Goal: Contribute content: Add original content to the website for others to see

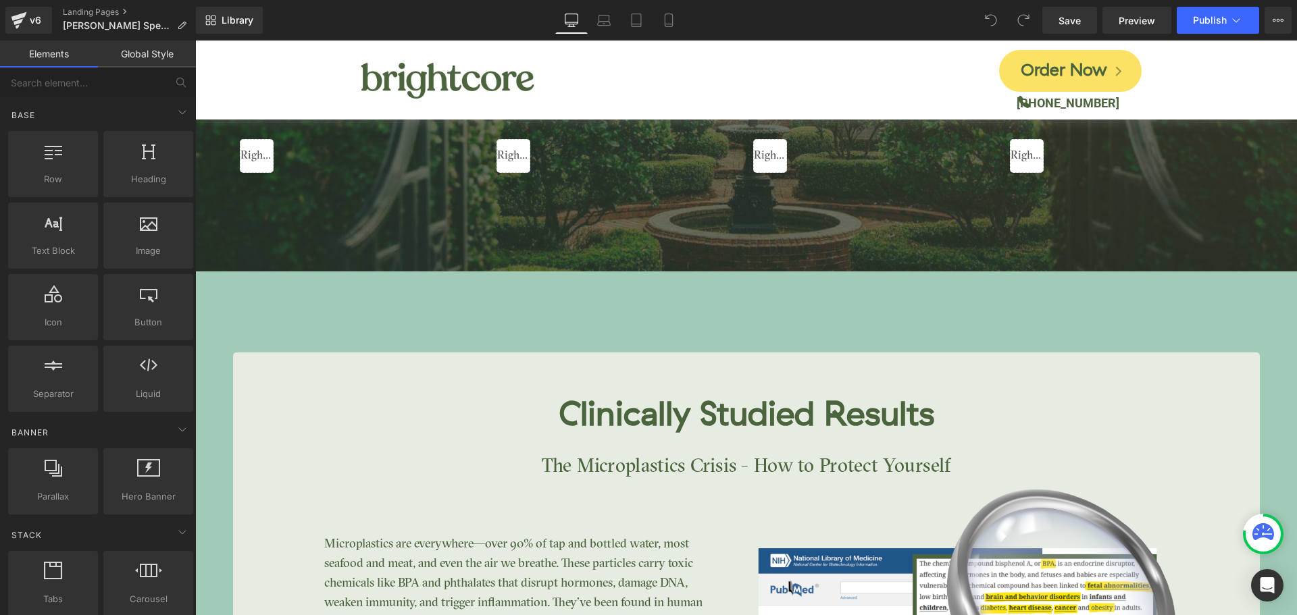
scroll to position [2229, 0]
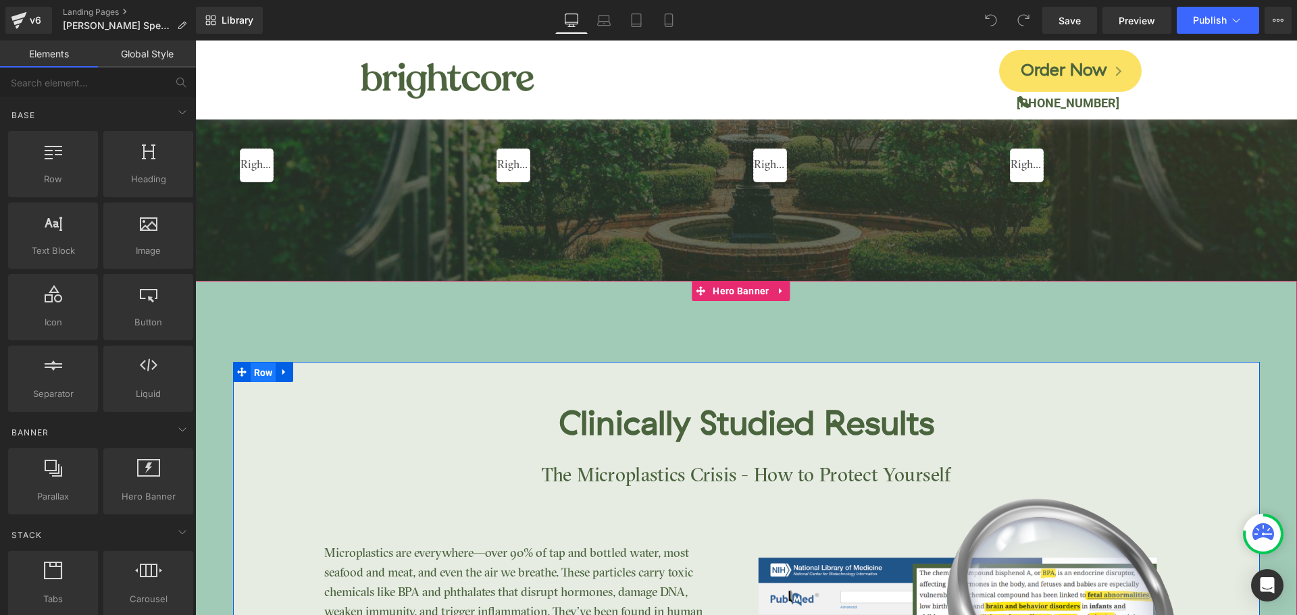
click at [259, 373] on span "Row" at bounding box center [264, 373] width 26 height 20
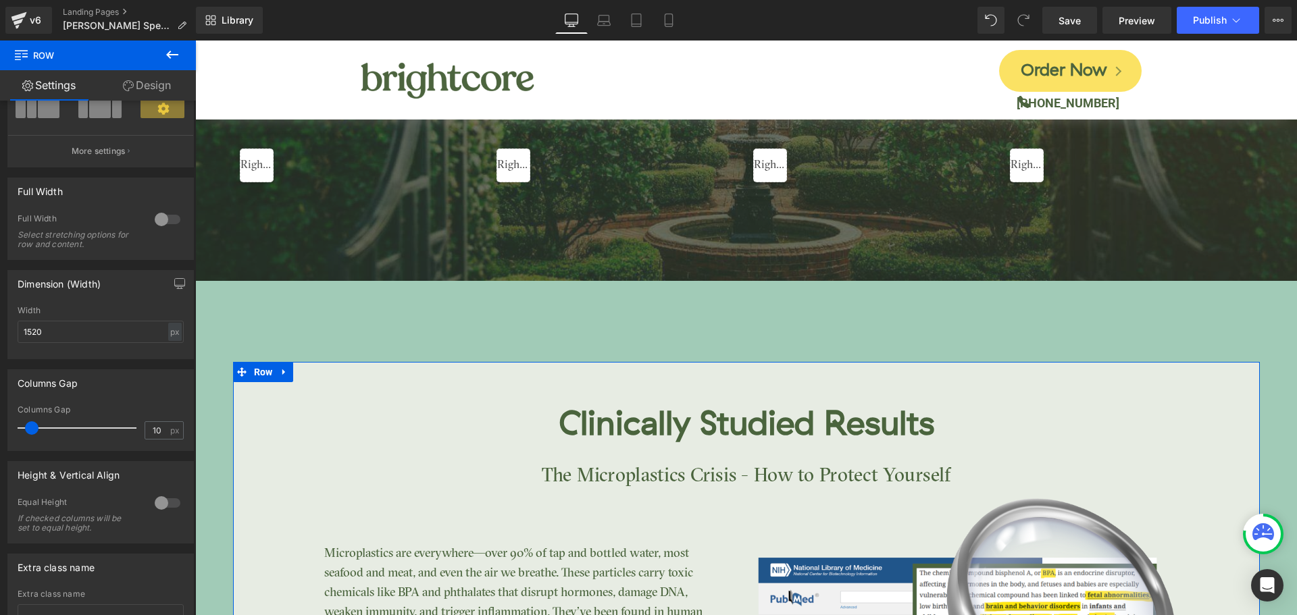
scroll to position [135, 0]
click at [163, 218] on div at bounding box center [167, 219] width 32 height 22
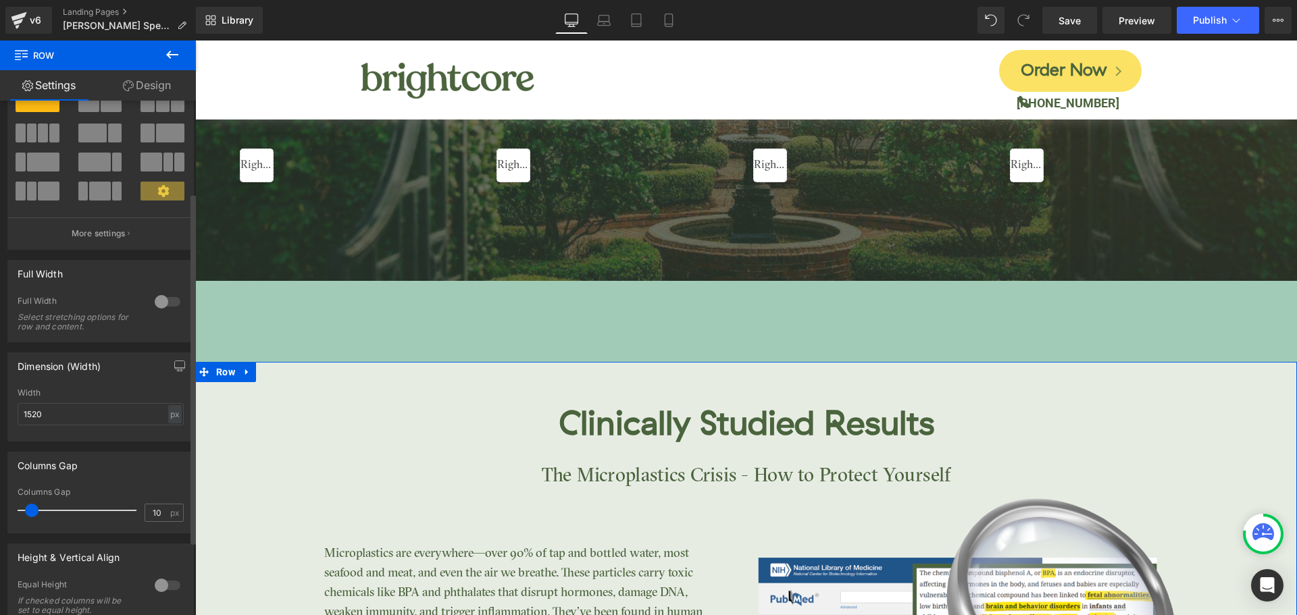
scroll to position [2229, 0]
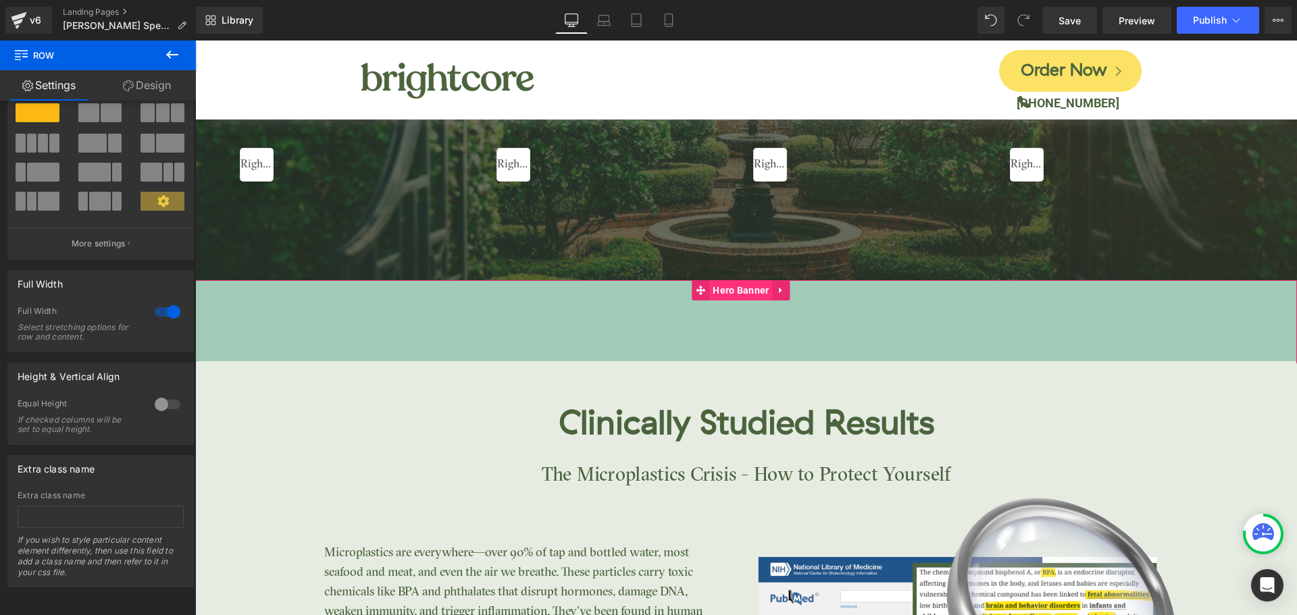
click at [733, 293] on span "Hero Banner" at bounding box center [740, 290] width 63 height 20
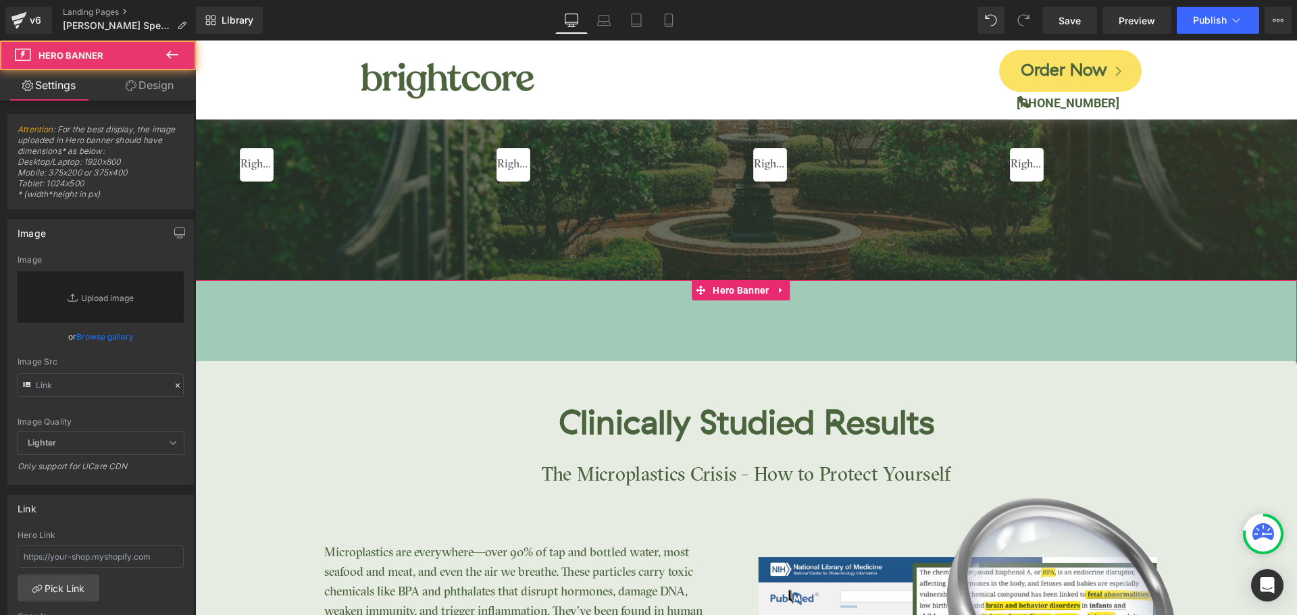
click at [158, 90] on link "Design" at bounding box center [150, 85] width 98 height 30
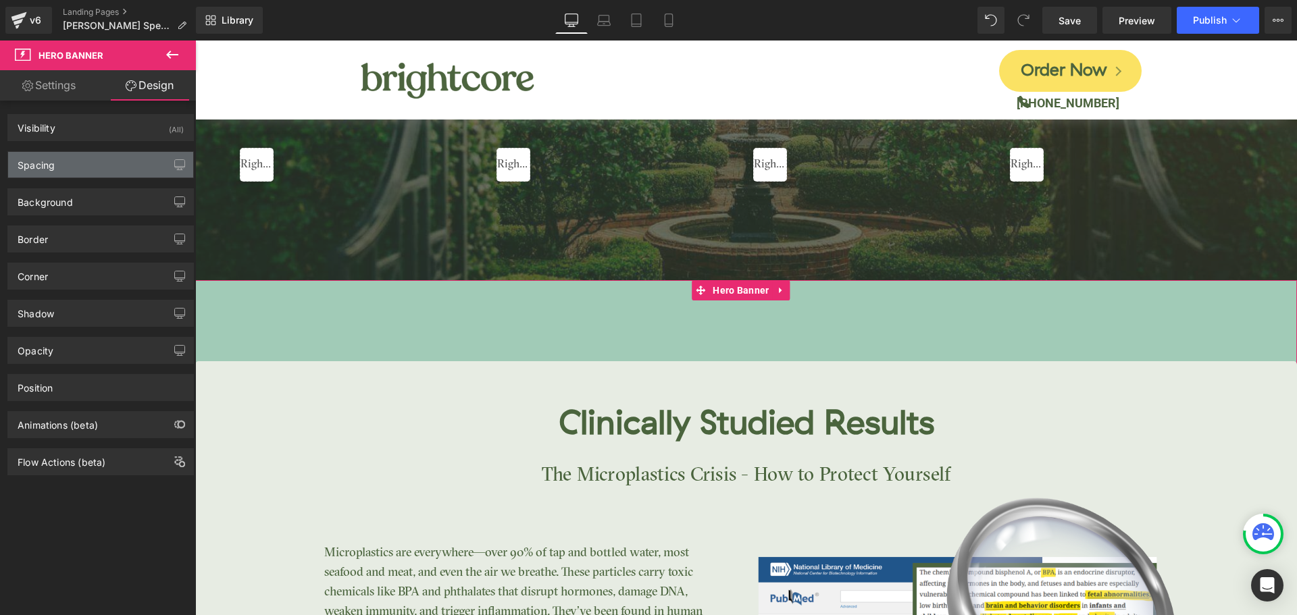
click at [86, 163] on div "Spacing" at bounding box center [100, 165] width 185 height 26
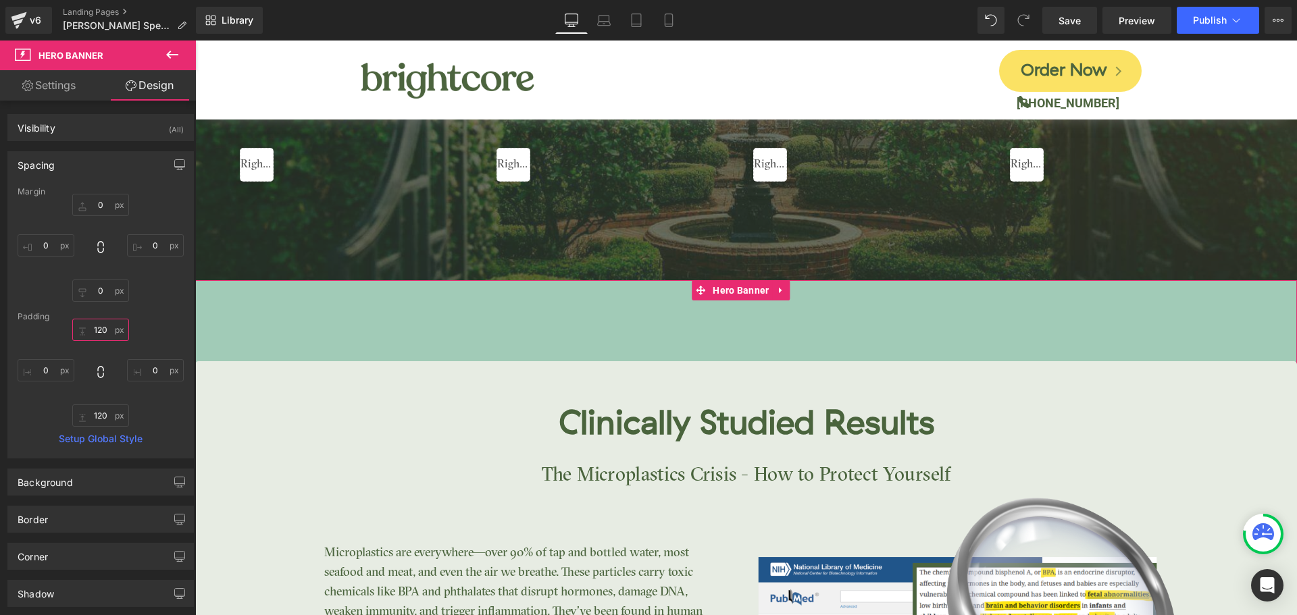
click at [103, 334] on input "120" at bounding box center [100, 330] width 57 height 22
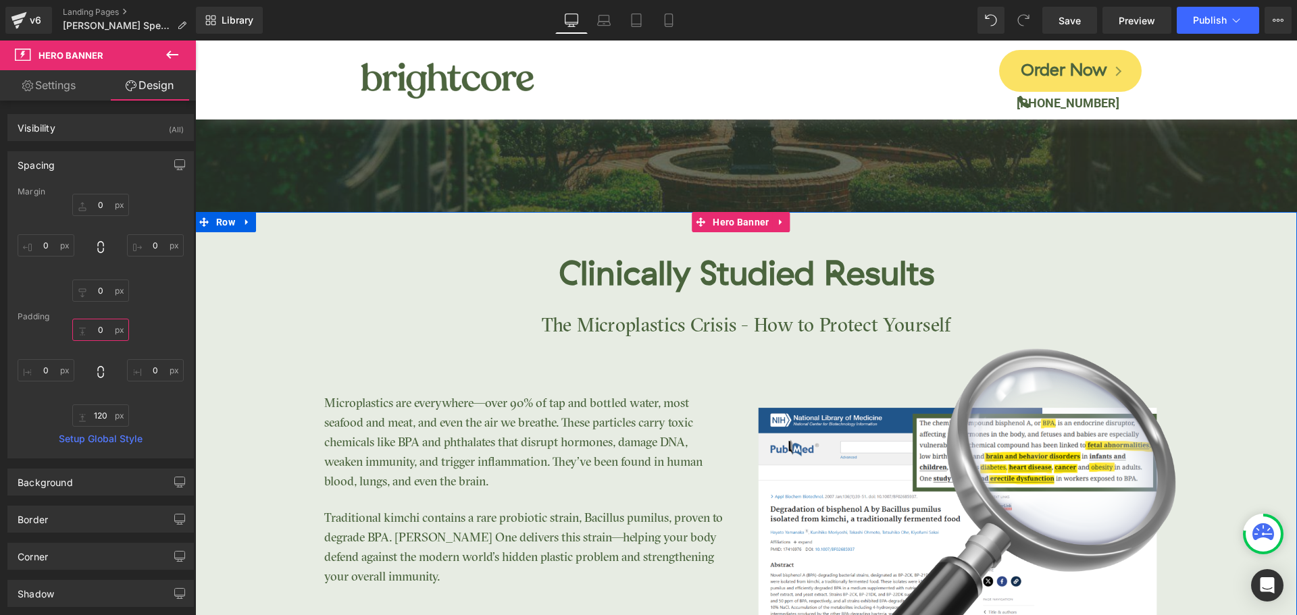
scroll to position [2297, 0]
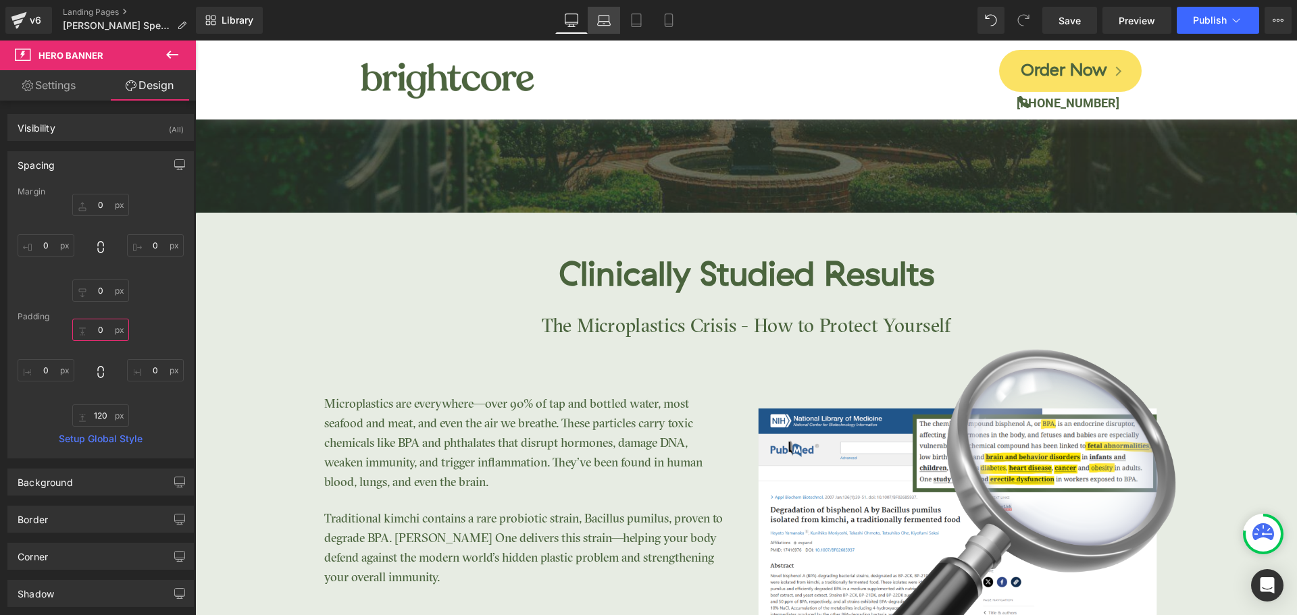
type input "0"
click at [604, 11] on link "Laptop" at bounding box center [604, 20] width 32 height 27
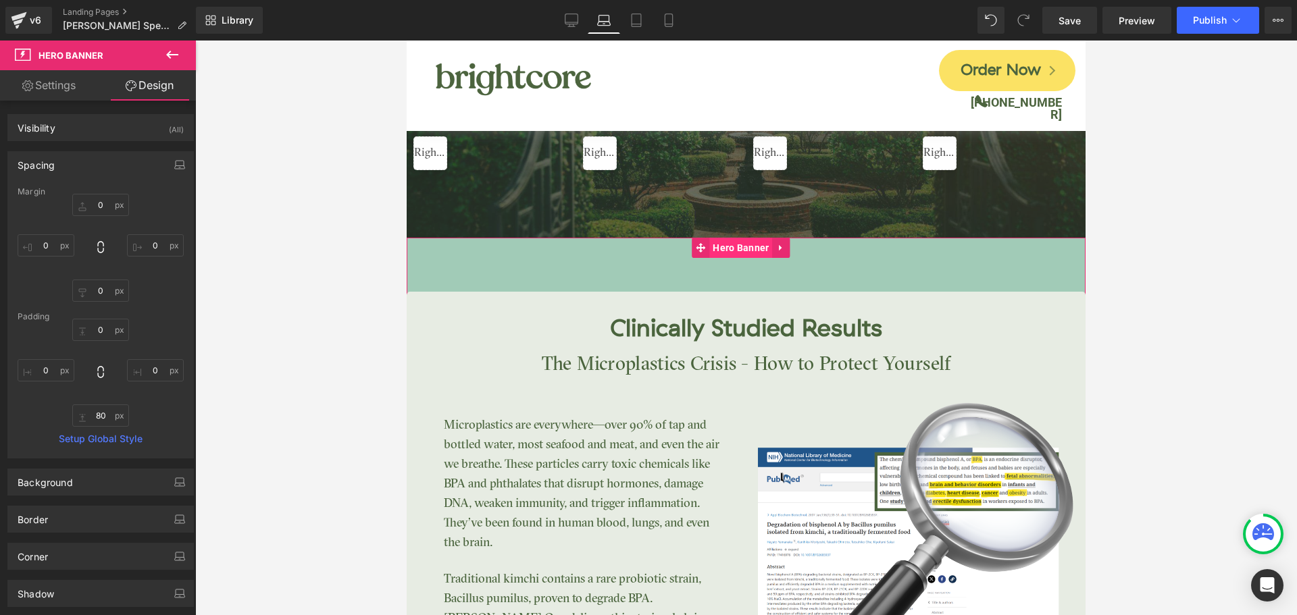
click at [744, 251] on span "Hero Banner" at bounding box center [740, 248] width 63 height 20
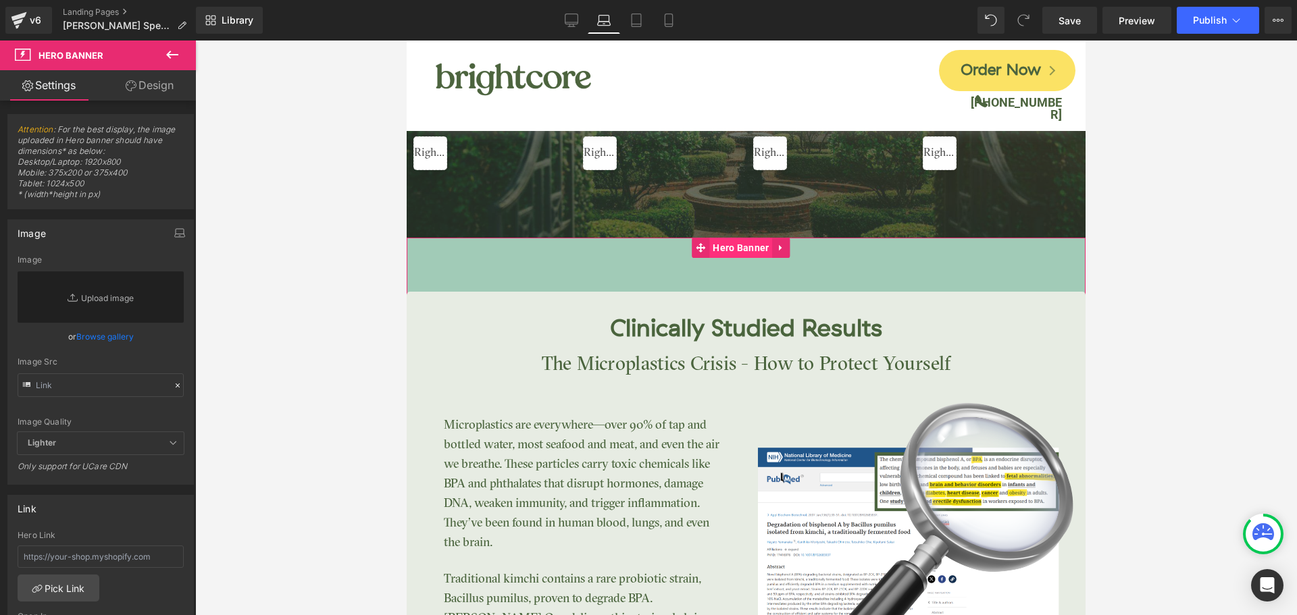
click at [726, 248] on span "Hero Banner" at bounding box center [740, 248] width 63 height 20
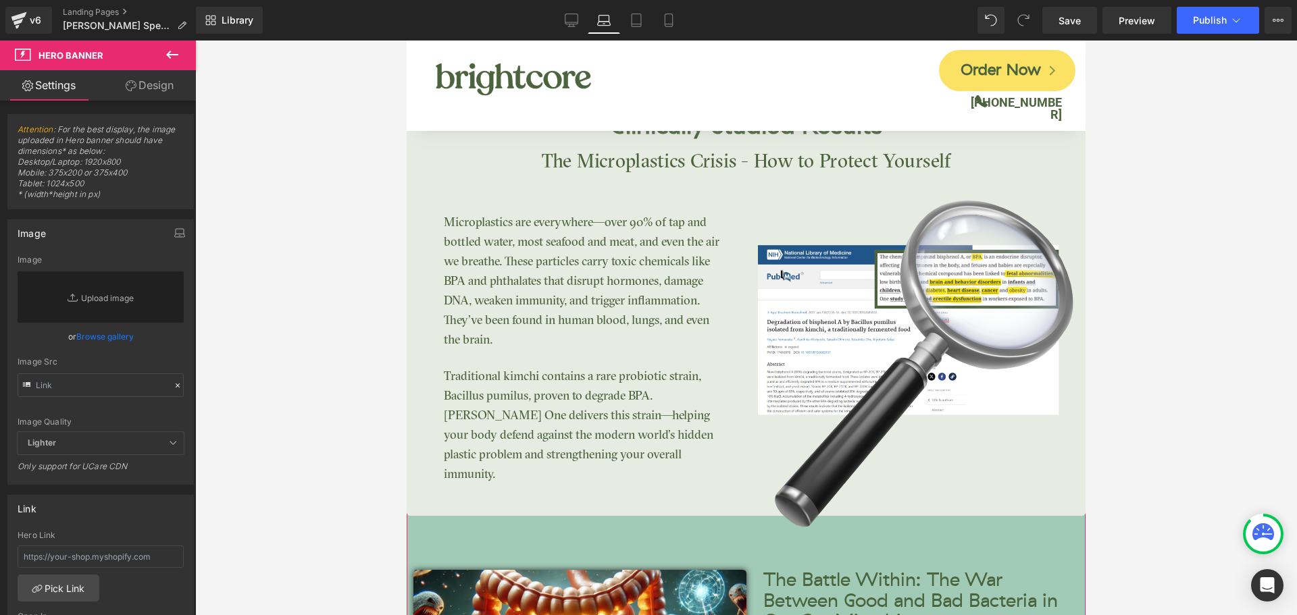
scroll to position [2204, 0]
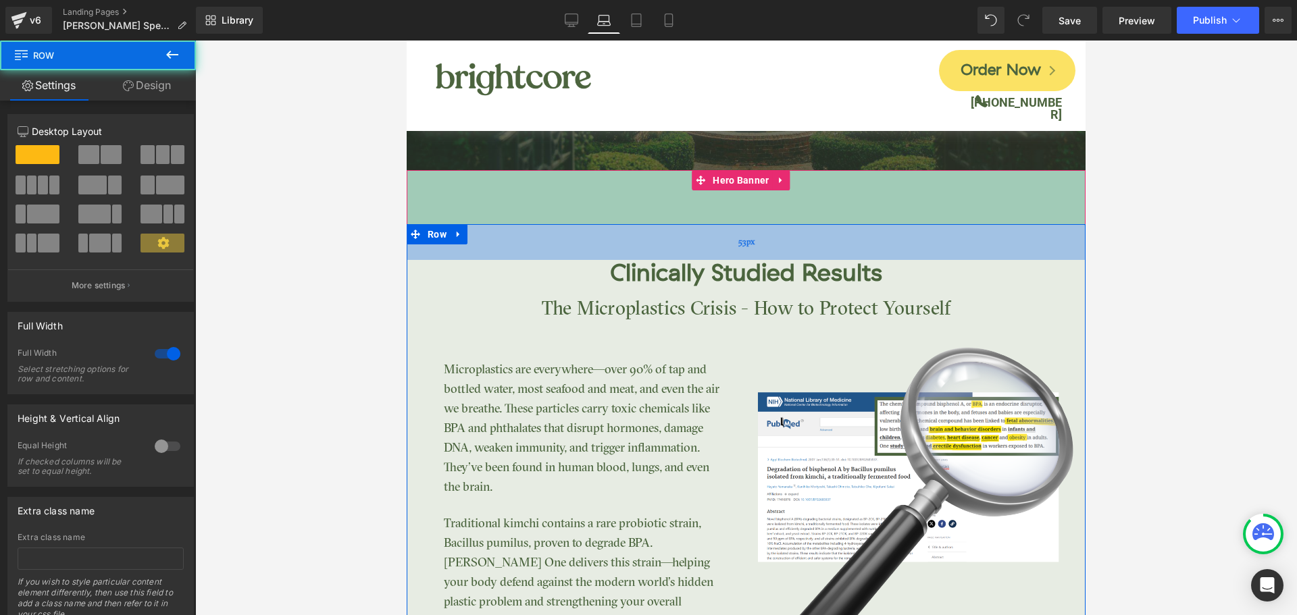
drag, startPoint x: 684, startPoint y: 226, endPoint x: 685, endPoint y: 240, distance: 13.5
click at [685, 240] on div "53px" at bounding box center [746, 242] width 679 height 36
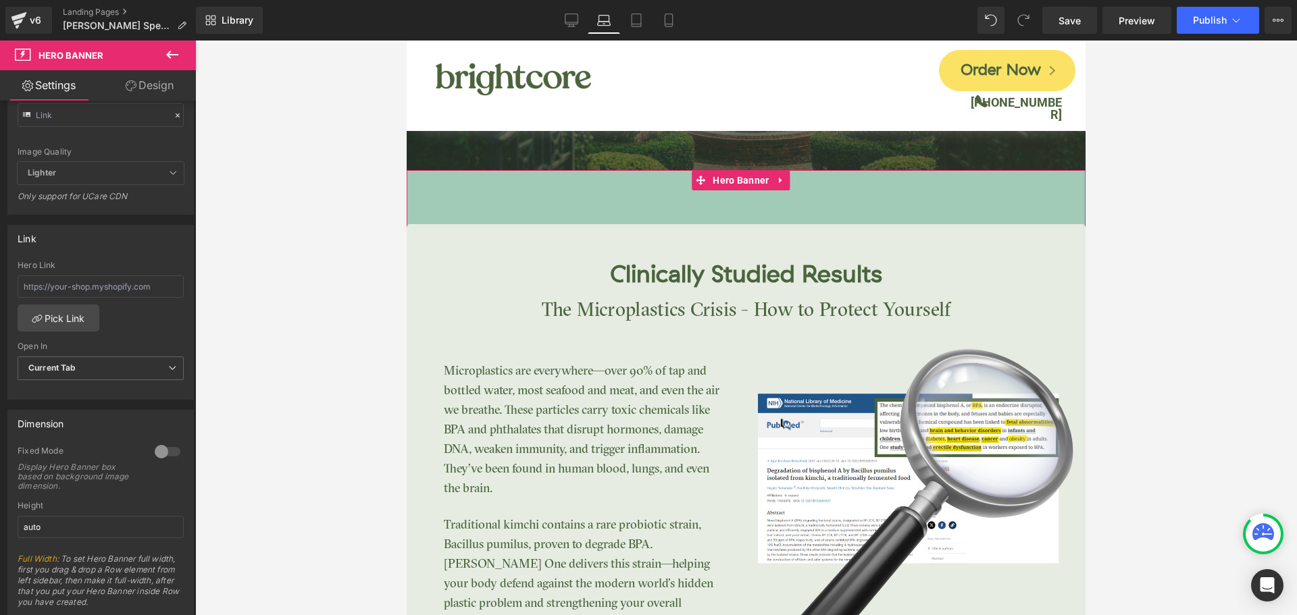
scroll to position [0, 0]
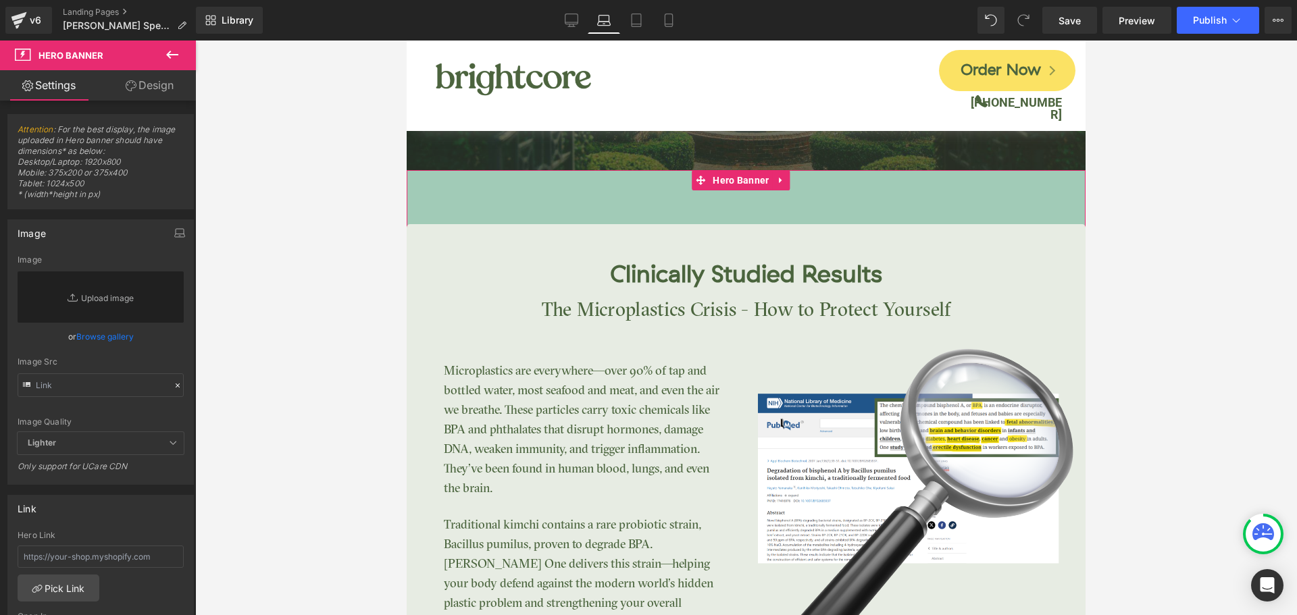
click at [158, 91] on link "Design" at bounding box center [150, 85] width 98 height 30
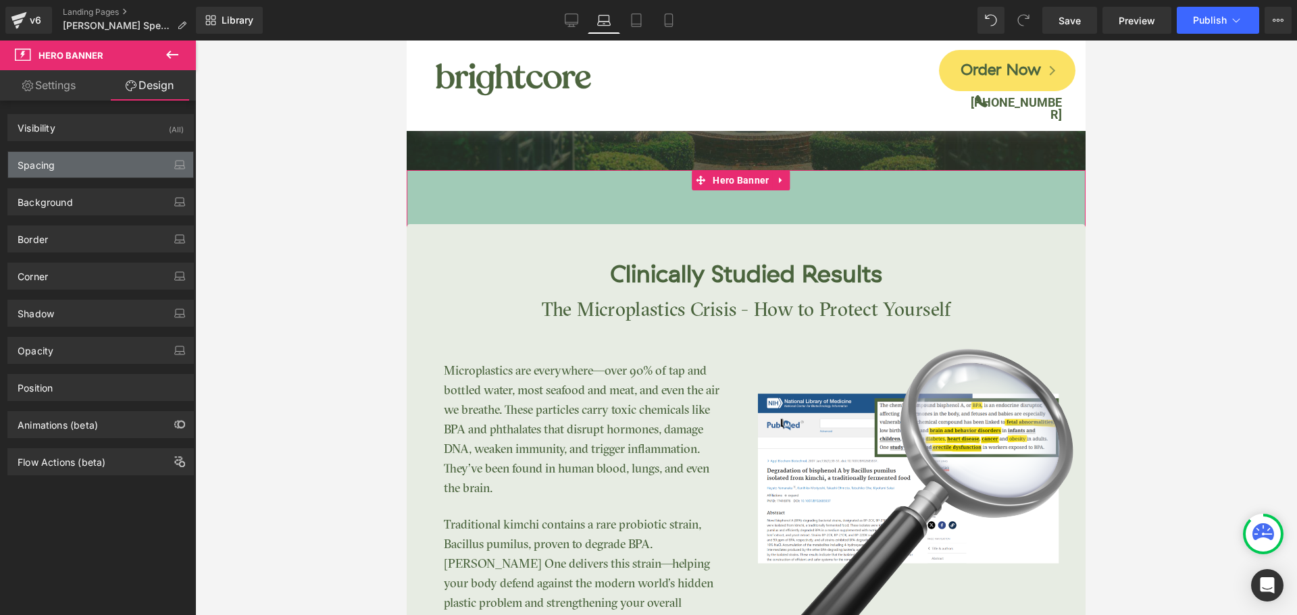
click at [91, 161] on div "Spacing" at bounding box center [100, 165] width 185 height 26
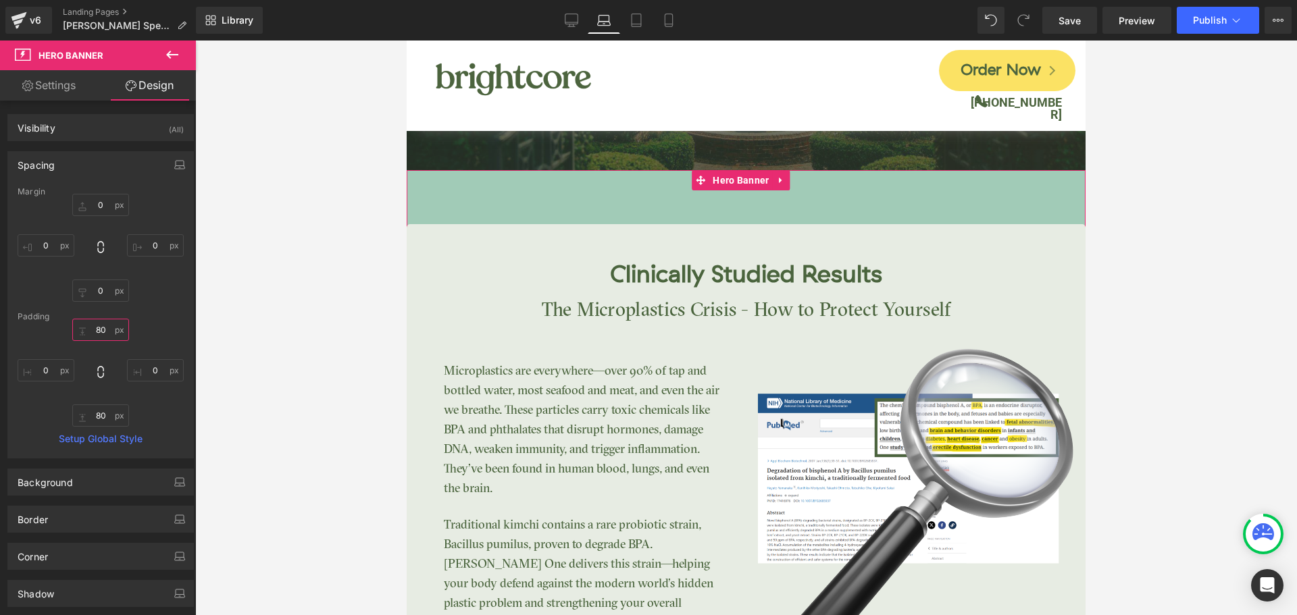
click at [107, 333] on input "80" at bounding box center [100, 330] width 57 height 22
type input "0"
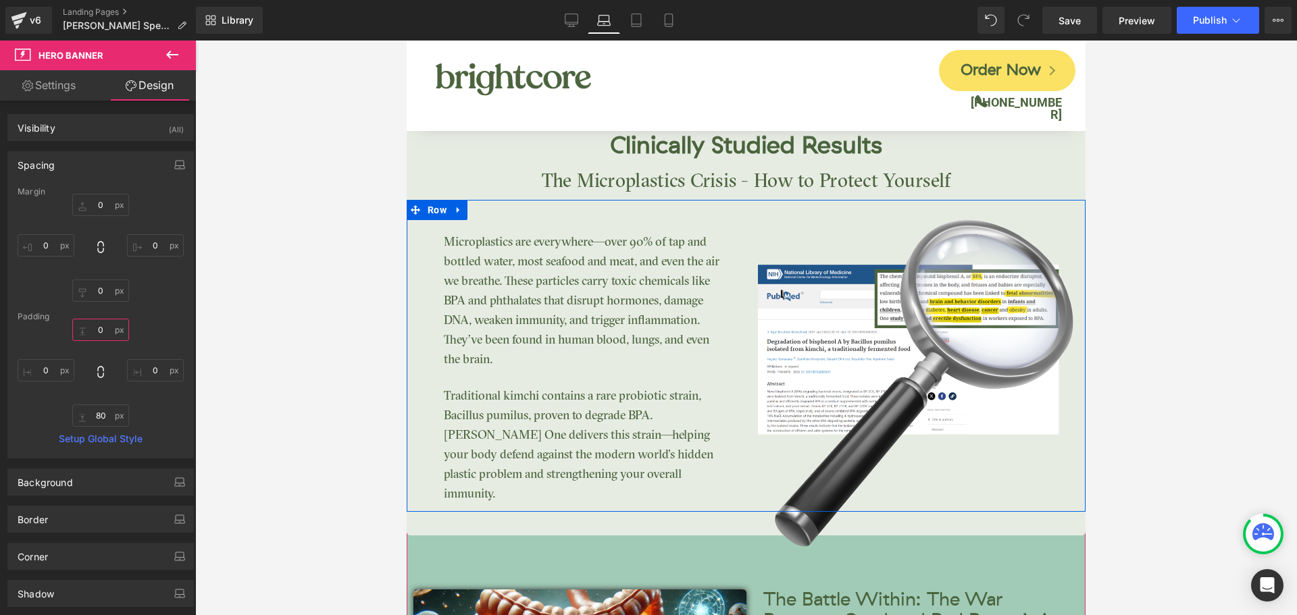
scroll to position [2204, 0]
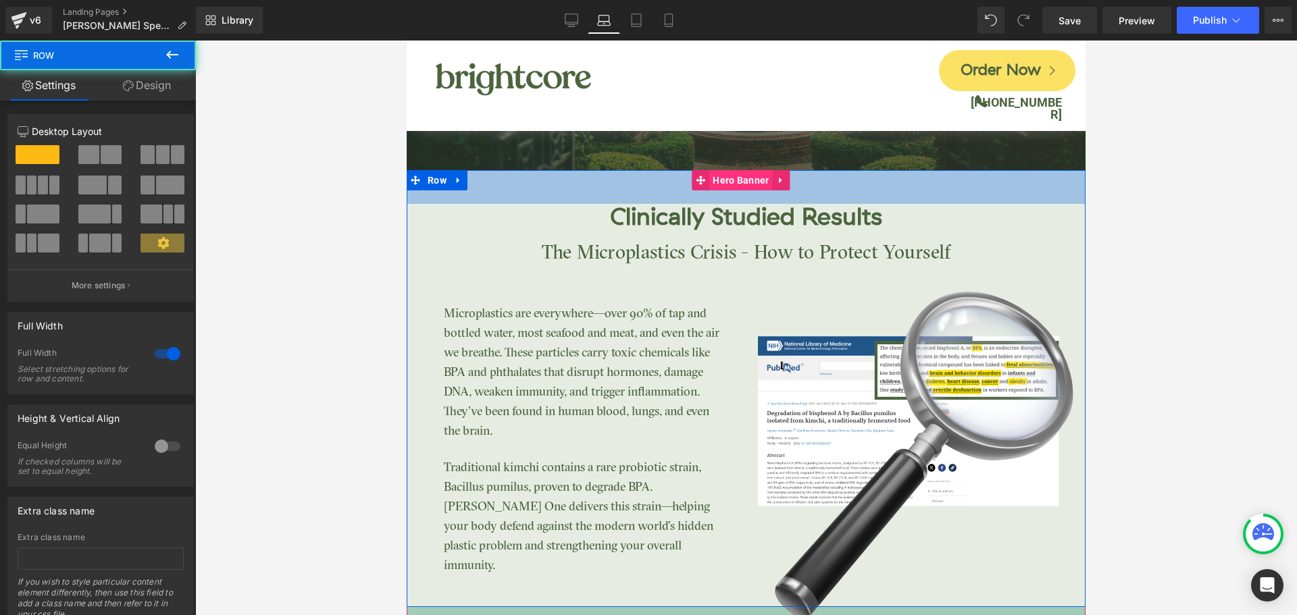
drag, startPoint x: 667, startPoint y: 182, endPoint x: 726, endPoint y: 178, distance: 59.6
click at [673, 178] on div "50px" at bounding box center [746, 187] width 679 height 34
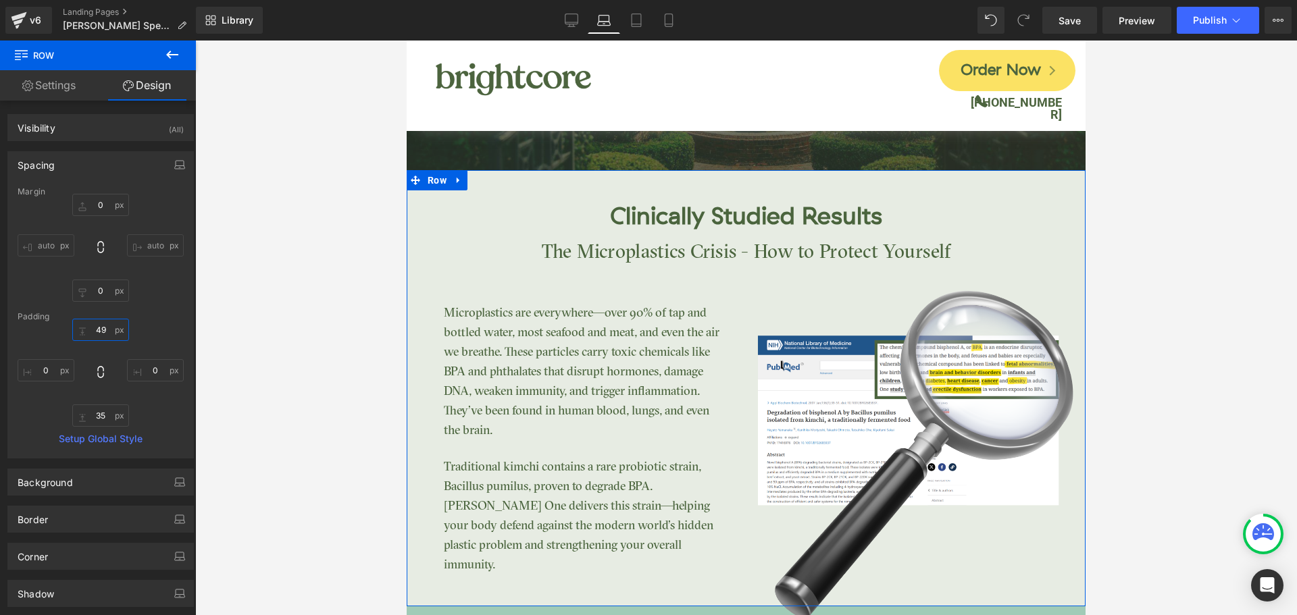
click at [102, 325] on input "49" at bounding box center [100, 330] width 57 height 22
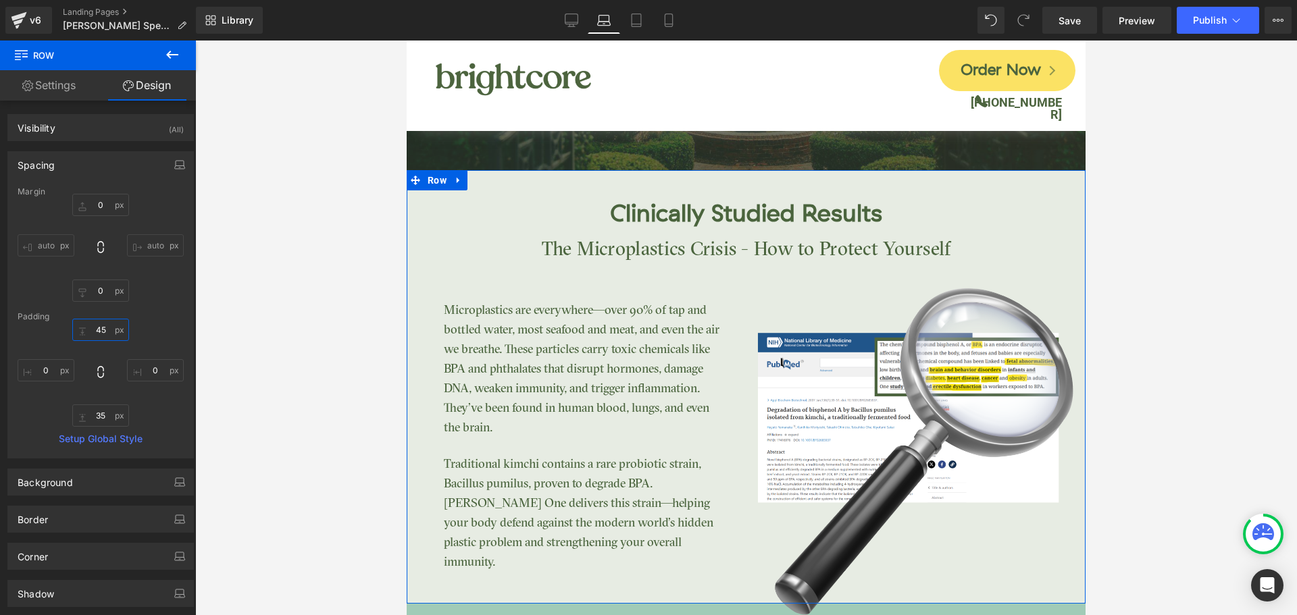
type input "45"
click at [160, 330] on div "45 0 35 0" at bounding box center [101, 373] width 166 height 108
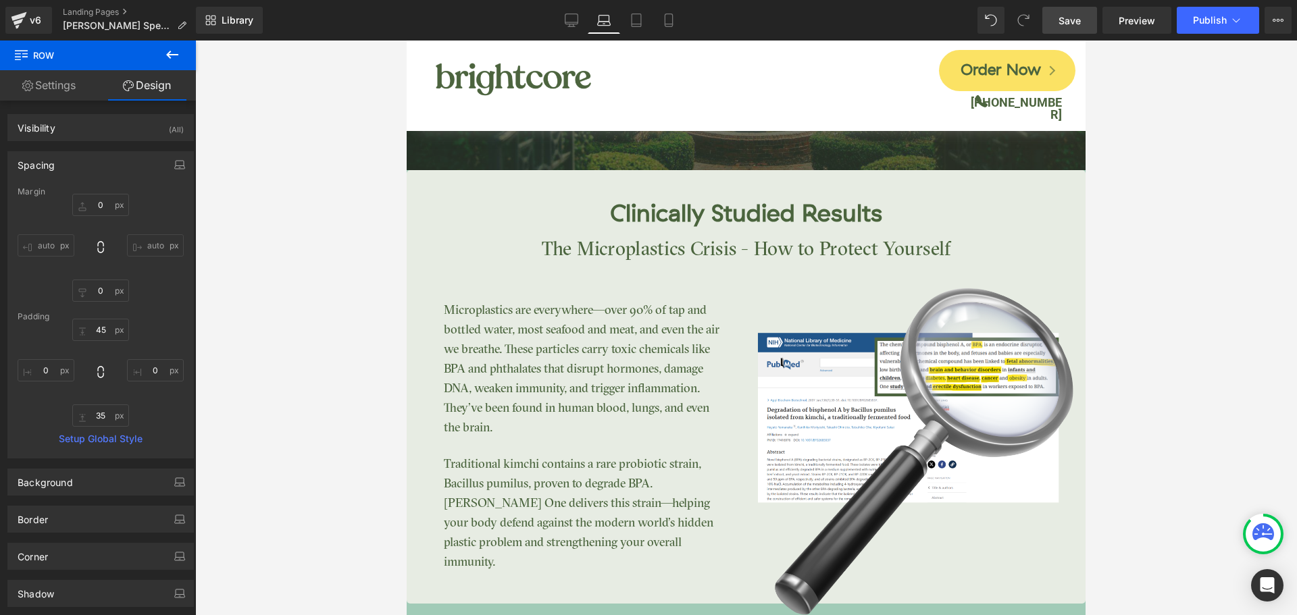
click at [1070, 20] on span "Save" at bounding box center [1069, 21] width 22 height 14
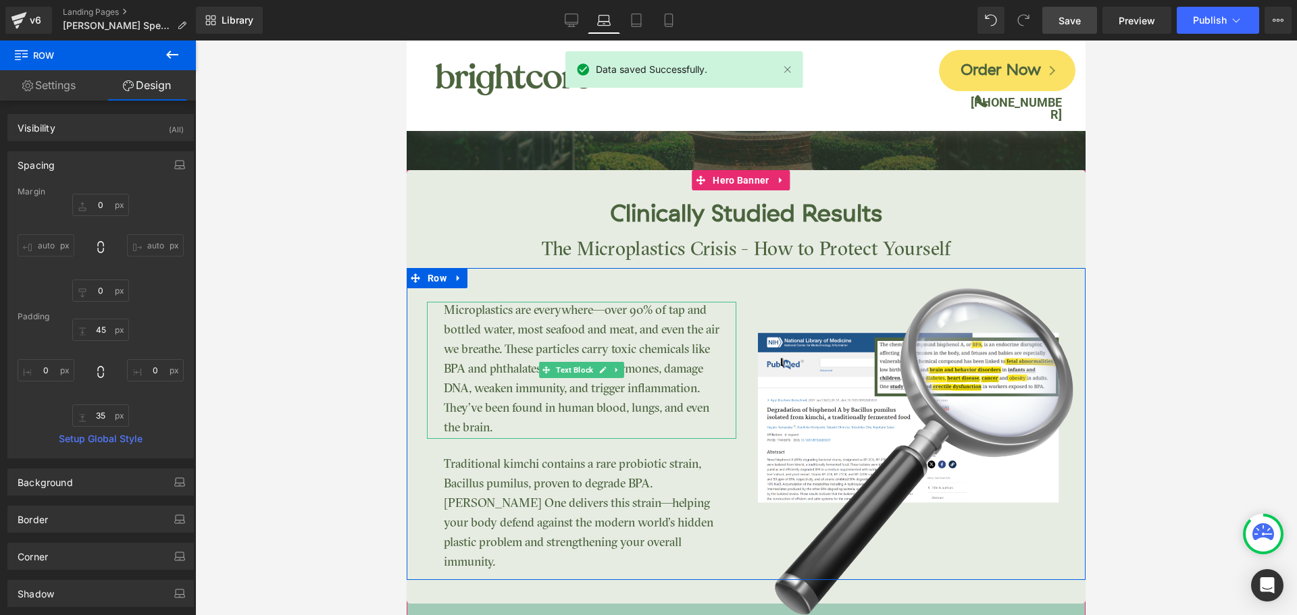
click at [612, 305] on p "Microplastics are everywhere—over 90% of tap and bottled water, most seafood an…" at bounding box center [585, 370] width 282 height 137
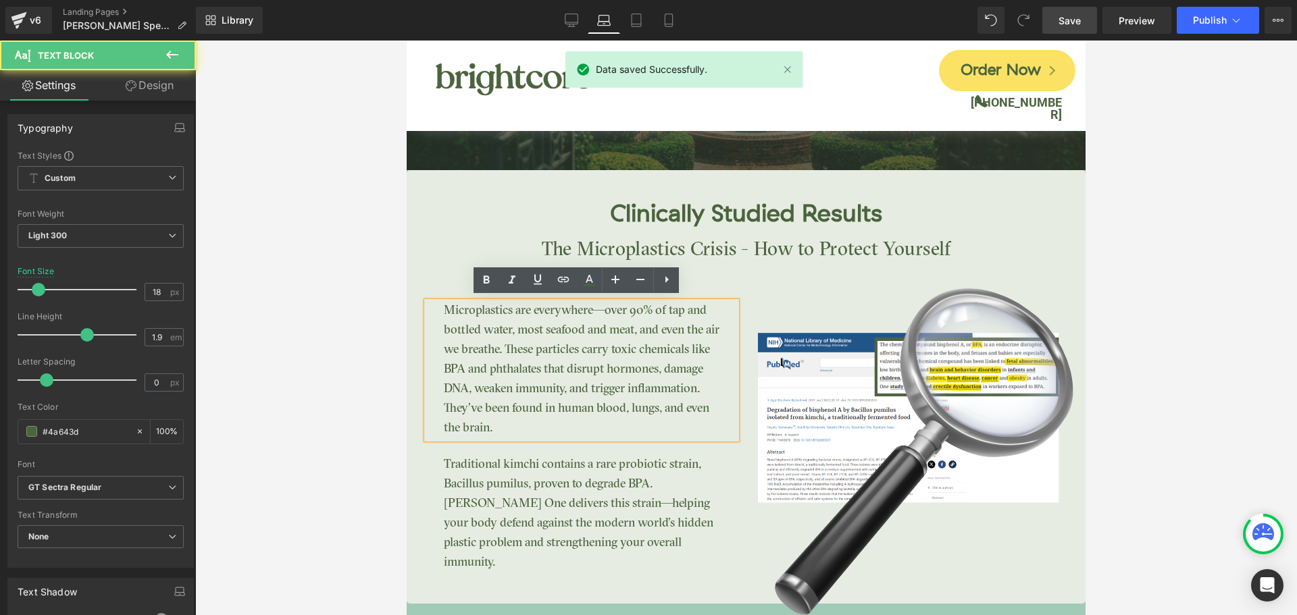
click at [698, 278] on div "Microplastics are everywhere—over 90% of tap and bottled water, most seafood an…" at bounding box center [577, 420] width 340 height 305
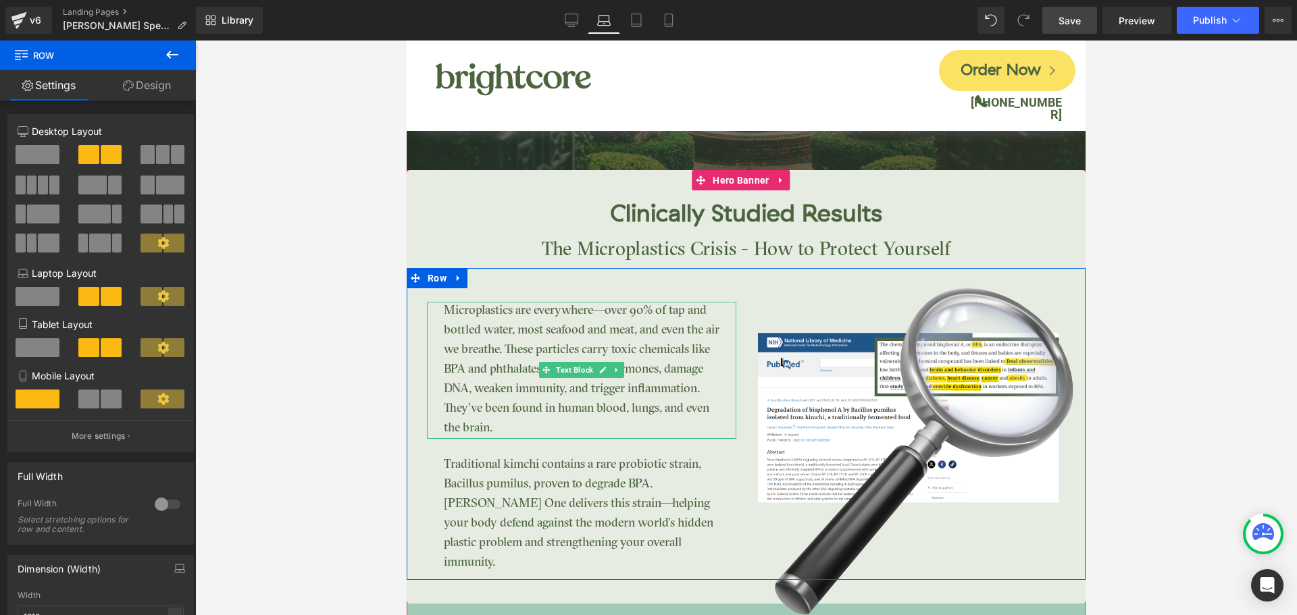
click at [479, 309] on p "Microplastics are everywhere—over 90% of tap and bottled water, most seafood an…" at bounding box center [585, 370] width 282 height 137
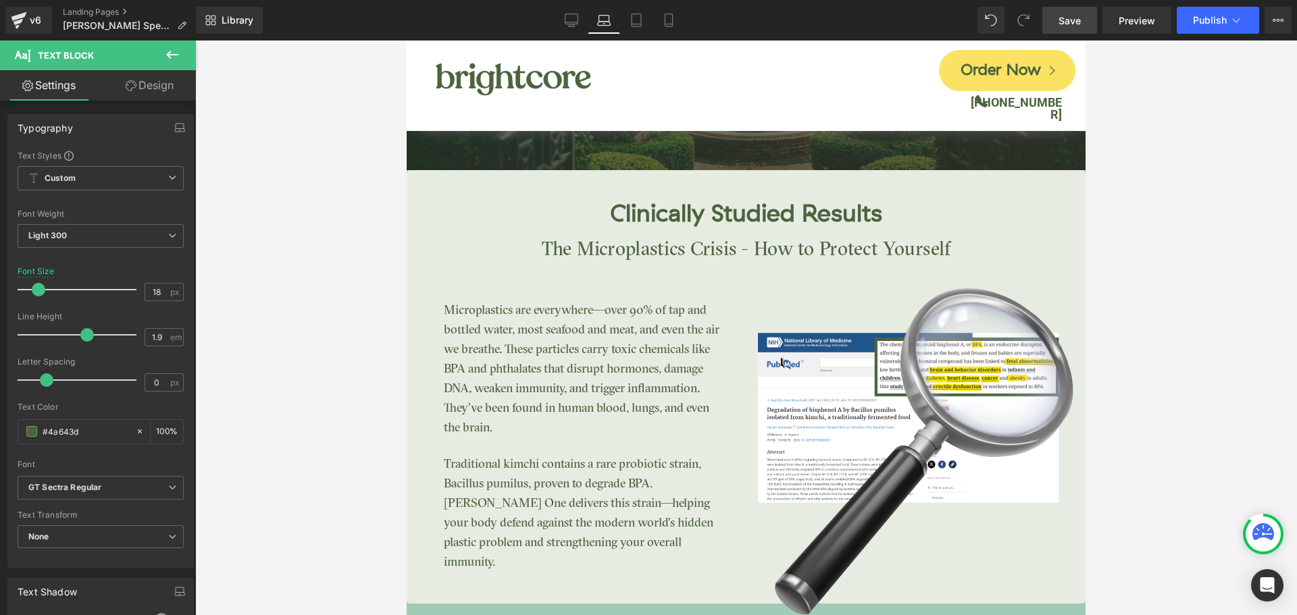
click at [161, 93] on link "Design" at bounding box center [150, 85] width 98 height 30
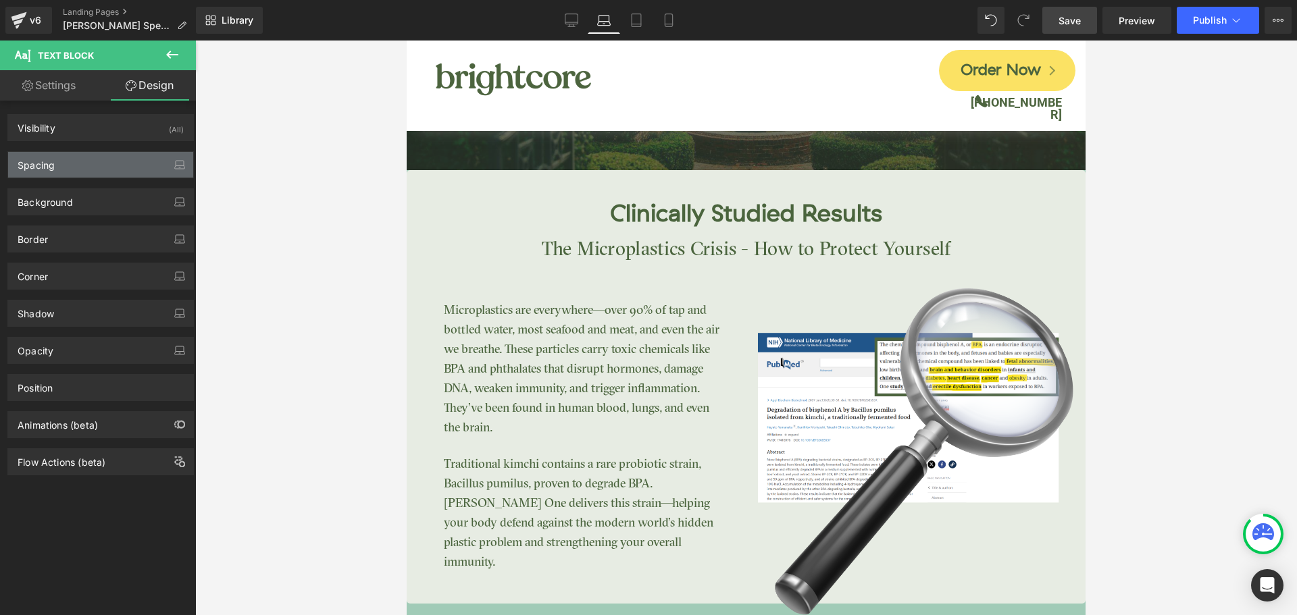
click at [80, 170] on div "Spacing" at bounding box center [100, 165] width 185 height 26
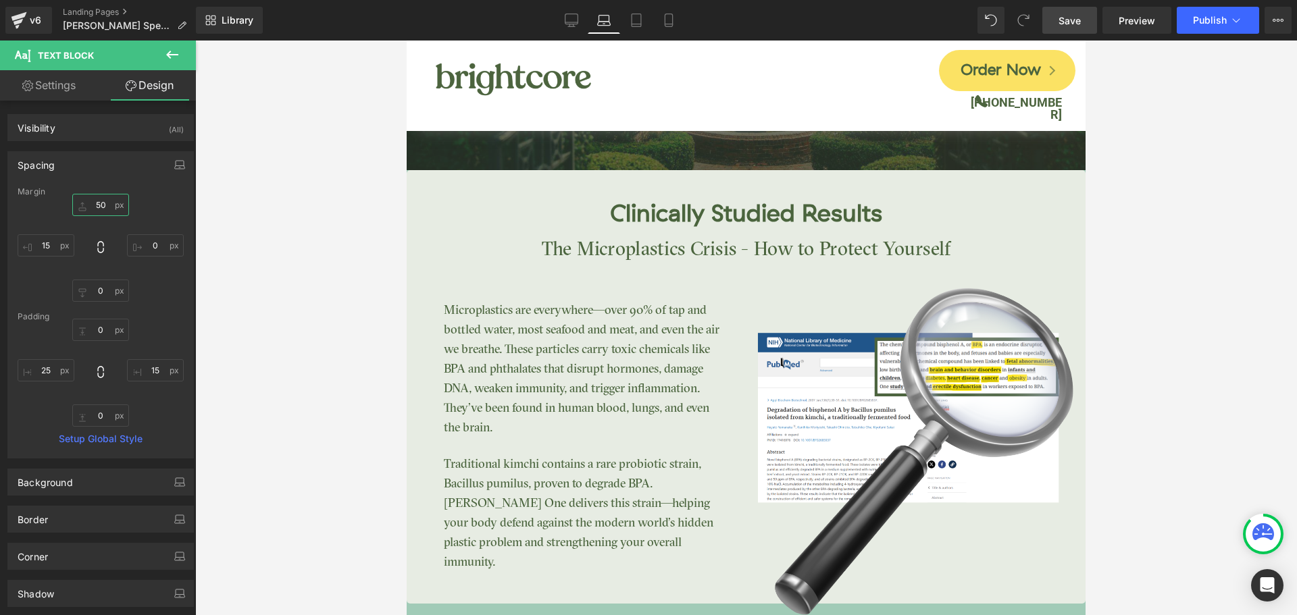
click at [93, 199] on input "50" at bounding box center [100, 205] width 57 height 22
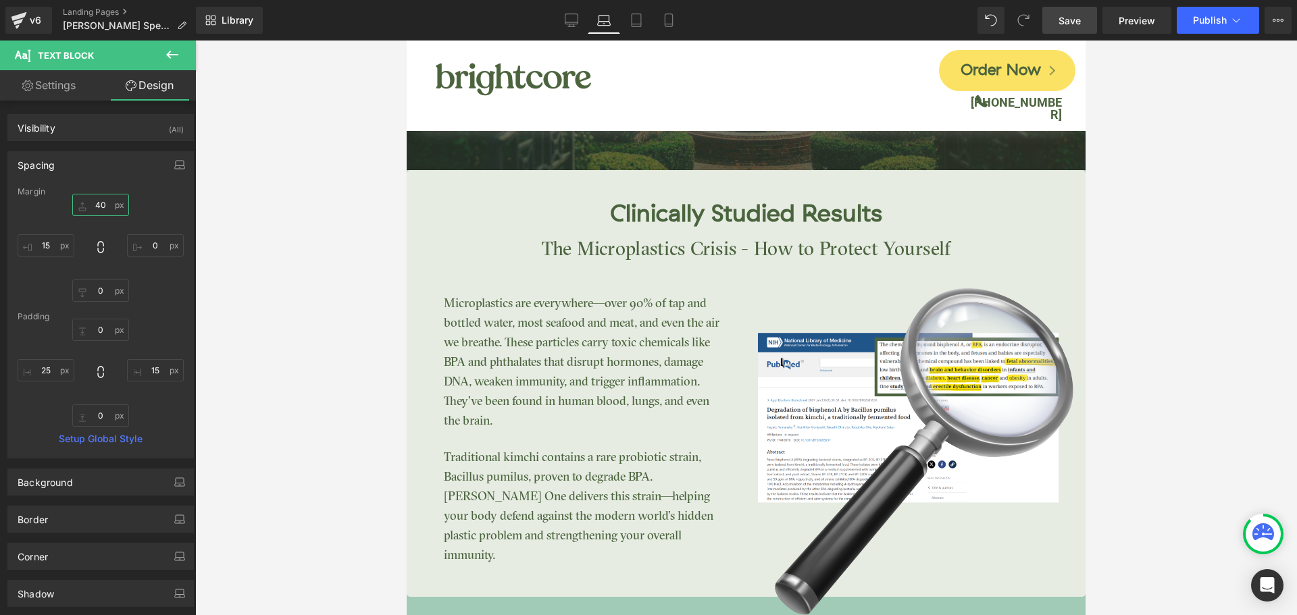
type input "4"
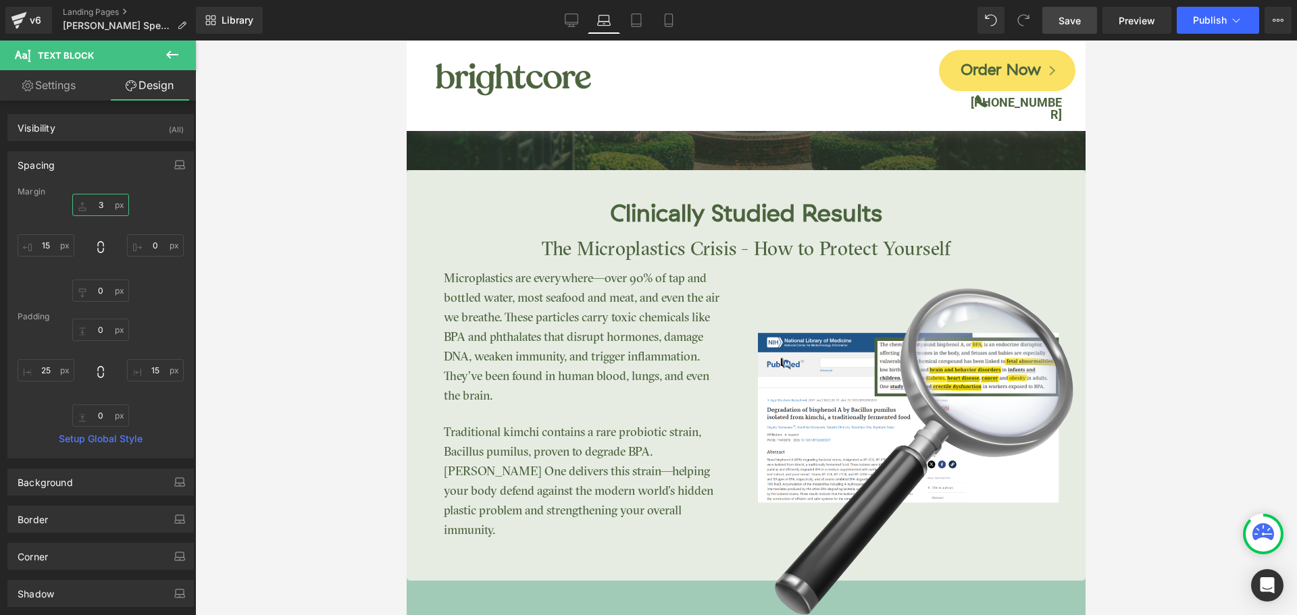
type input "30"
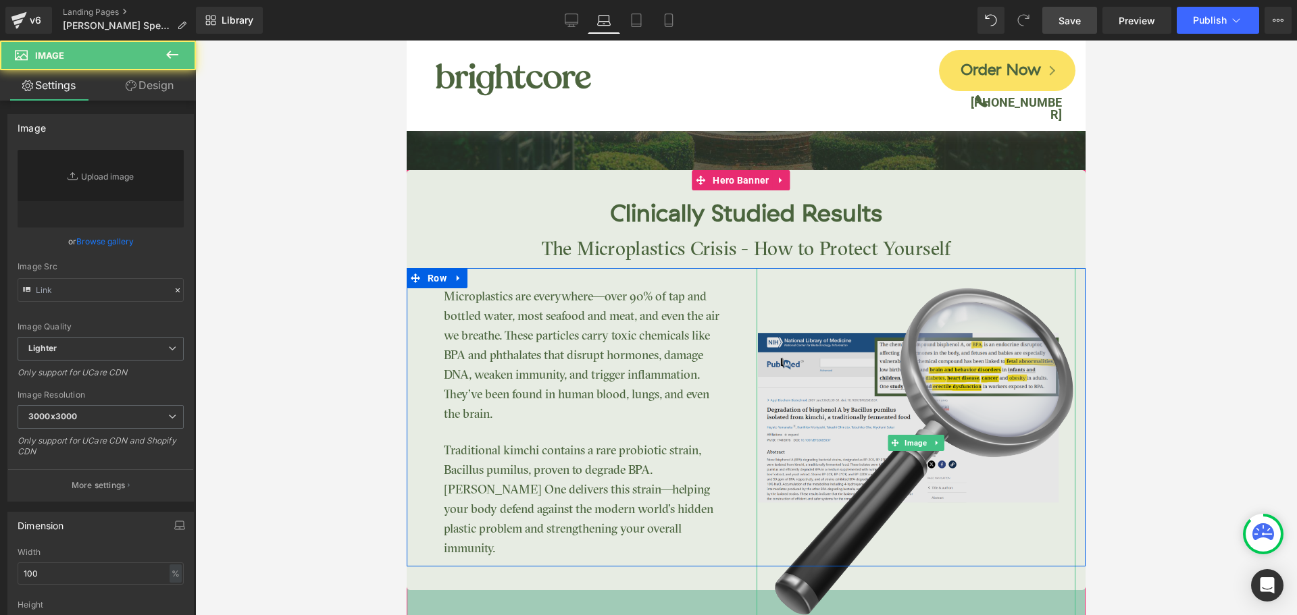
click at [798, 313] on img at bounding box center [915, 443] width 319 height 350
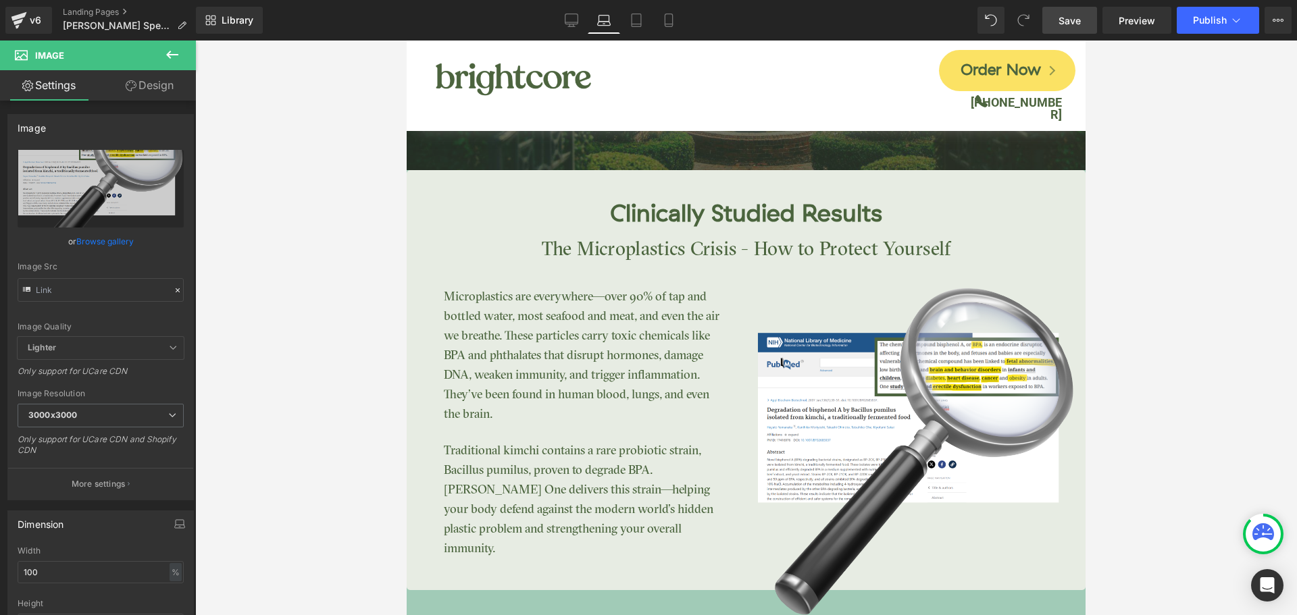
click at [1255, 298] on div at bounding box center [745, 328] width 1101 height 575
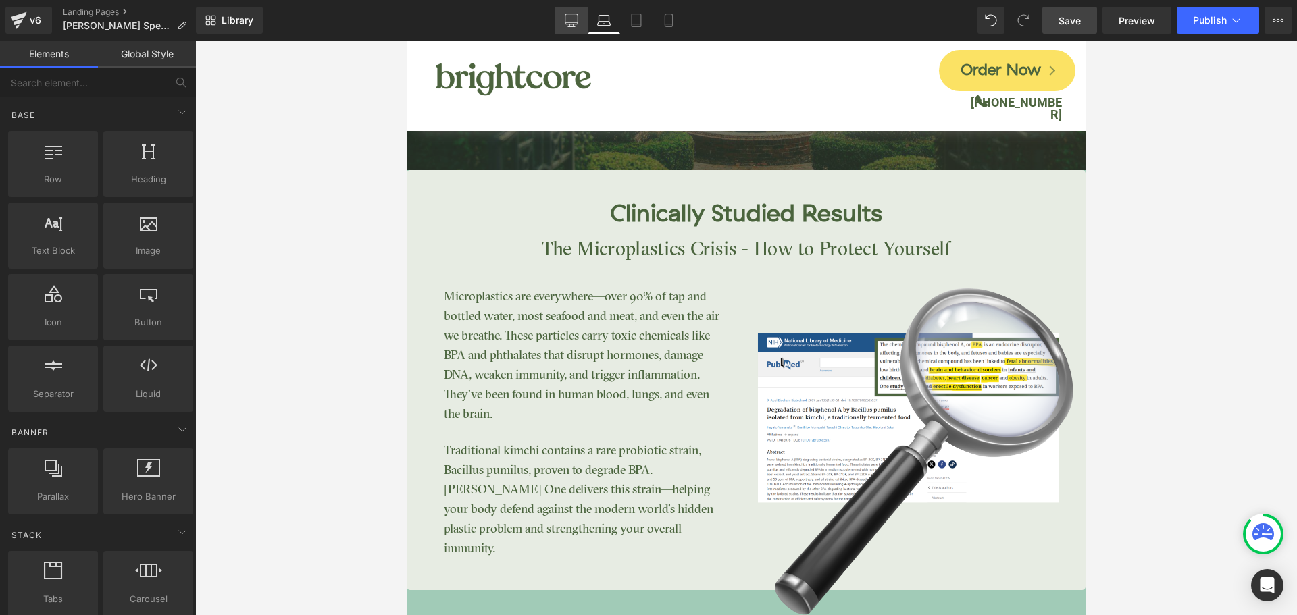
click at [581, 20] on link "Desktop" at bounding box center [571, 20] width 32 height 27
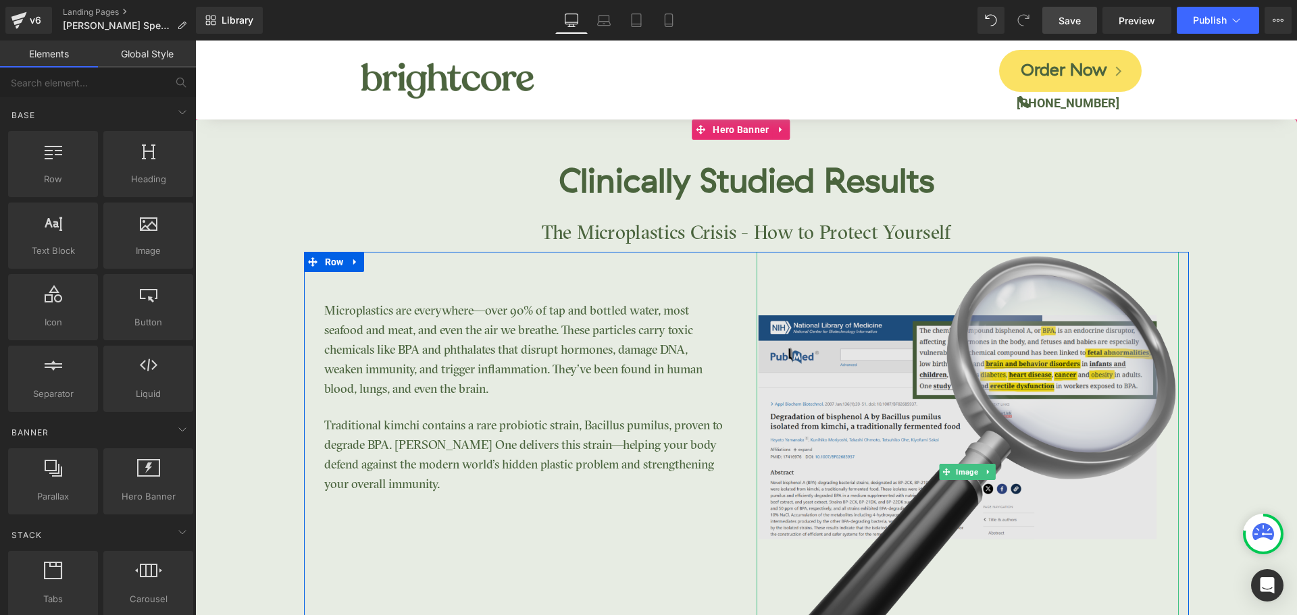
scroll to position [2350, 0]
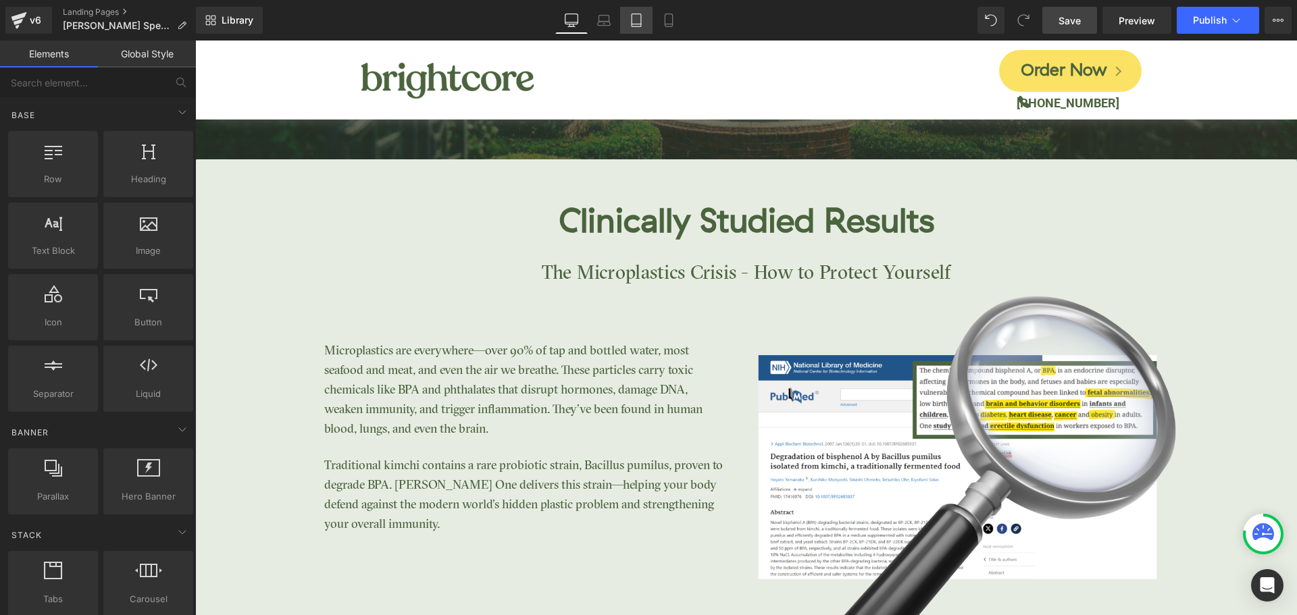
click at [632, 28] on link "Tablet" at bounding box center [636, 20] width 32 height 27
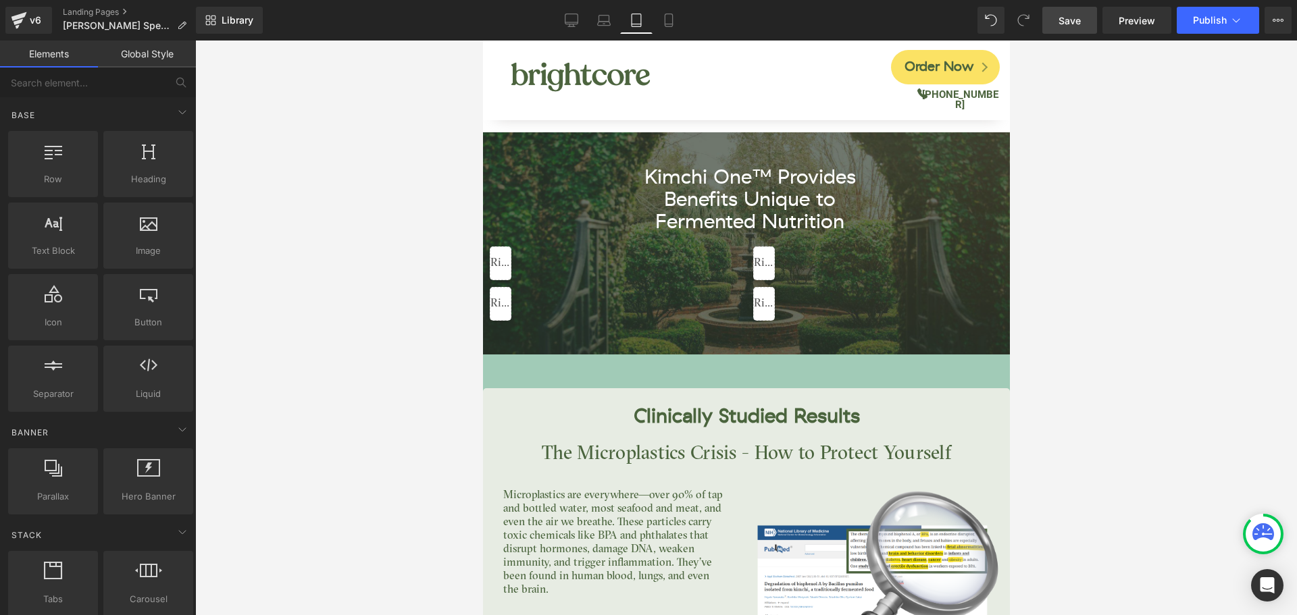
scroll to position [3460, 0]
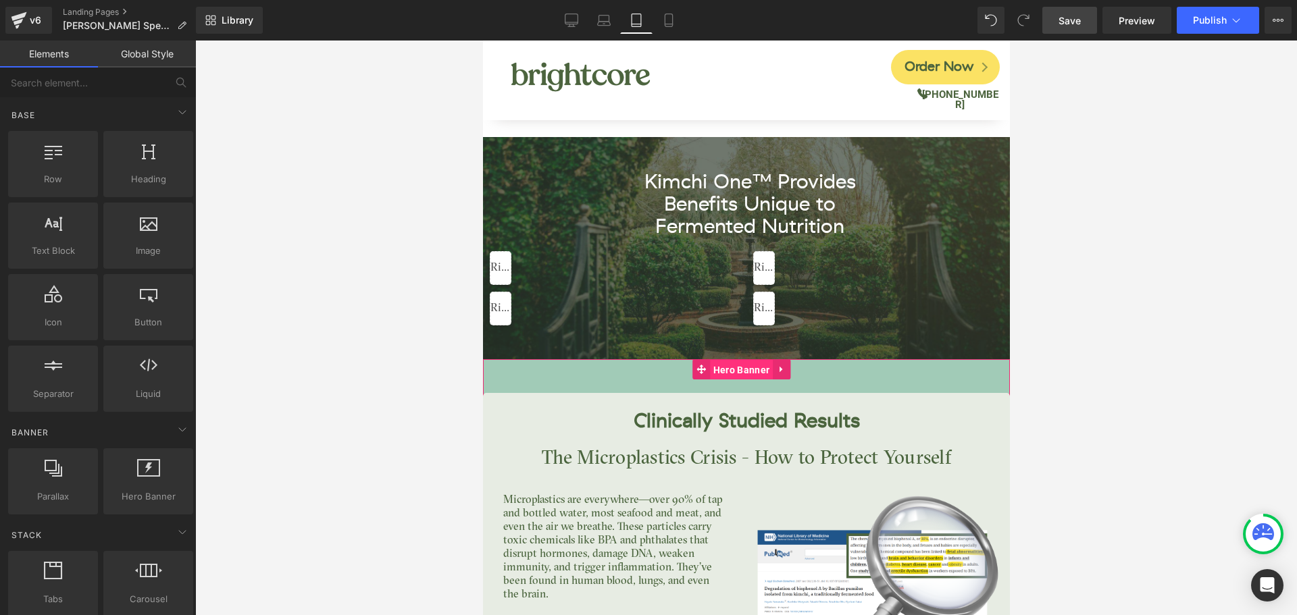
click at [746, 363] on span "Hero Banner" at bounding box center [740, 370] width 63 height 20
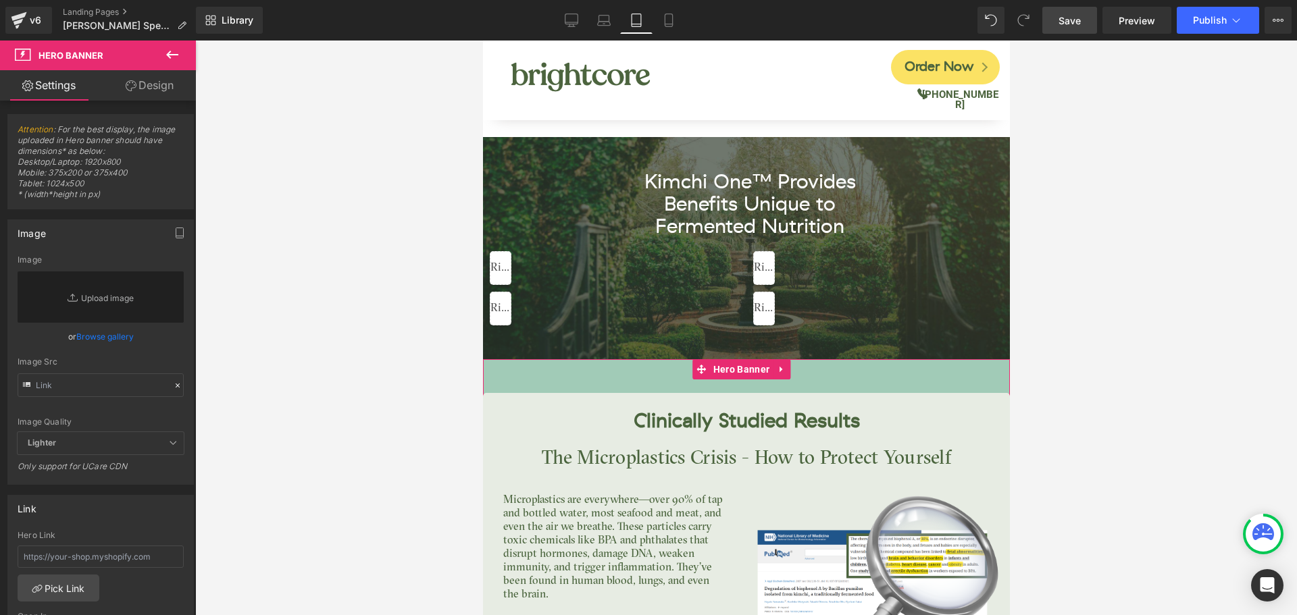
click at [155, 93] on link "Design" at bounding box center [150, 85] width 98 height 30
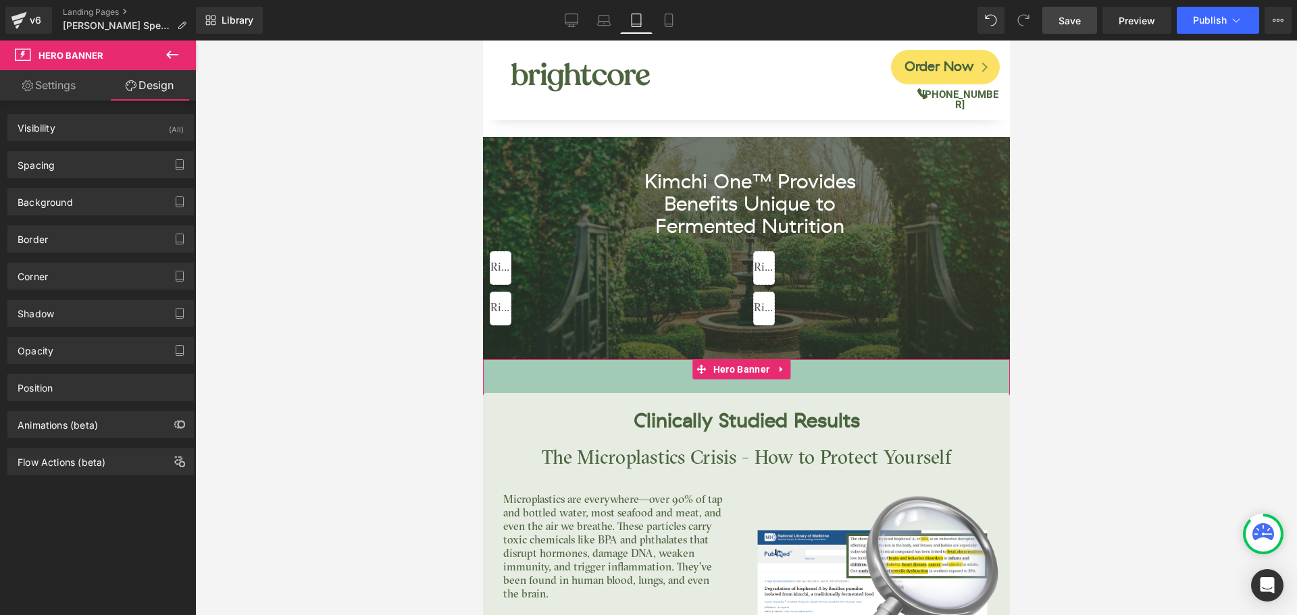
click at [108, 186] on div "Background Color & Image color Color #a1cbb7 100 % Image Replace Image Upload i…" at bounding box center [101, 196] width 202 height 37
click at [118, 174] on div "Spacing" at bounding box center [100, 165] width 185 height 26
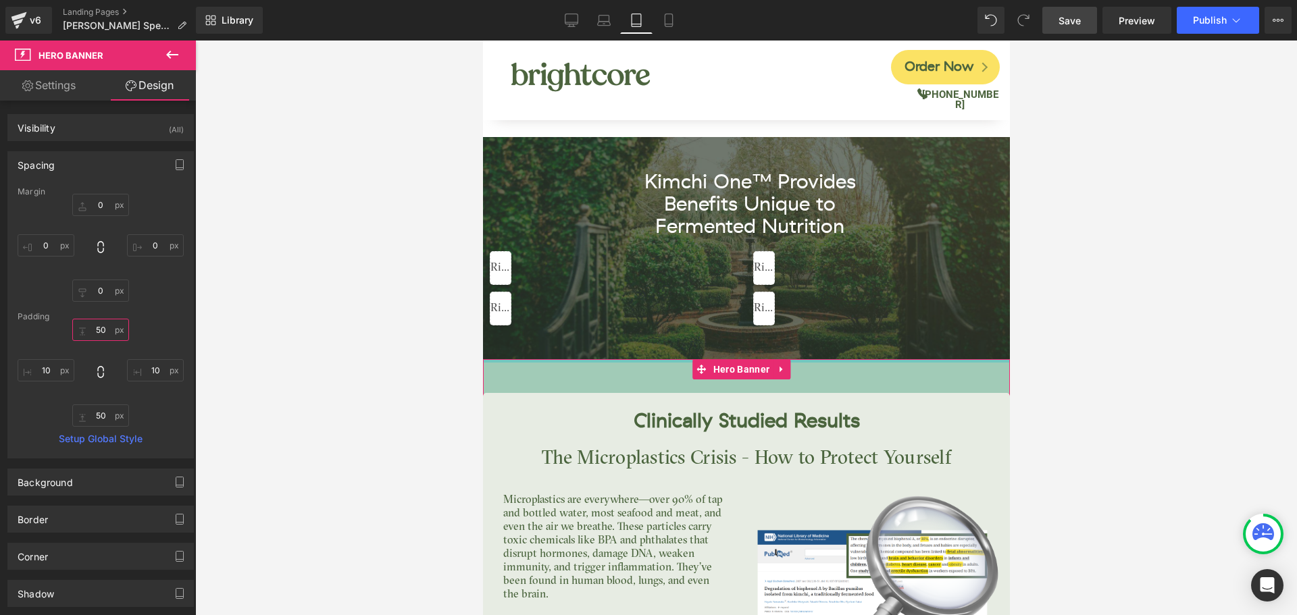
click at [105, 328] on input "50" at bounding box center [100, 330] width 57 height 22
type input "0"
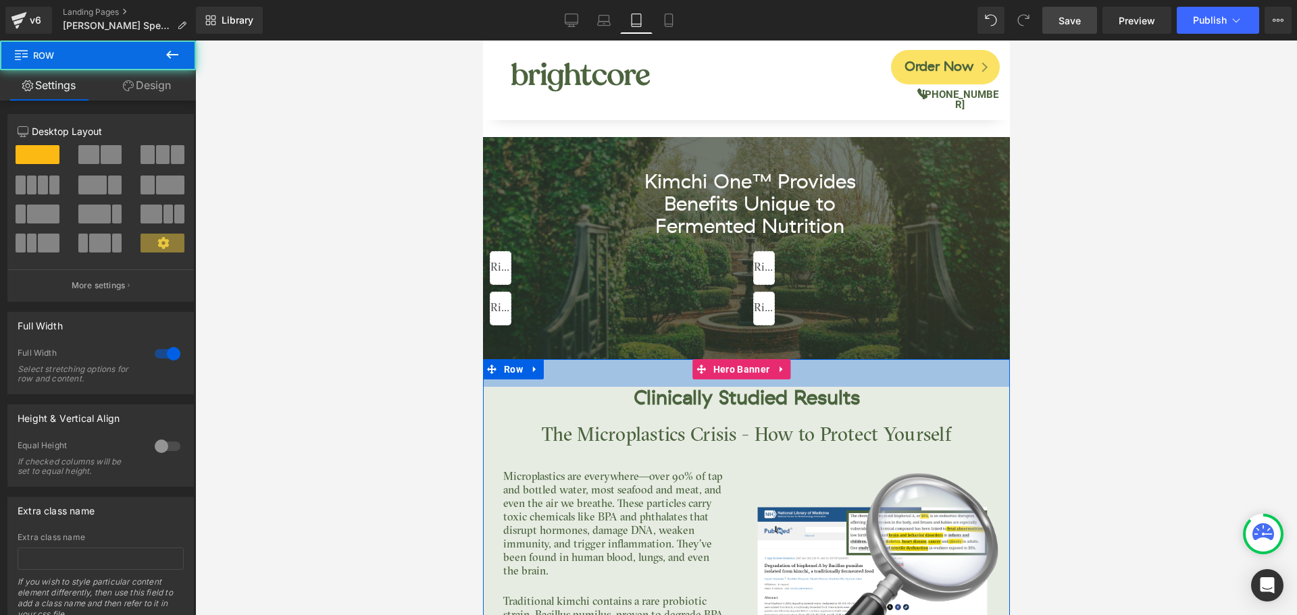
drag, startPoint x: 650, startPoint y: 355, endPoint x: 646, endPoint y: 367, distance: 12.6
click at [647, 367] on div "41px" at bounding box center [745, 373] width 527 height 28
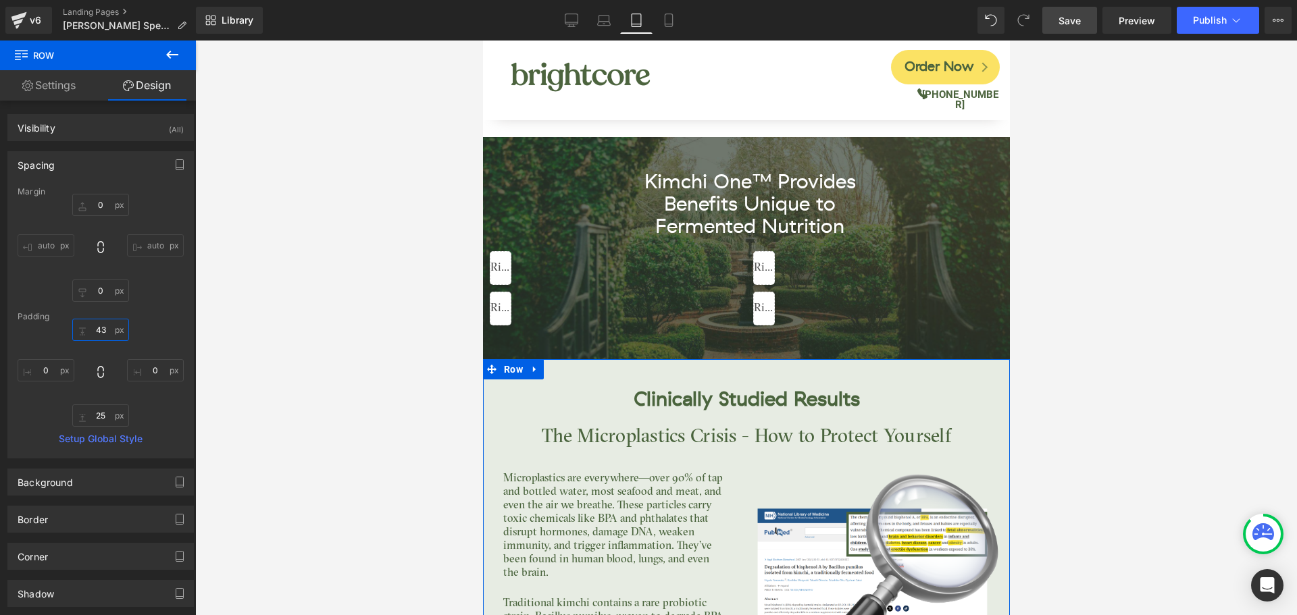
click at [107, 331] on input "43" at bounding box center [100, 330] width 57 height 22
type input "45"
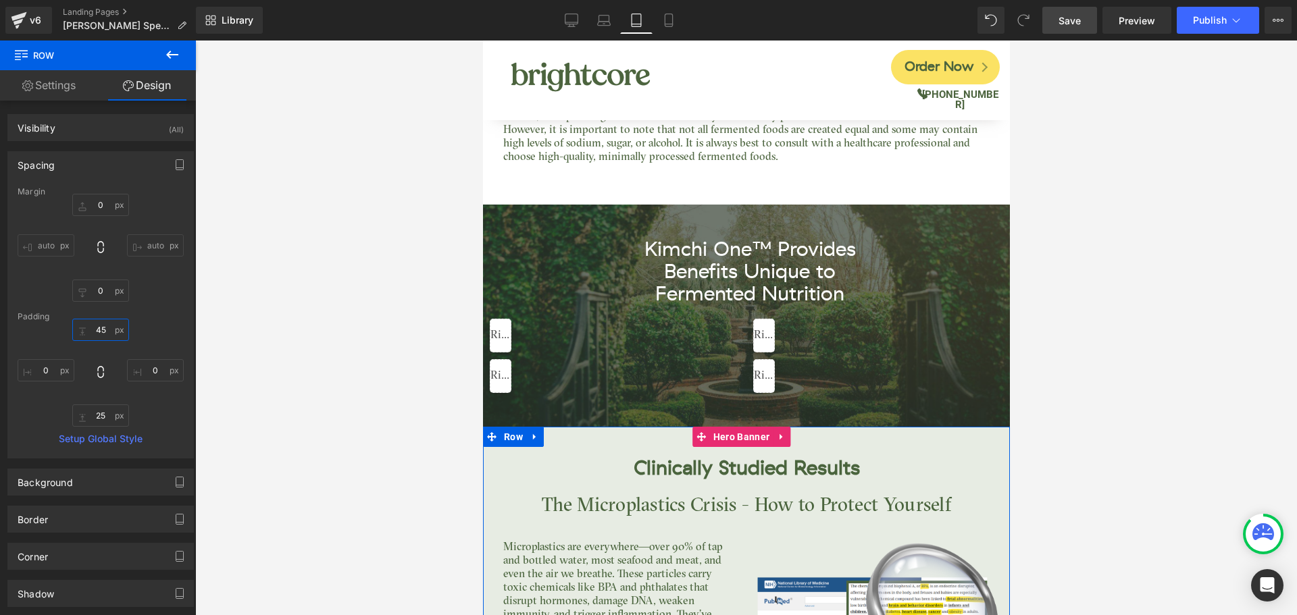
scroll to position [3662, 0]
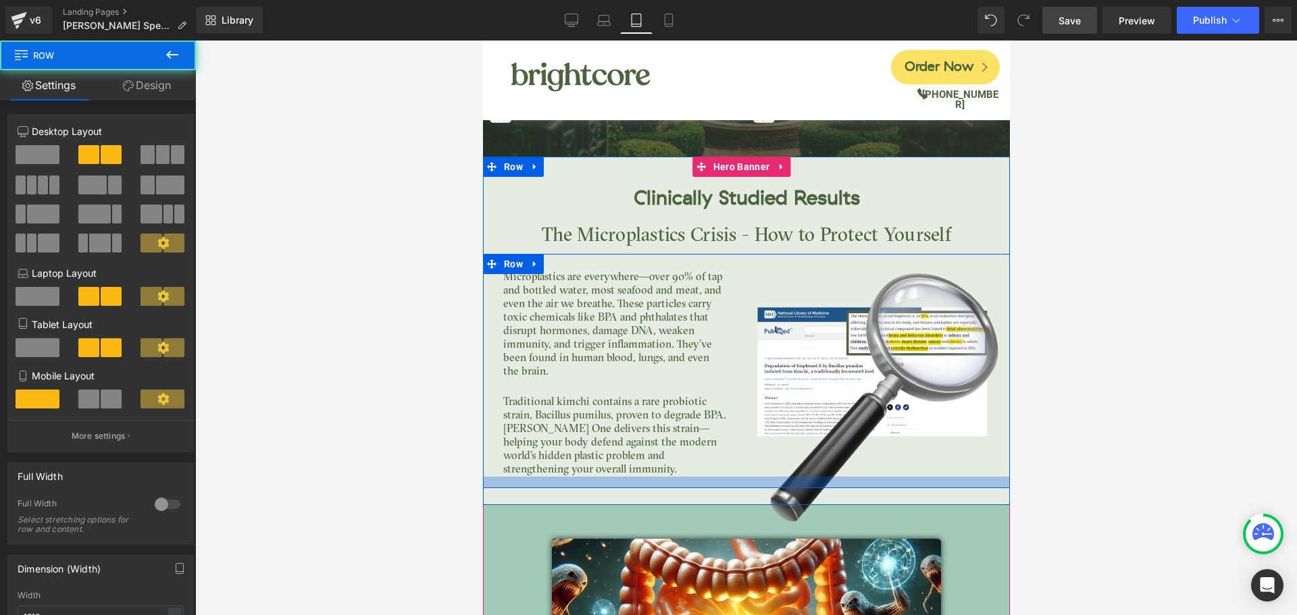
click at [649, 477] on div at bounding box center [745, 482] width 527 height 11
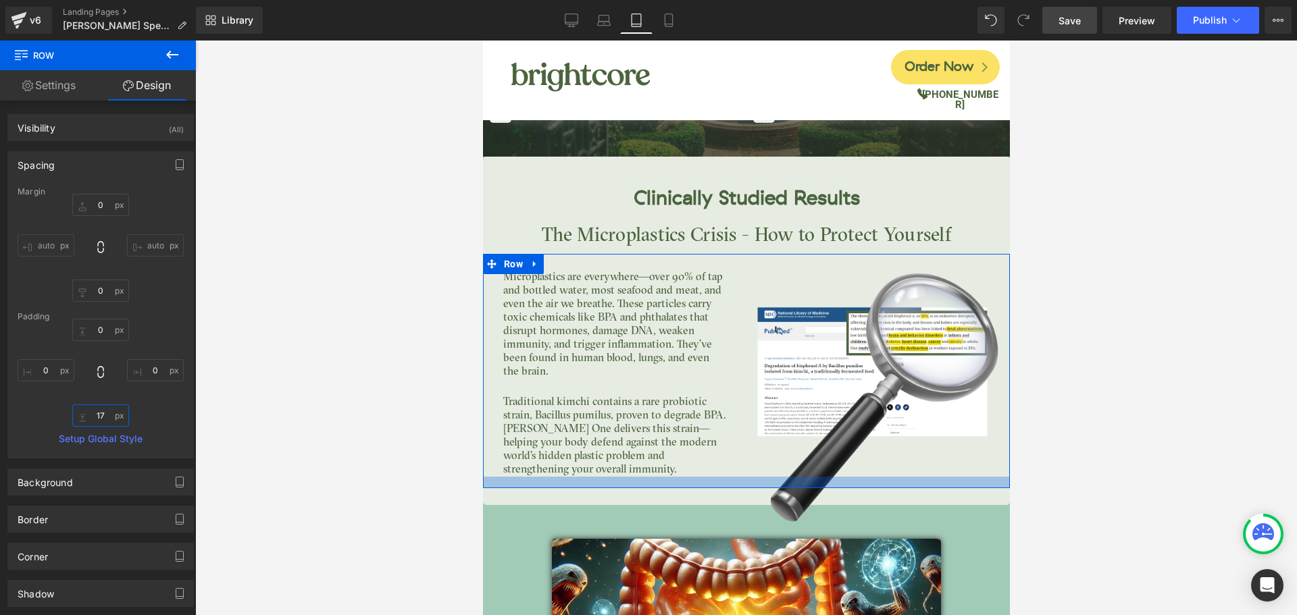
click at [97, 412] on input "17" at bounding box center [100, 416] width 57 height 22
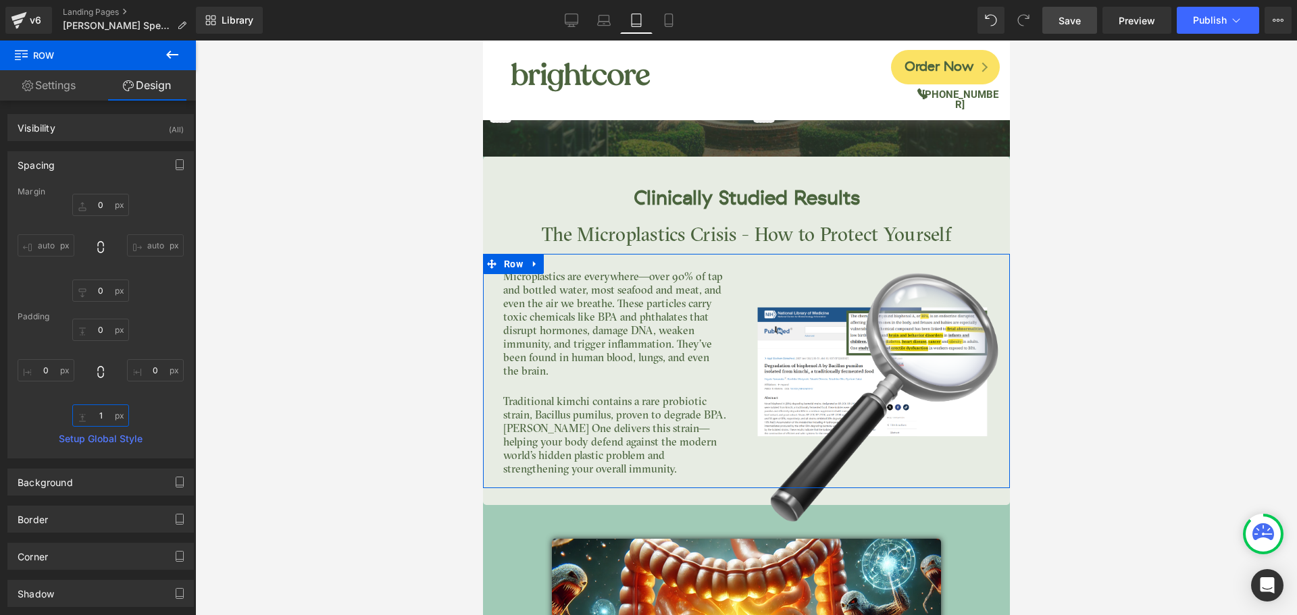
type input "15"
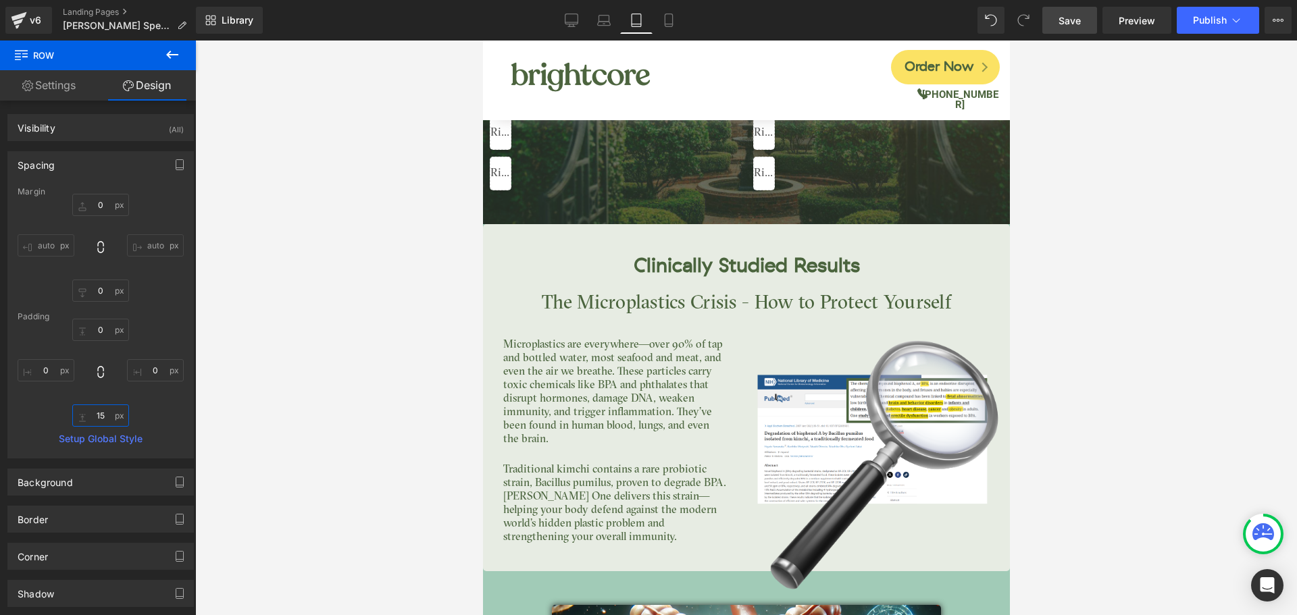
scroll to position [3460, 0]
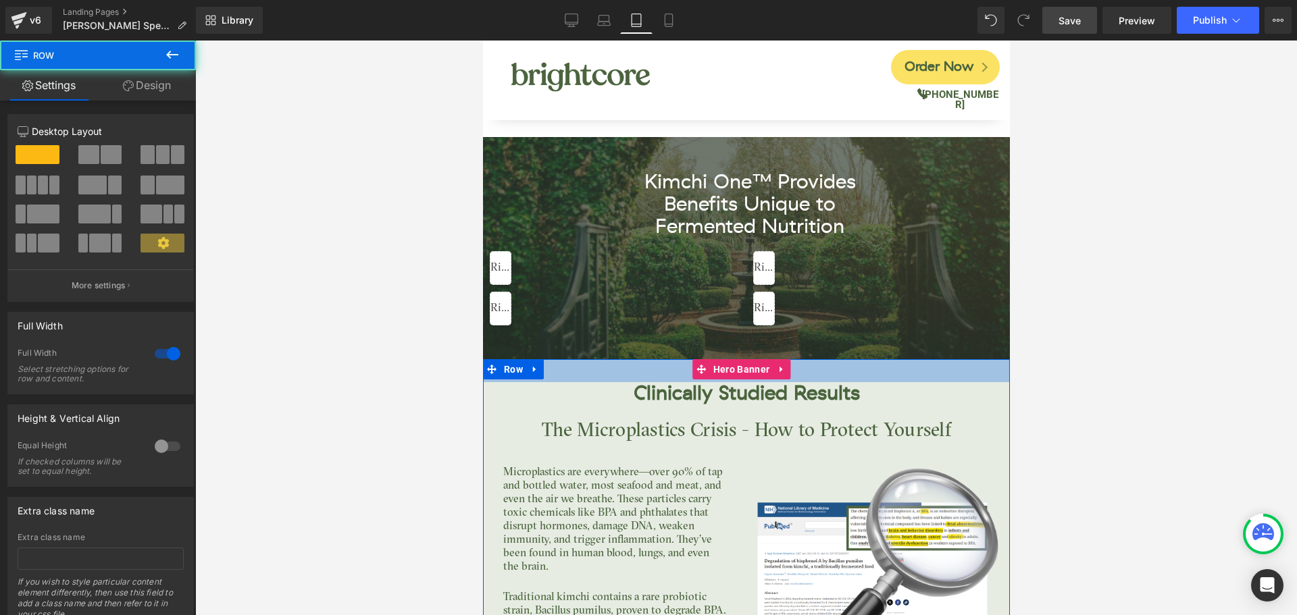
drag, startPoint x: 816, startPoint y: 365, endPoint x: 826, endPoint y: 357, distance: 12.0
click at [826, 359] on div "34px" at bounding box center [745, 370] width 527 height 23
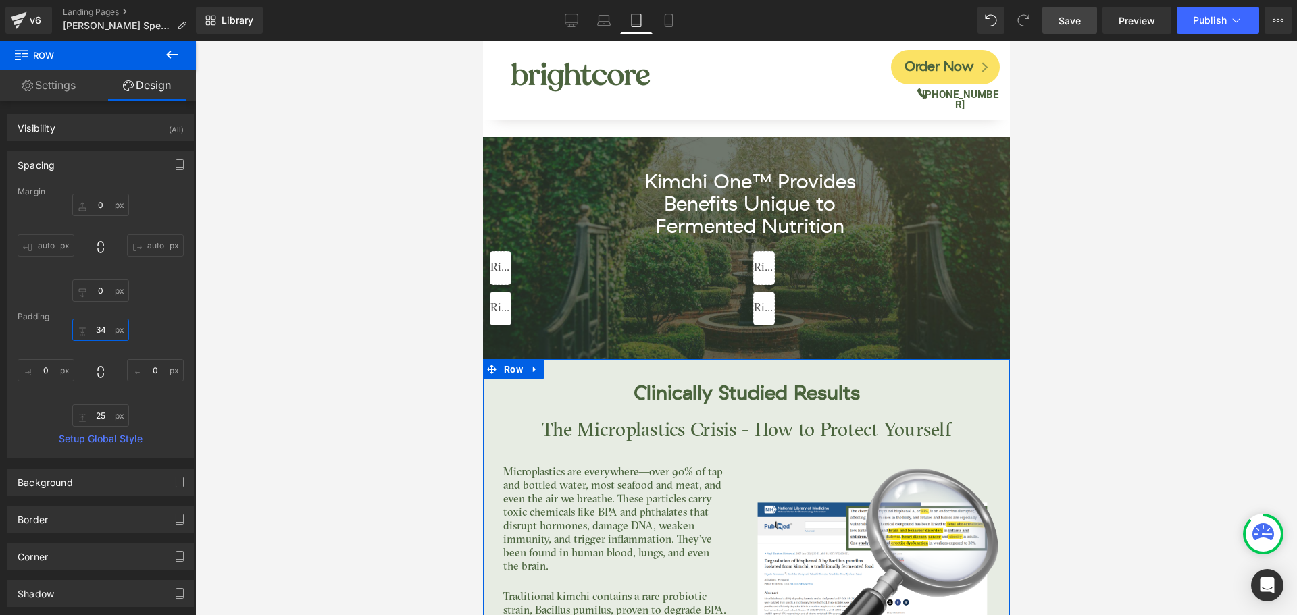
click at [103, 330] on input "34" at bounding box center [100, 330] width 57 height 22
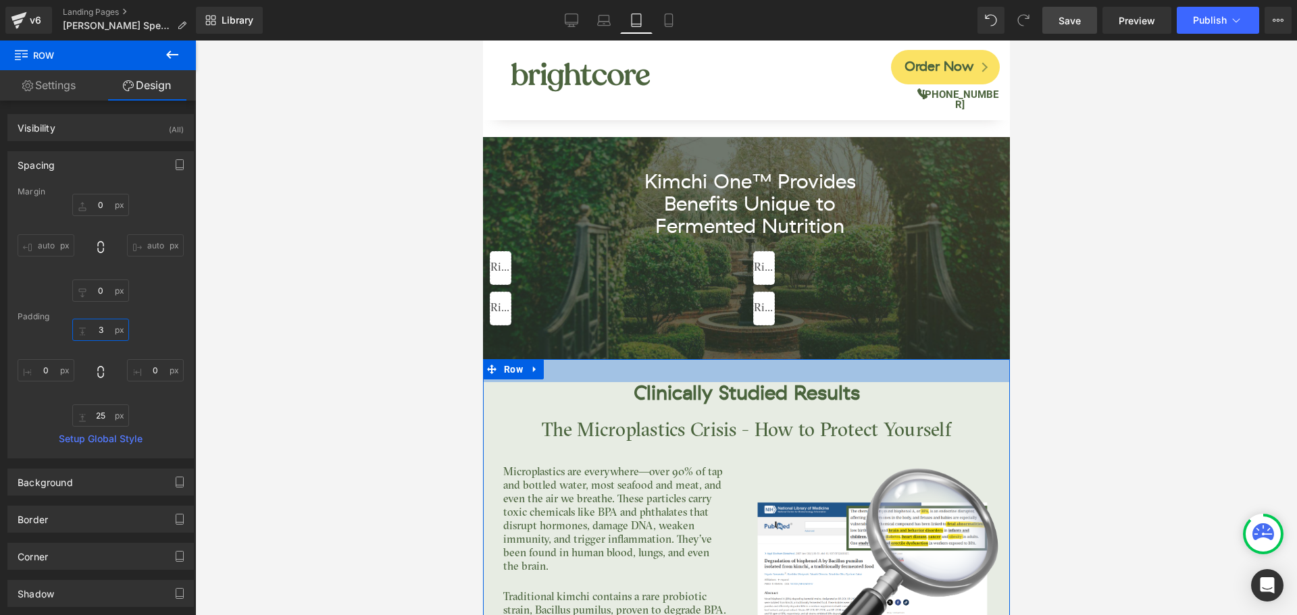
type input "35"
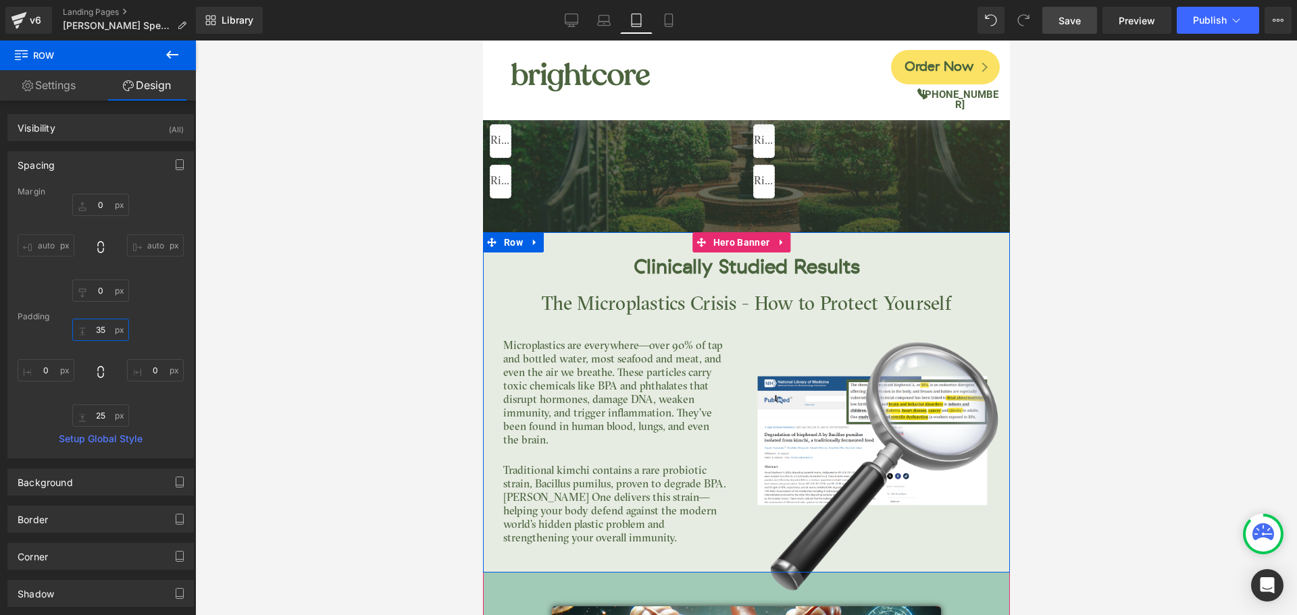
scroll to position [3662, 0]
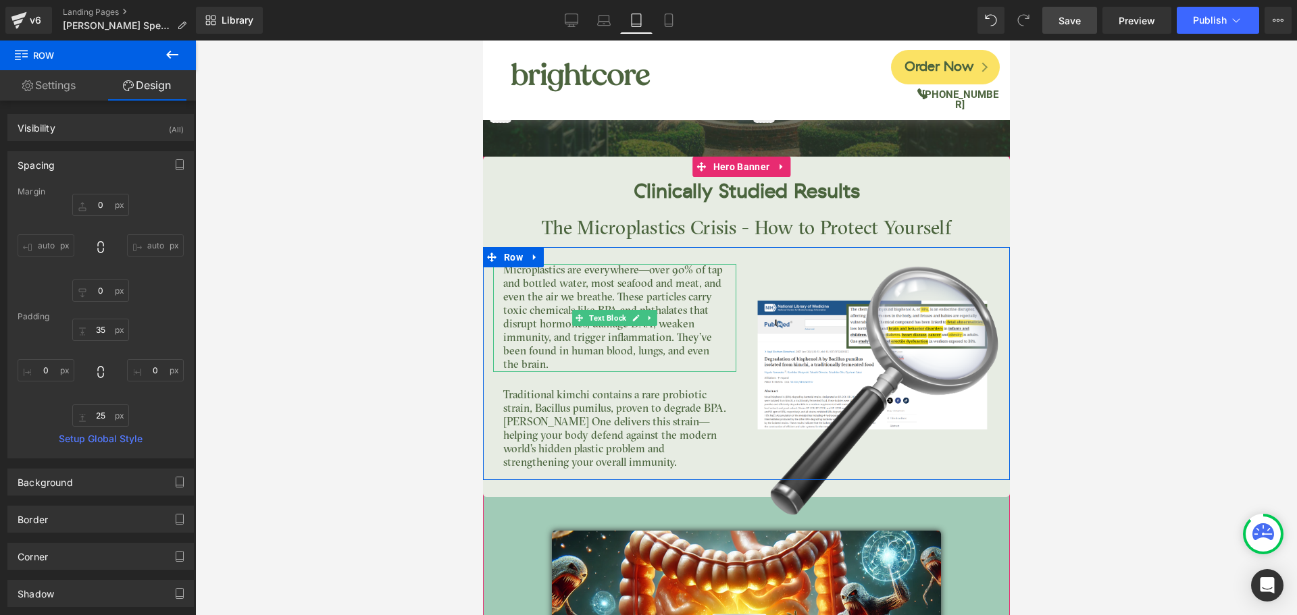
click at [596, 274] on p "Microplastics are everywhere—over 90% of tap and bottled water, most seafood an…" at bounding box center [613, 318] width 223 height 108
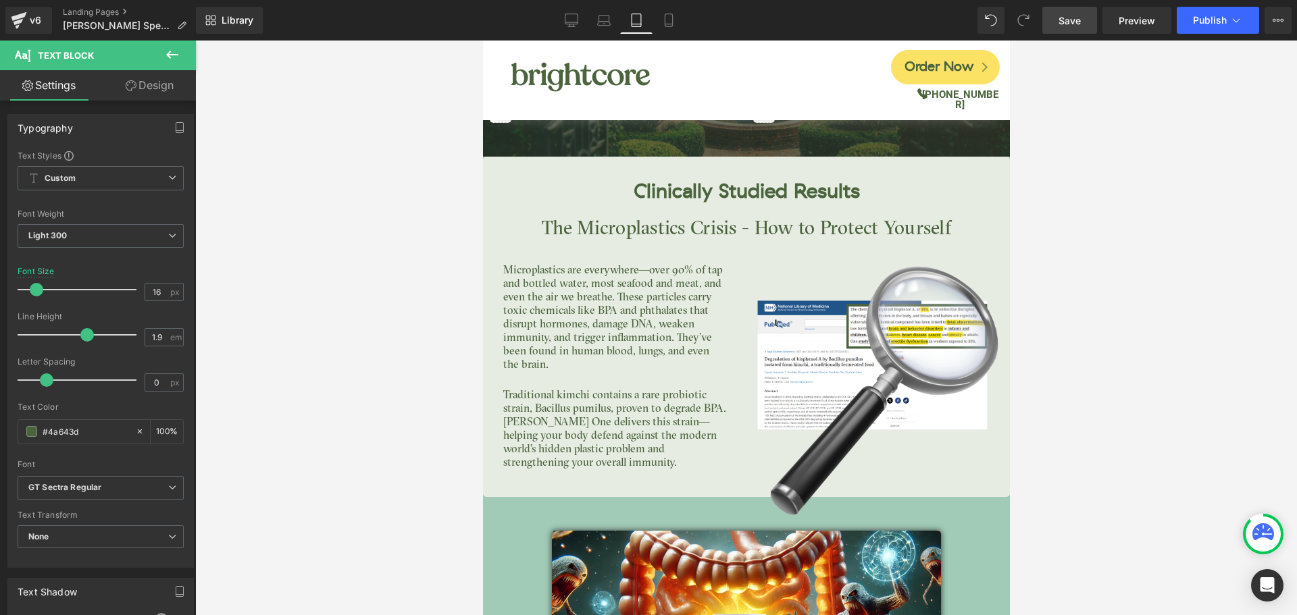
click at [157, 91] on link "Design" at bounding box center [150, 85] width 98 height 30
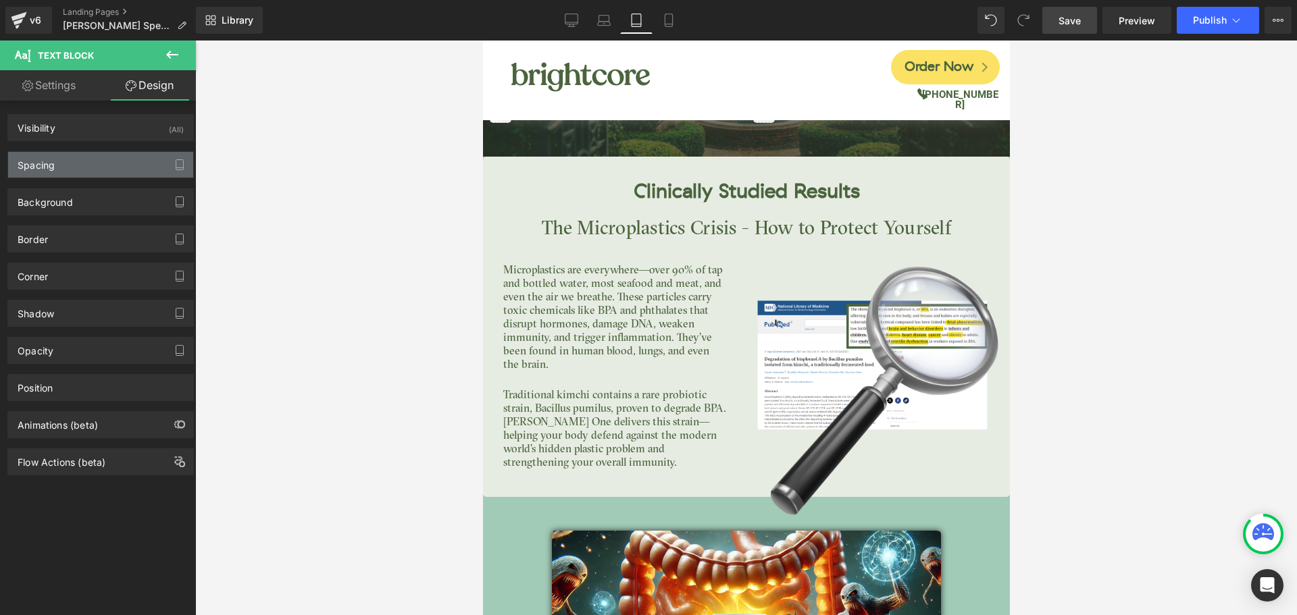
click at [103, 165] on div "Spacing" at bounding box center [100, 165] width 185 height 26
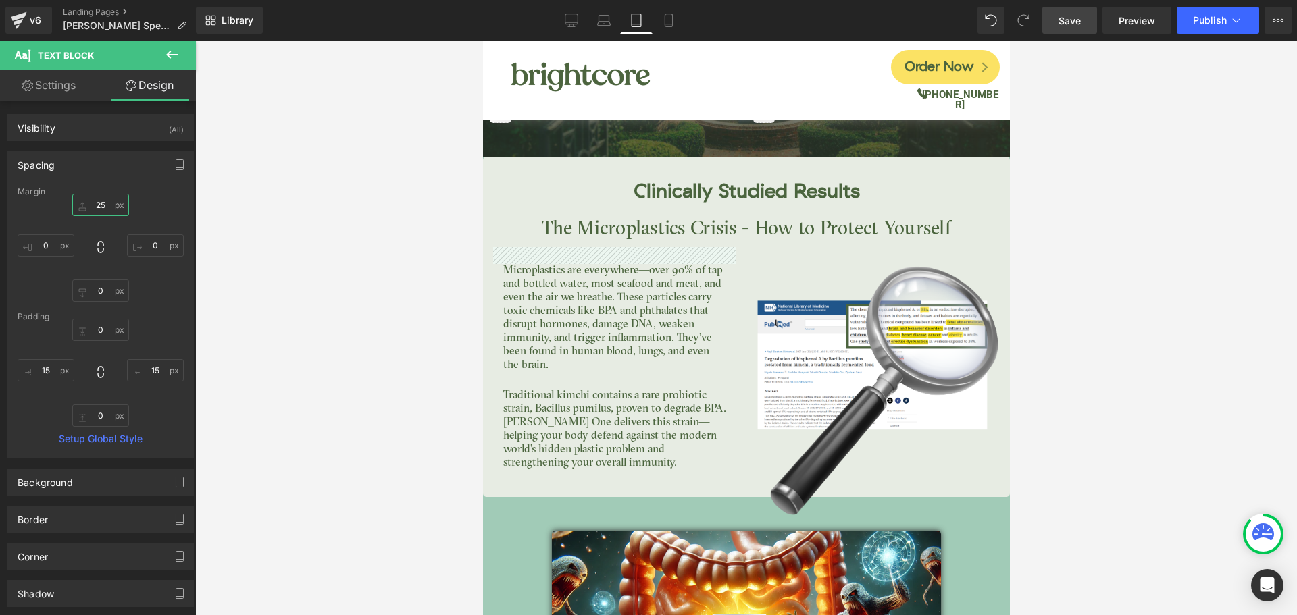
click at [112, 203] on input "25" at bounding box center [100, 205] width 57 height 22
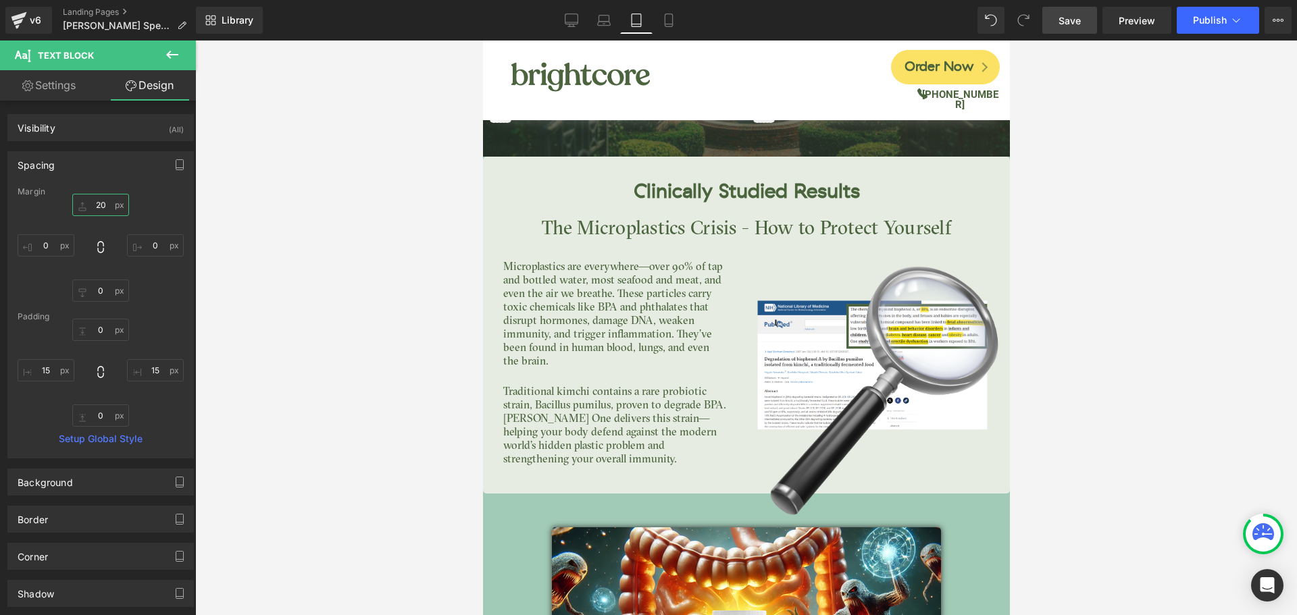
type input "20"
click at [1078, 26] on span "Save" at bounding box center [1069, 21] width 22 height 14
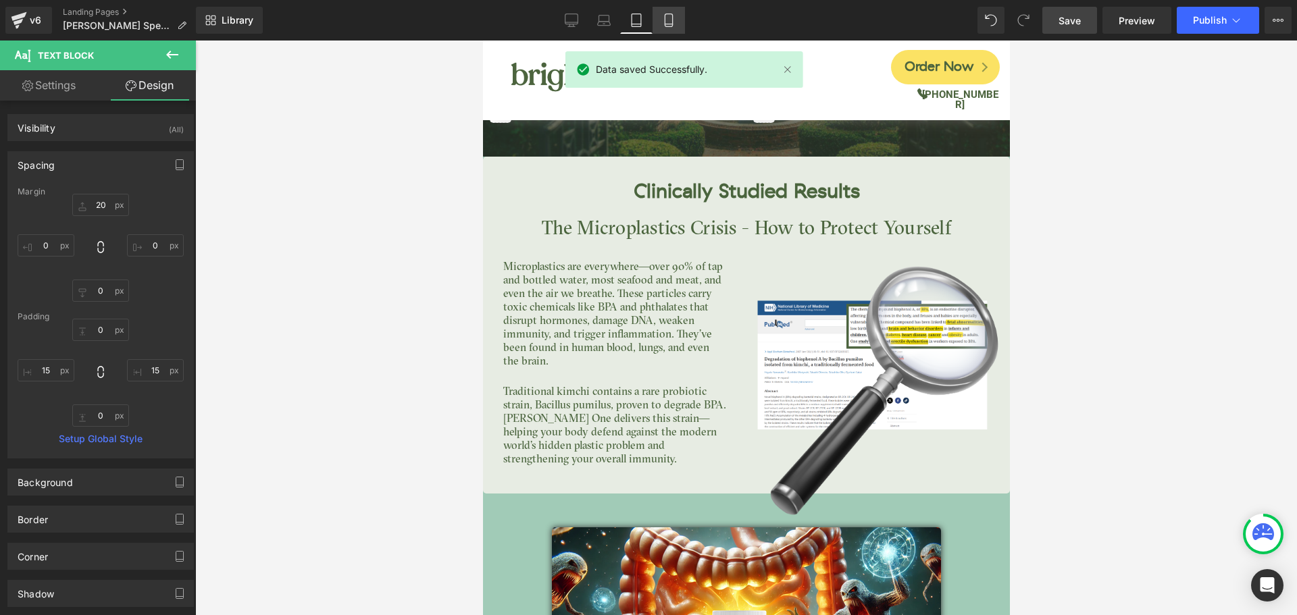
click at [671, 24] on icon at bounding box center [668, 24] width 7 height 0
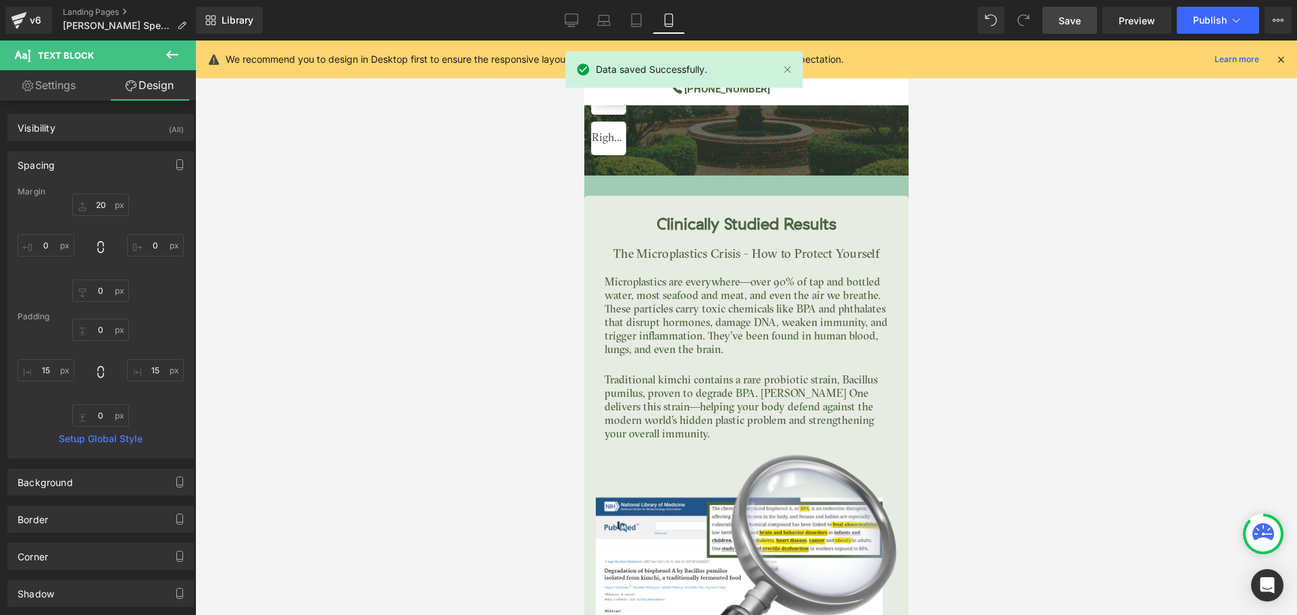
scroll to position [3458, 0]
click at [1282, 53] on icon at bounding box center [1280, 59] width 12 height 12
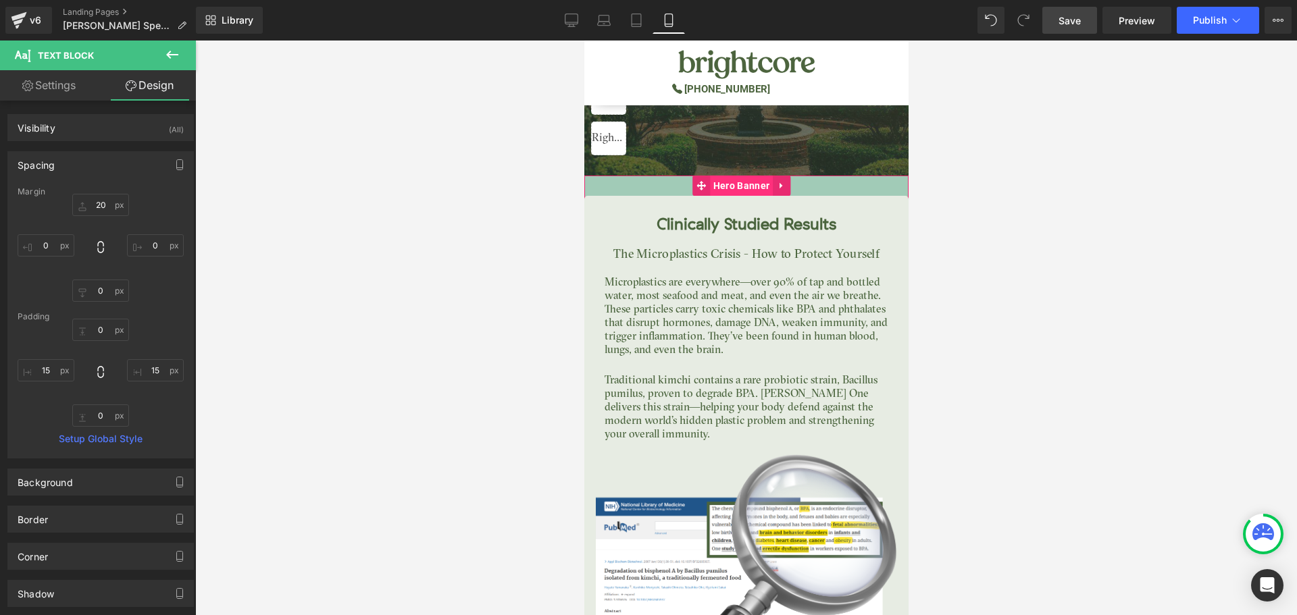
click at [737, 176] on span "Hero Banner" at bounding box center [740, 186] width 63 height 20
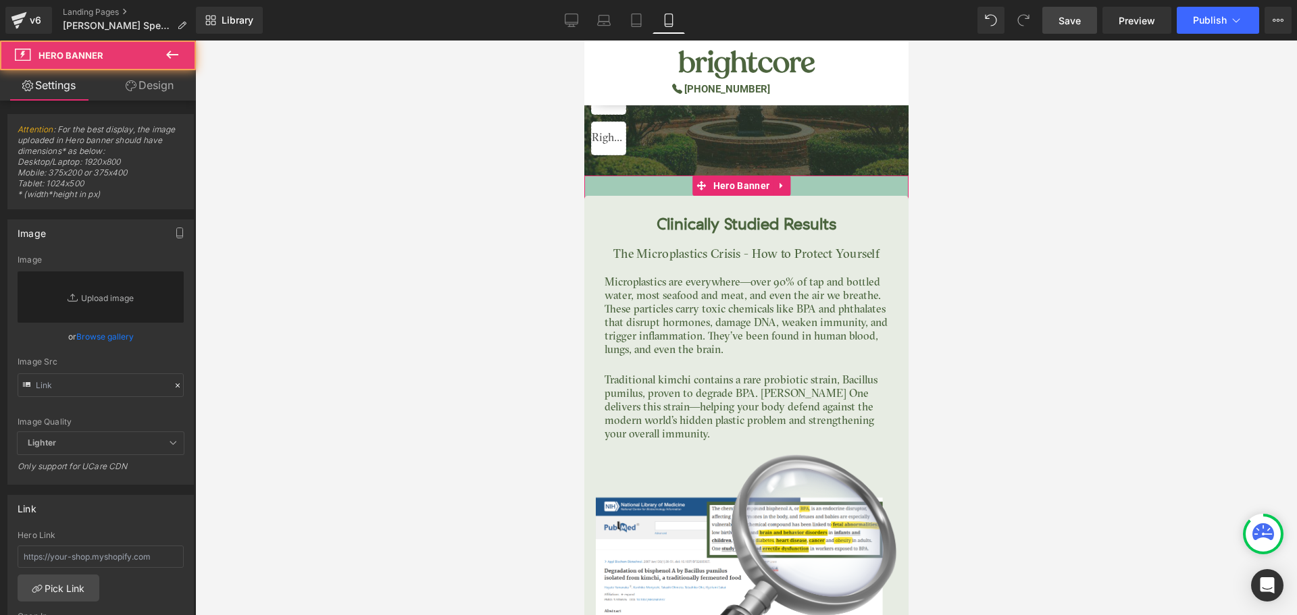
click at [178, 87] on link "Design" at bounding box center [150, 85] width 98 height 30
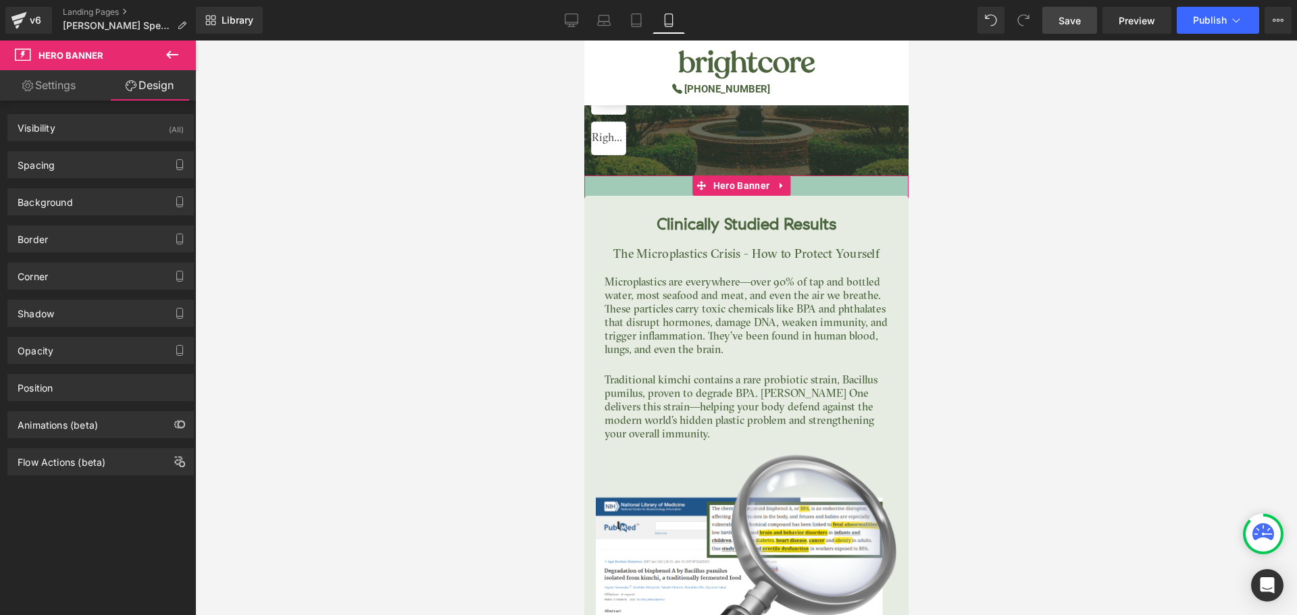
click at [112, 148] on div "Spacing [GEOGRAPHIC_DATA] 0 0 0 0 [GEOGRAPHIC_DATA] 30 0 30 0 Setup Global Style" at bounding box center [101, 159] width 202 height 37
click at [105, 159] on div "Spacing" at bounding box center [100, 165] width 185 height 26
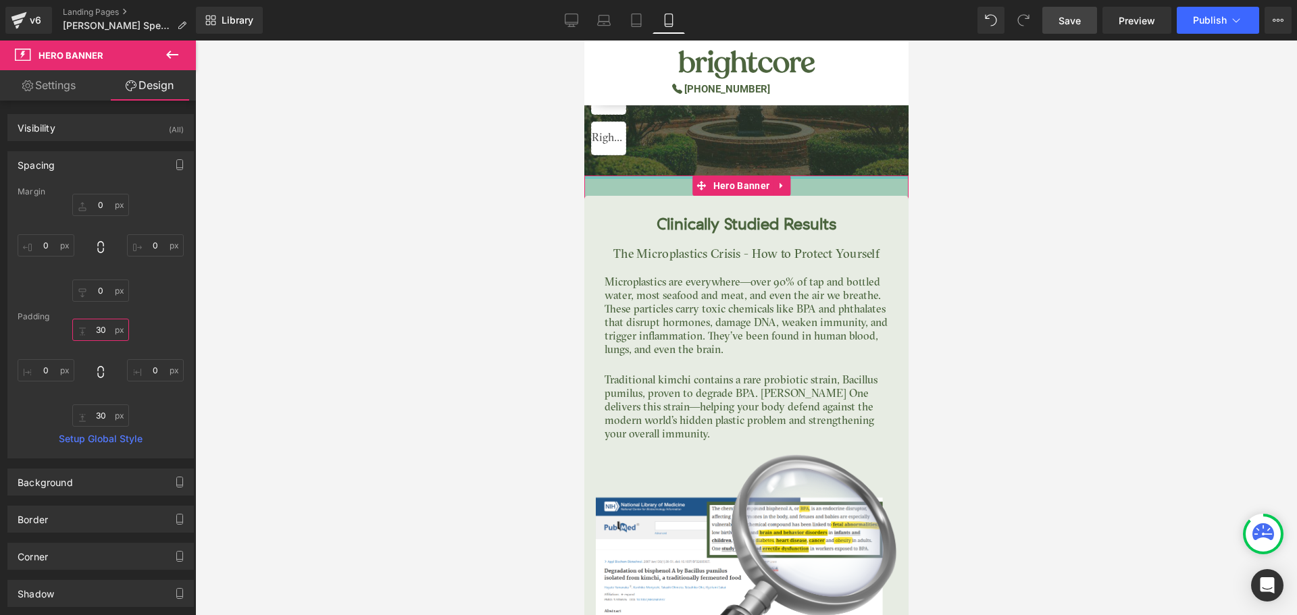
click at [99, 332] on input "30" at bounding box center [100, 330] width 57 height 22
type input "0"
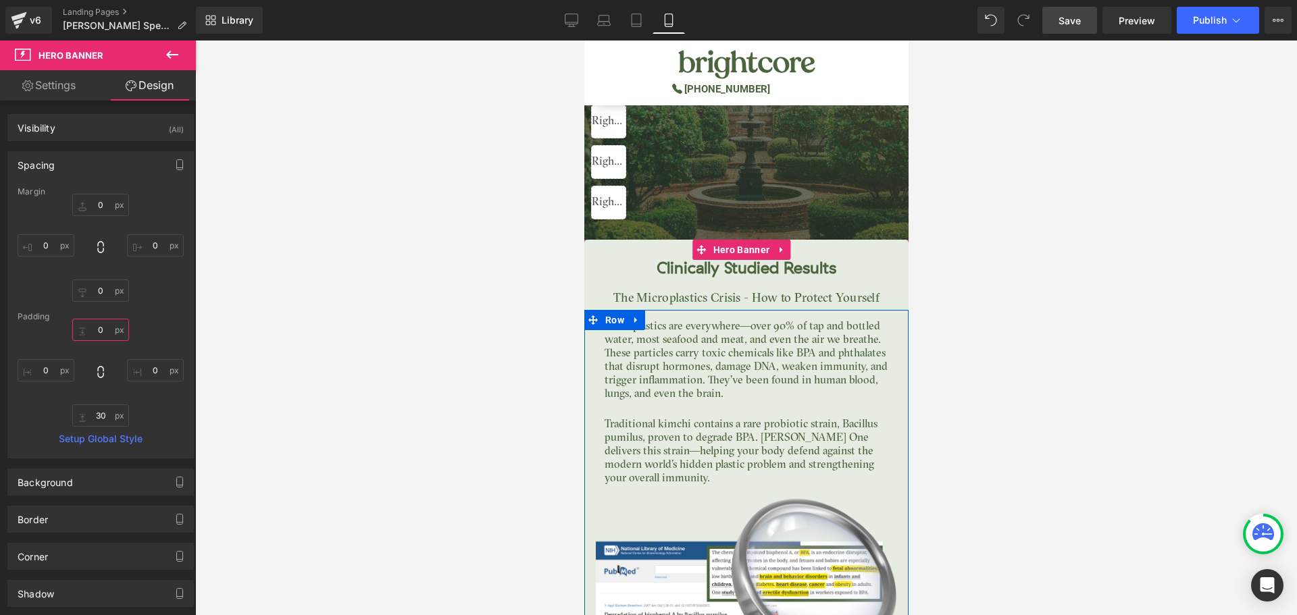
scroll to position [3323, 0]
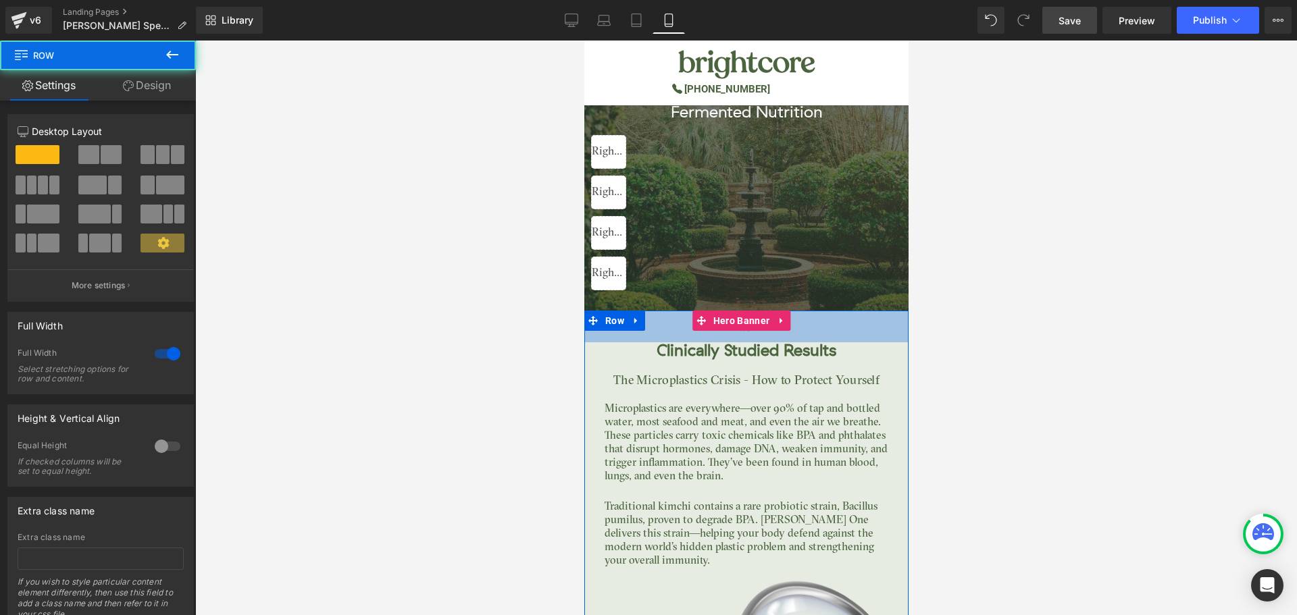
drag, startPoint x: 679, startPoint y: 292, endPoint x: 679, endPoint y: 311, distance: 18.9
click at [679, 311] on div "47px" at bounding box center [745, 327] width 324 height 32
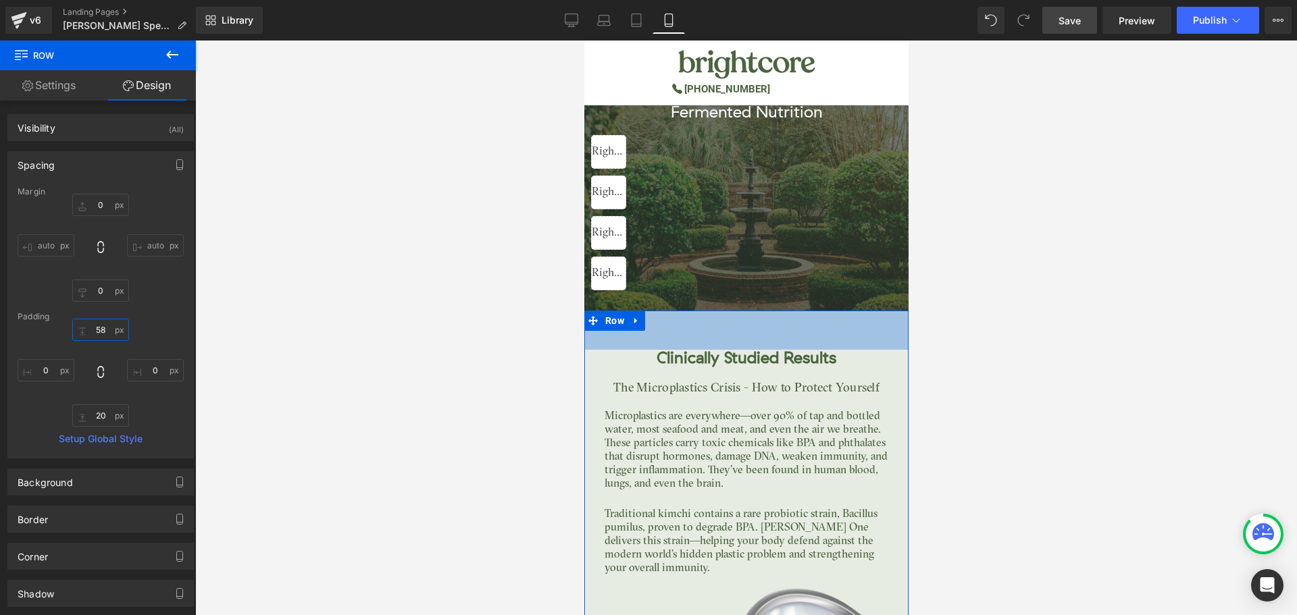
click at [103, 332] on input "58" at bounding box center [100, 330] width 57 height 22
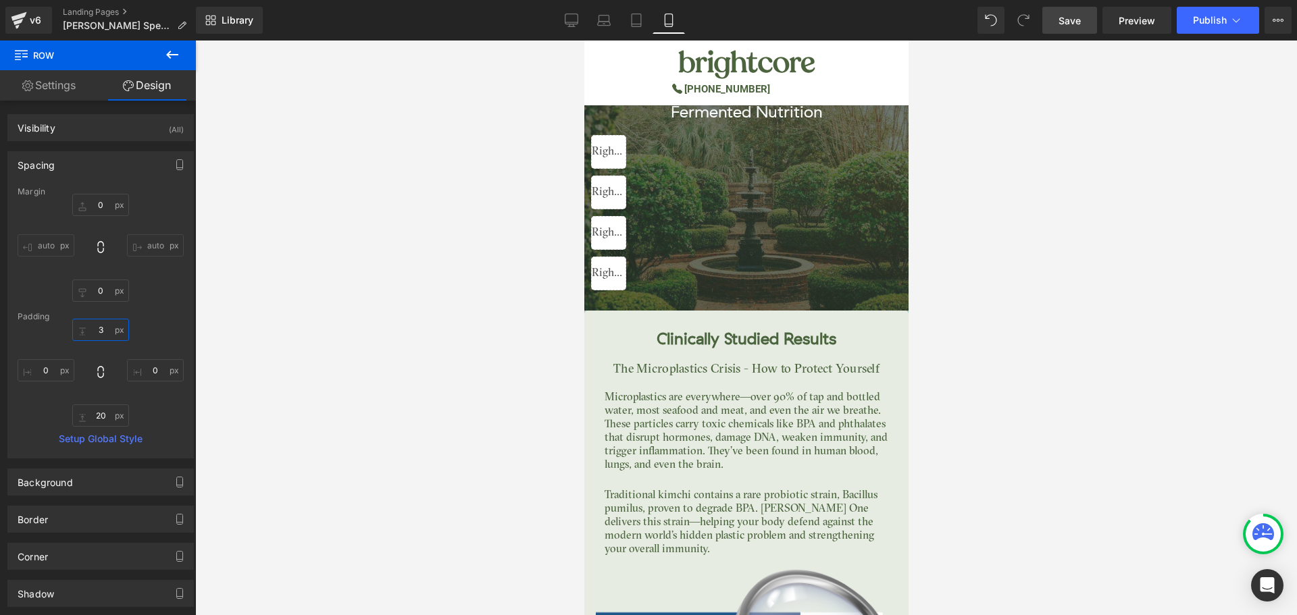
type input "35"
click at [937, 309] on div at bounding box center [745, 328] width 1101 height 575
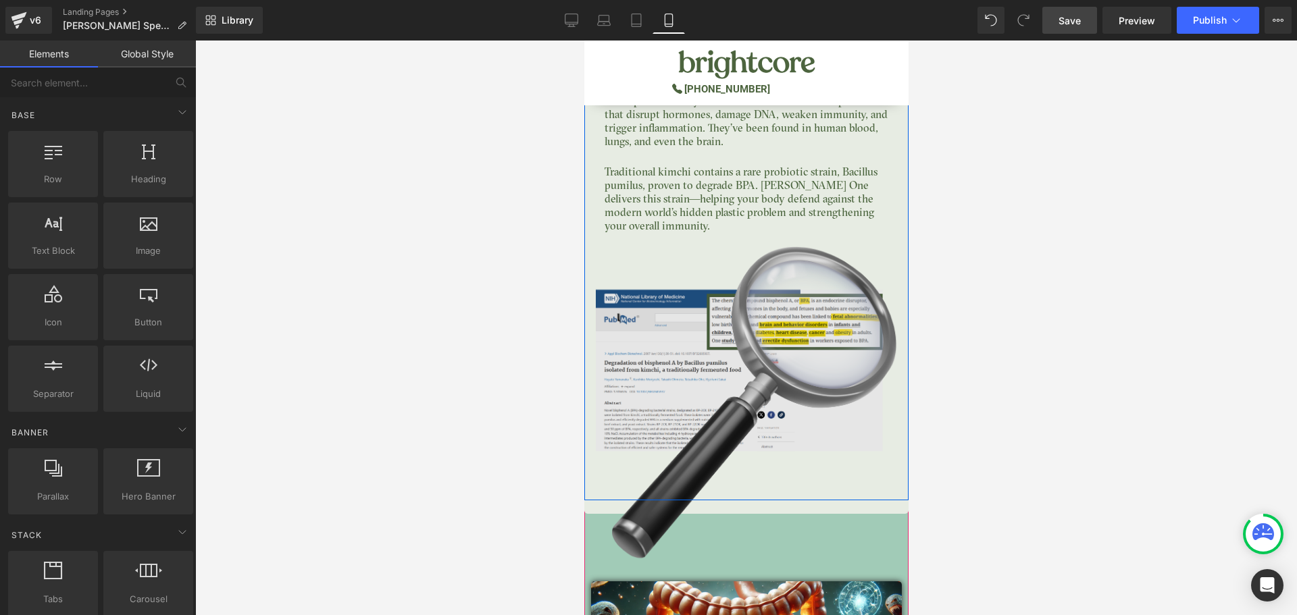
scroll to position [3661, 0]
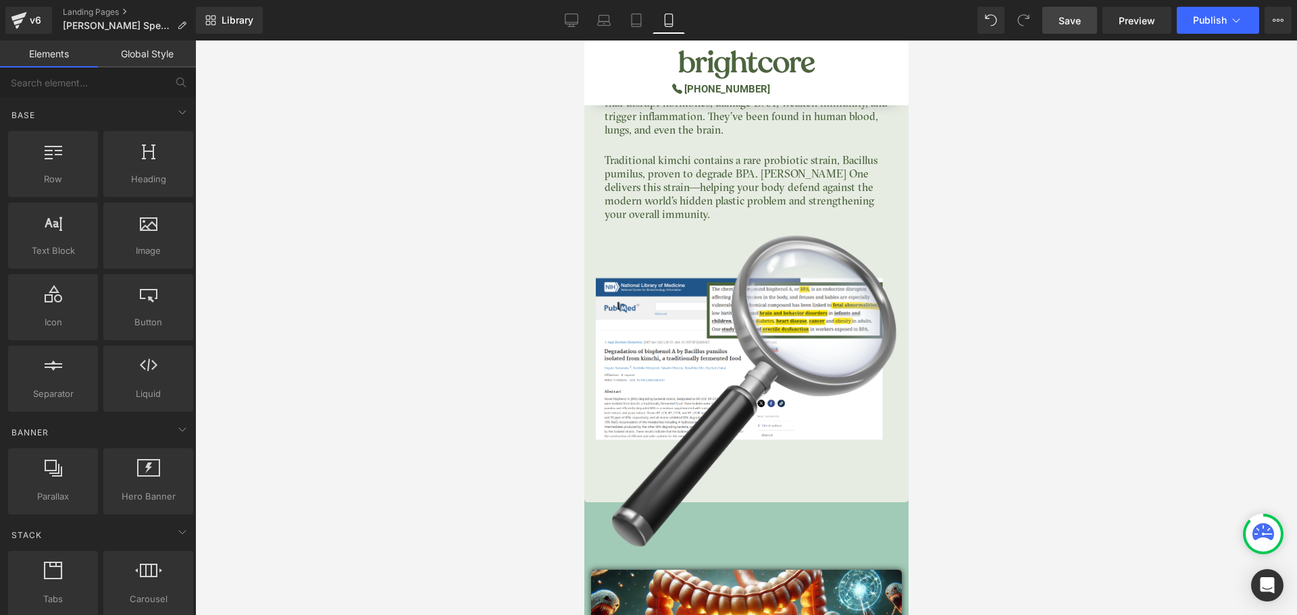
click at [1083, 18] on link "Save" at bounding box center [1069, 20] width 55 height 27
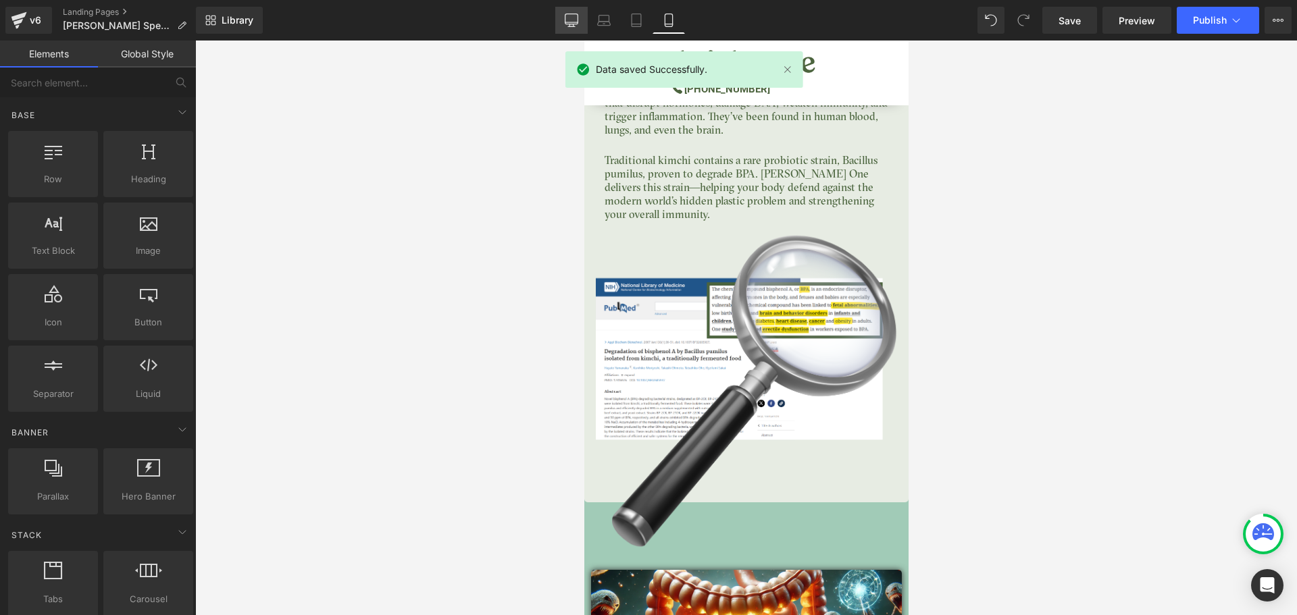
click at [573, 20] on icon at bounding box center [572, 21] width 14 height 14
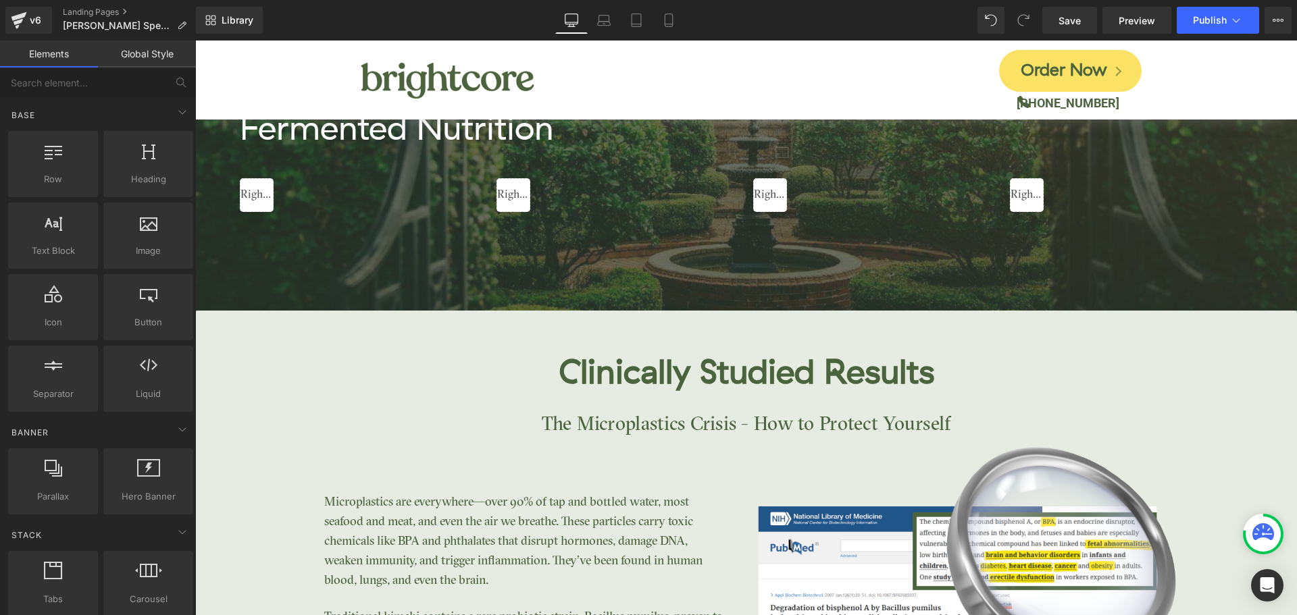
scroll to position [2401, 0]
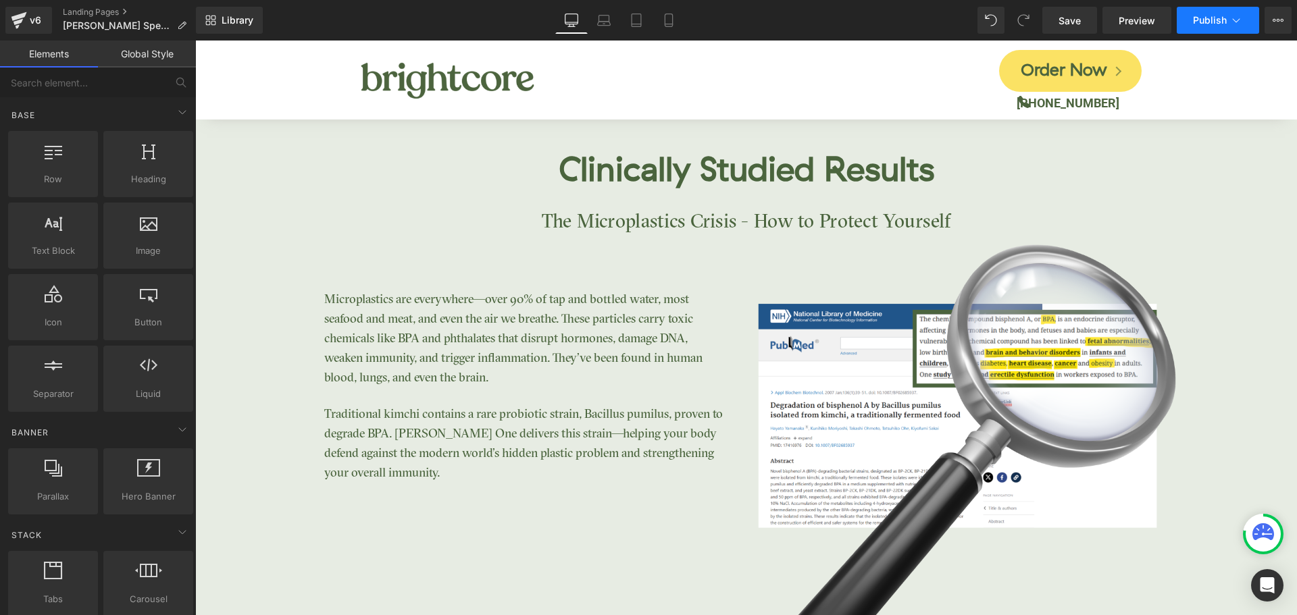
click at [1201, 21] on span "Publish" at bounding box center [1210, 20] width 34 height 11
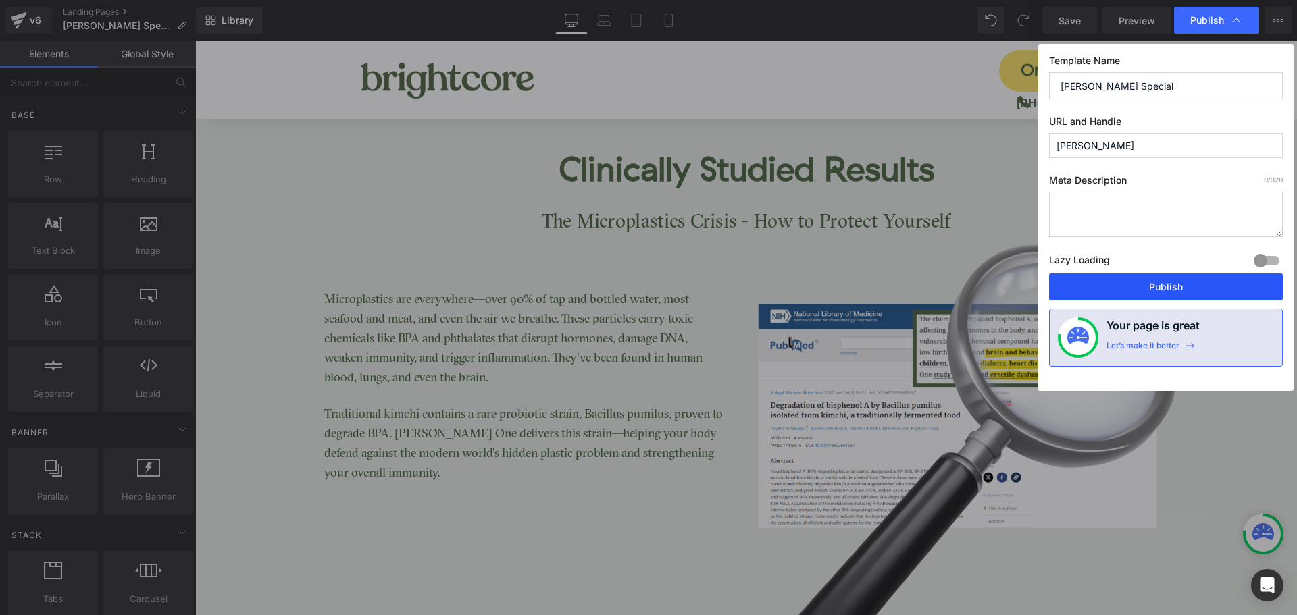
click at [1124, 280] on button "Publish" at bounding box center [1166, 287] width 234 height 27
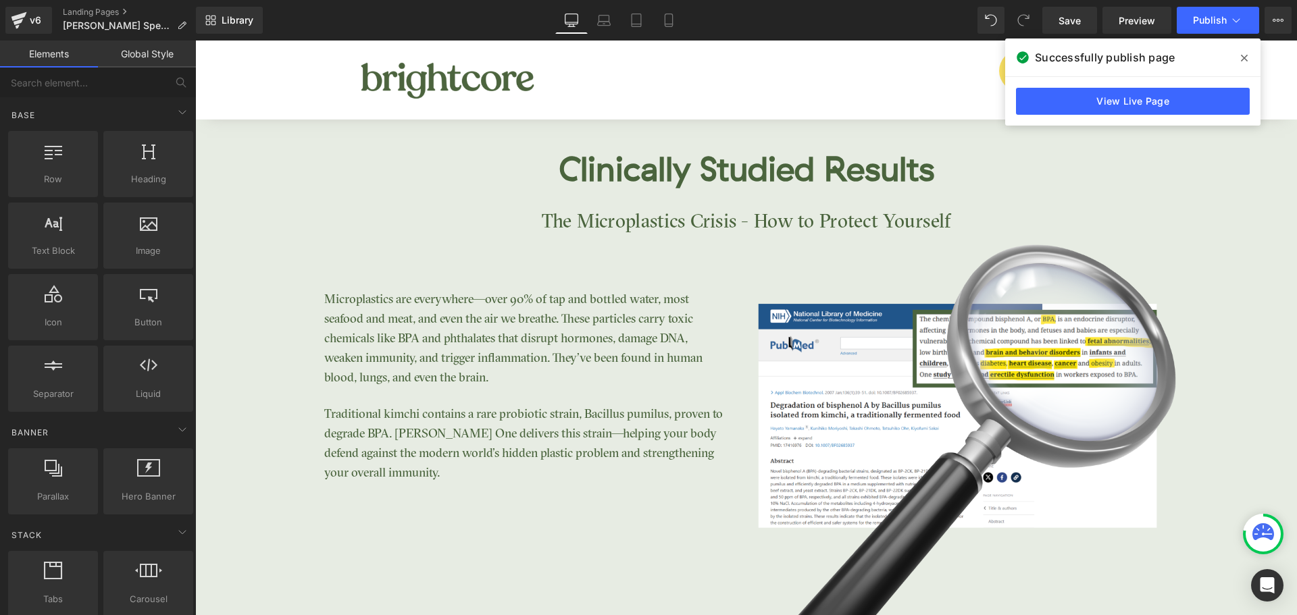
click at [1241, 54] on icon at bounding box center [1244, 58] width 7 height 11
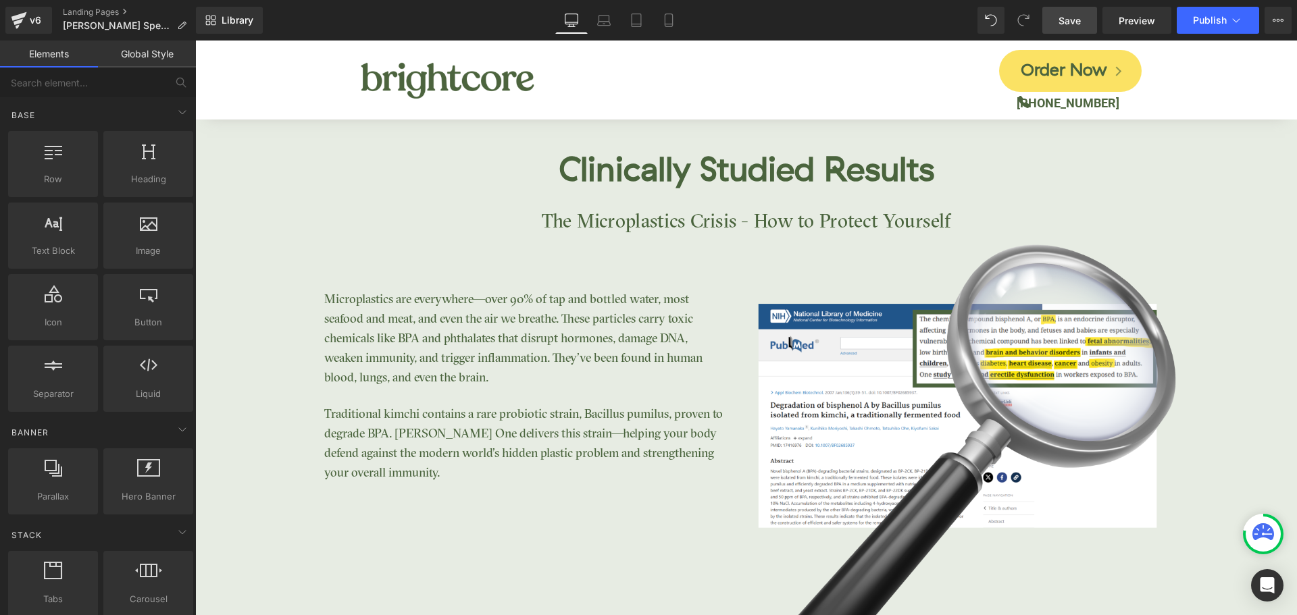
click at [1048, 20] on link "Save" at bounding box center [1069, 20] width 55 height 27
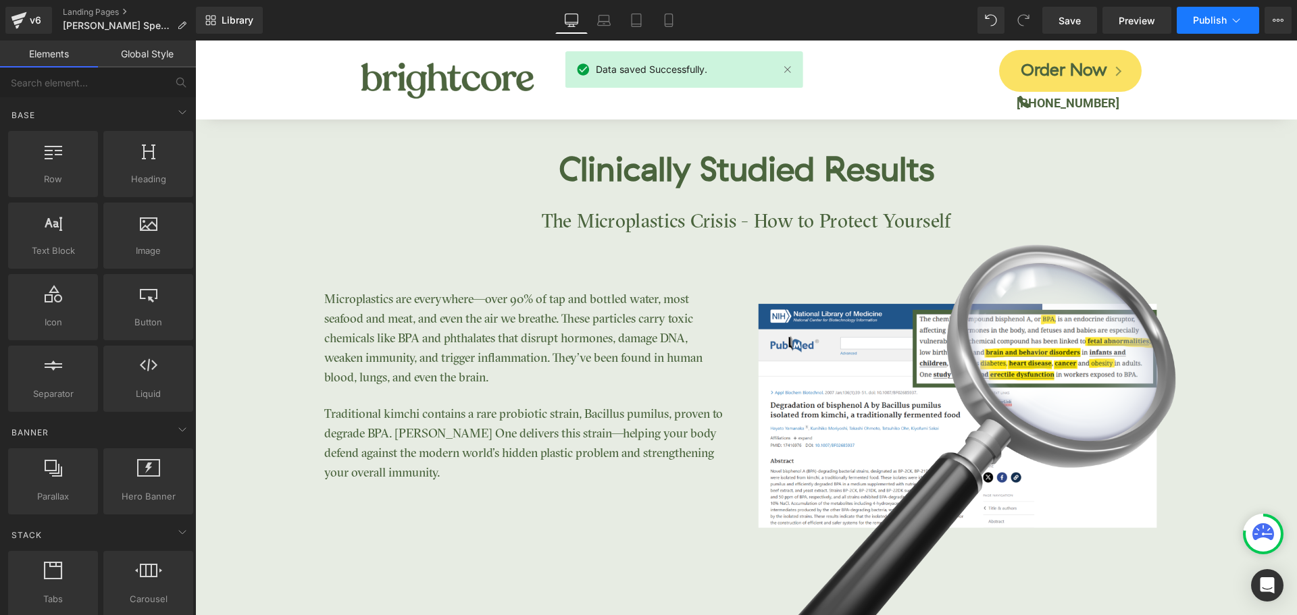
click at [1203, 23] on span "Publish" at bounding box center [1210, 20] width 34 height 11
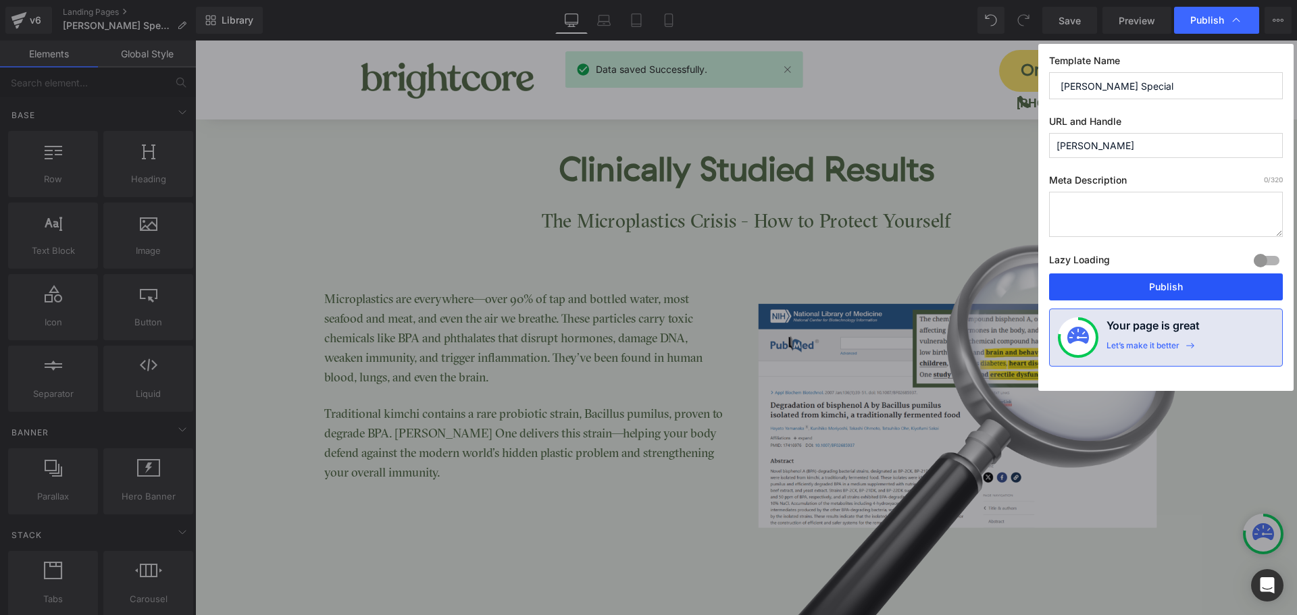
click at [1201, 287] on button "Publish" at bounding box center [1166, 287] width 234 height 27
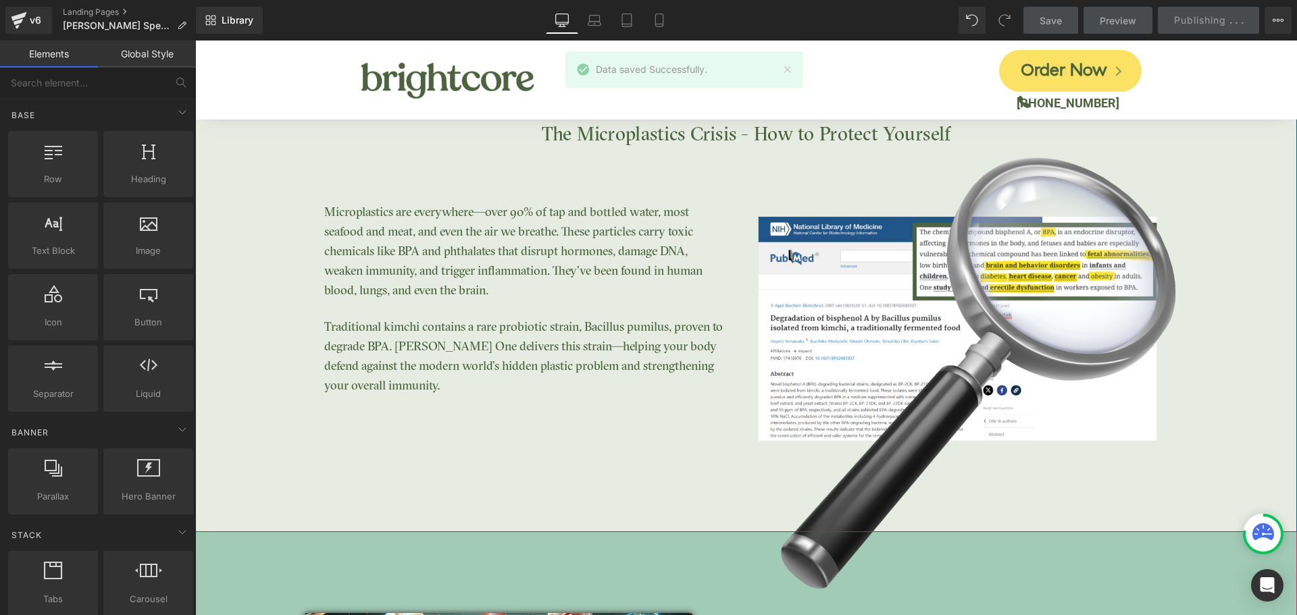
scroll to position [2536, 0]
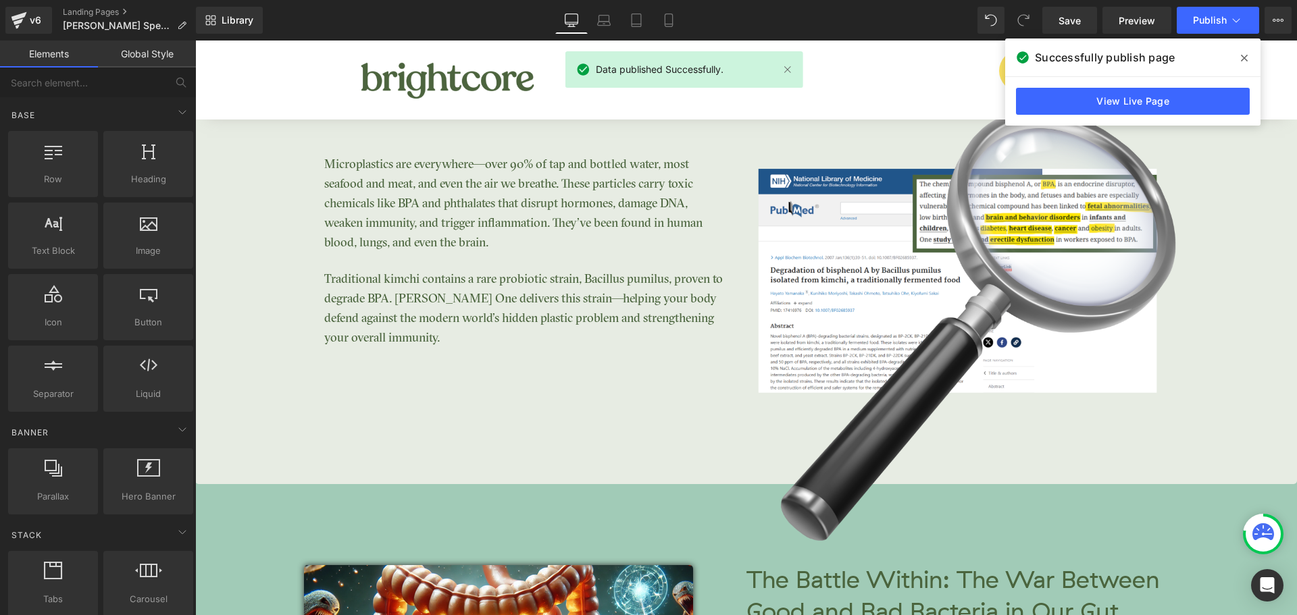
click at [1250, 61] on span at bounding box center [1244, 58] width 22 height 22
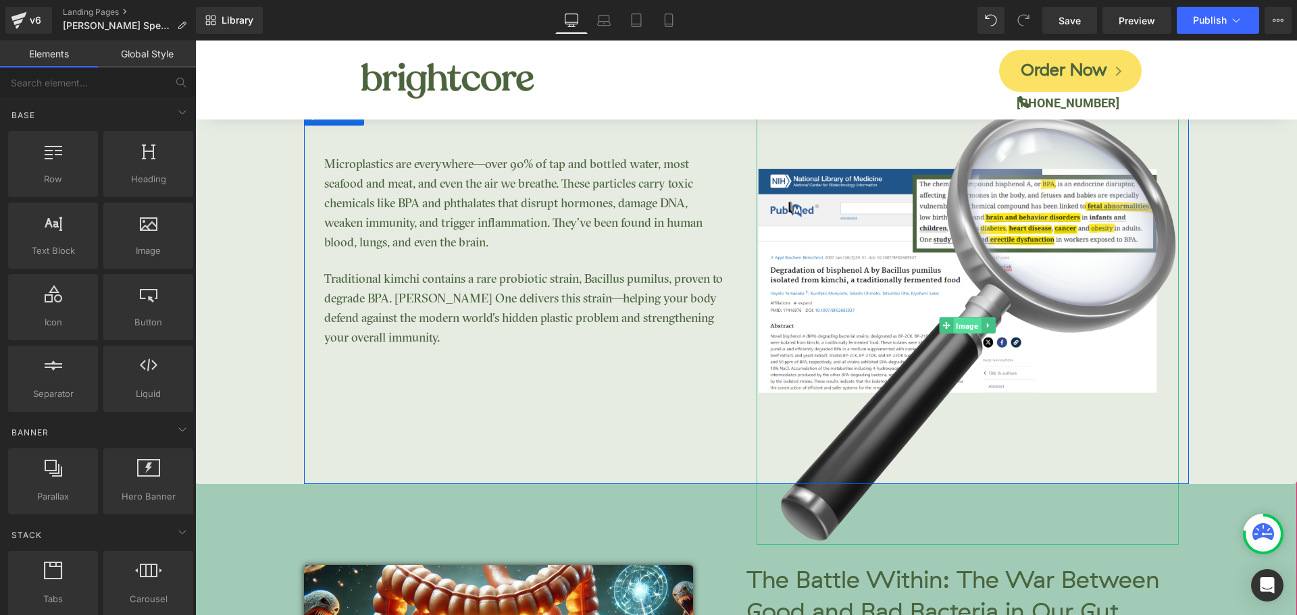
click at [965, 321] on span "Image" at bounding box center [967, 325] width 28 height 16
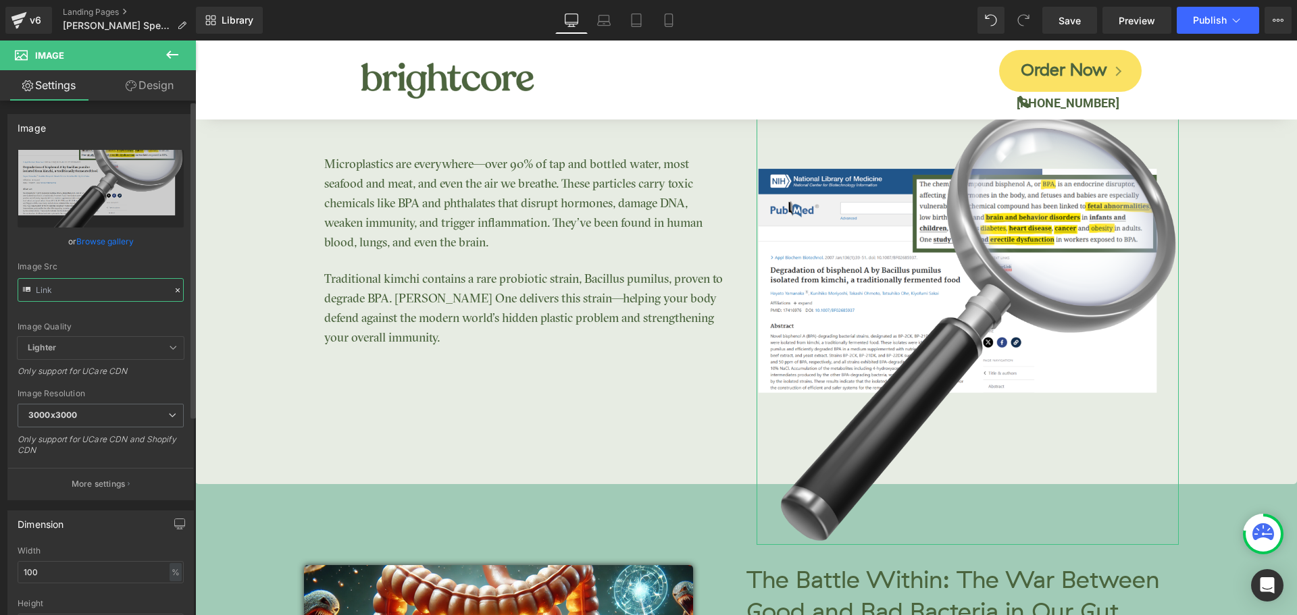
click at [82, 292] on input "text" at bounding box center [101, 290] width 166 height 24
paste input ".png?v=1755210583"
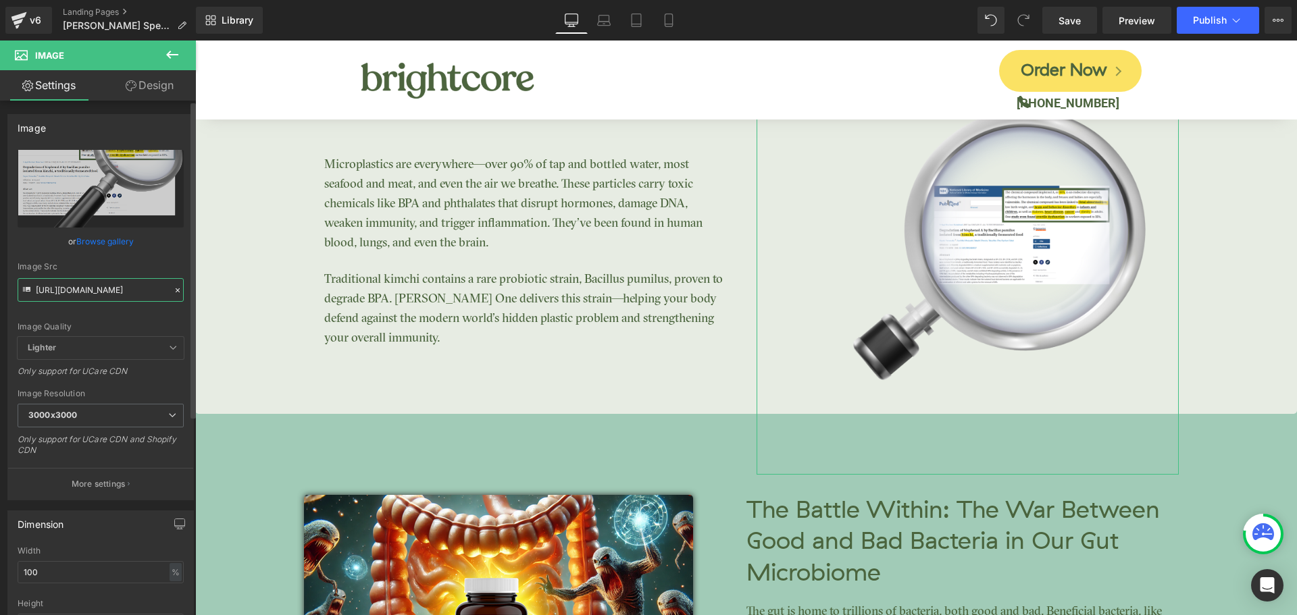
type input "[URL][DOMAIN_NAME]"
click at [173, 290] on icon at bounding box center [177, 290] width 9 height 9
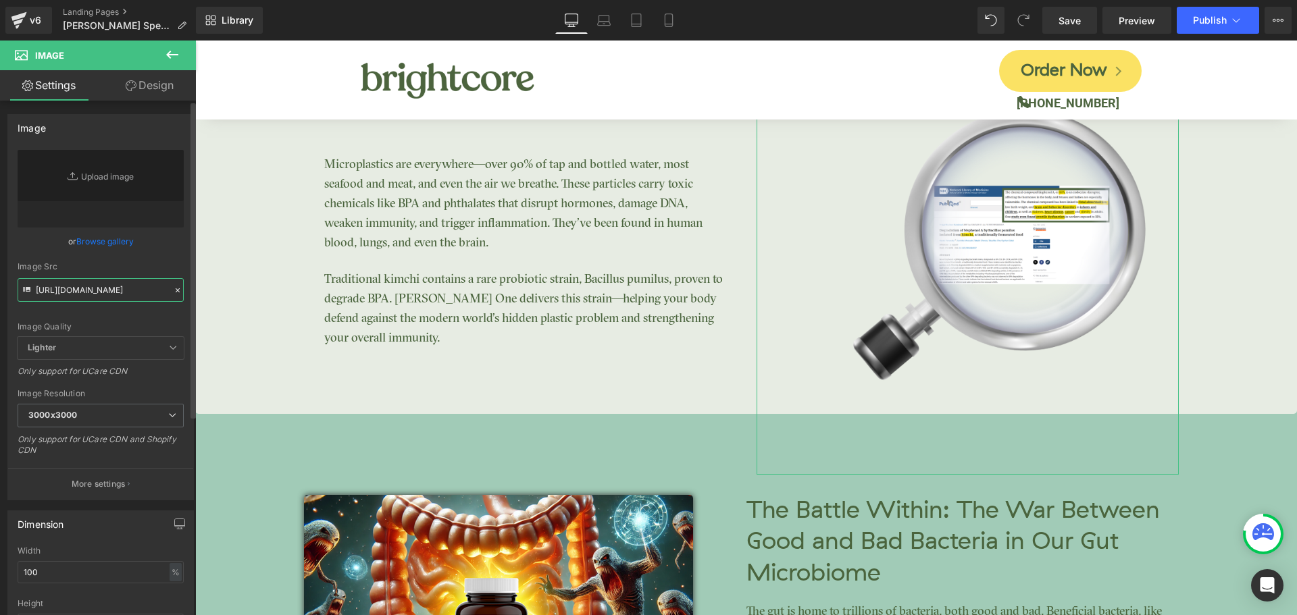
click at [126, 296] on input "[URL][DOMAIN_NAME]" at bounding box center [101, 290] width 166 height 24
paste input "[URL][DOMAIN_NAME]"
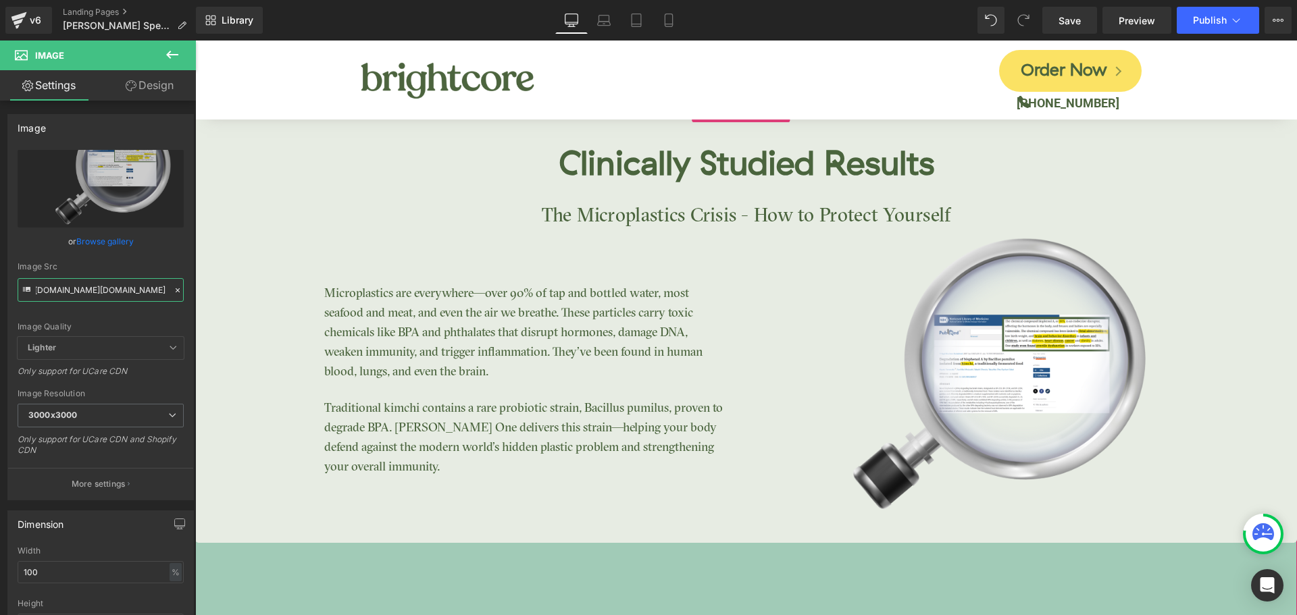
scroll to position [2401, 0]
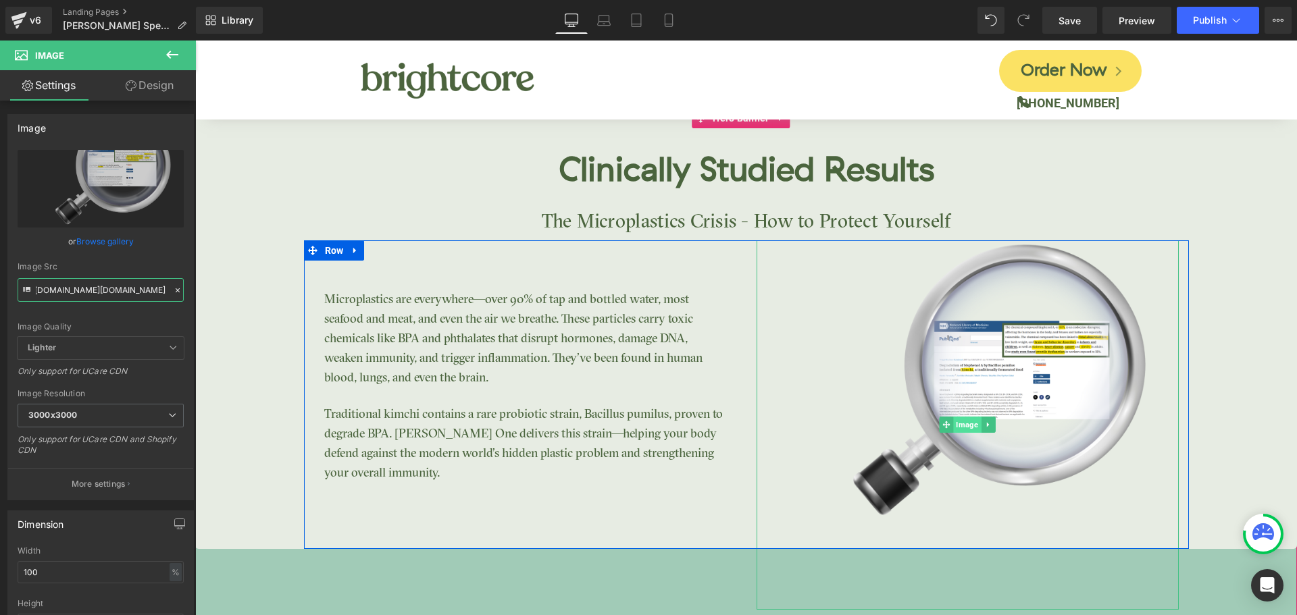
click at [955, 426] on span "Image" at bounding box center [967, 425] width 28 height 16
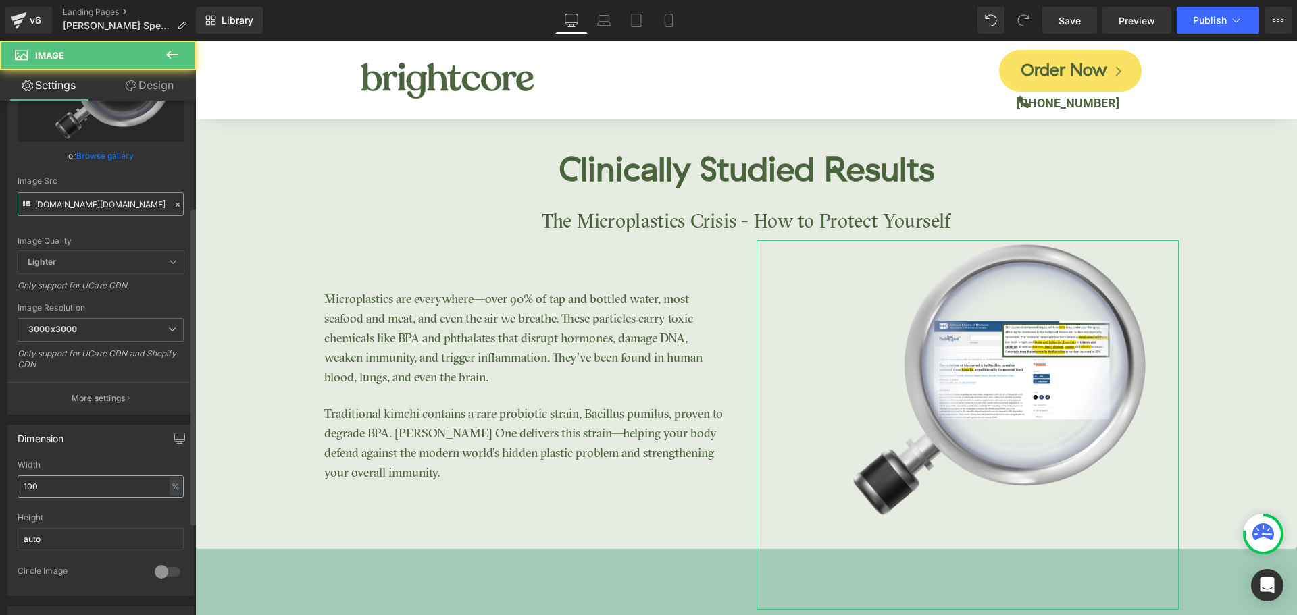
scroll to position [203, 0]
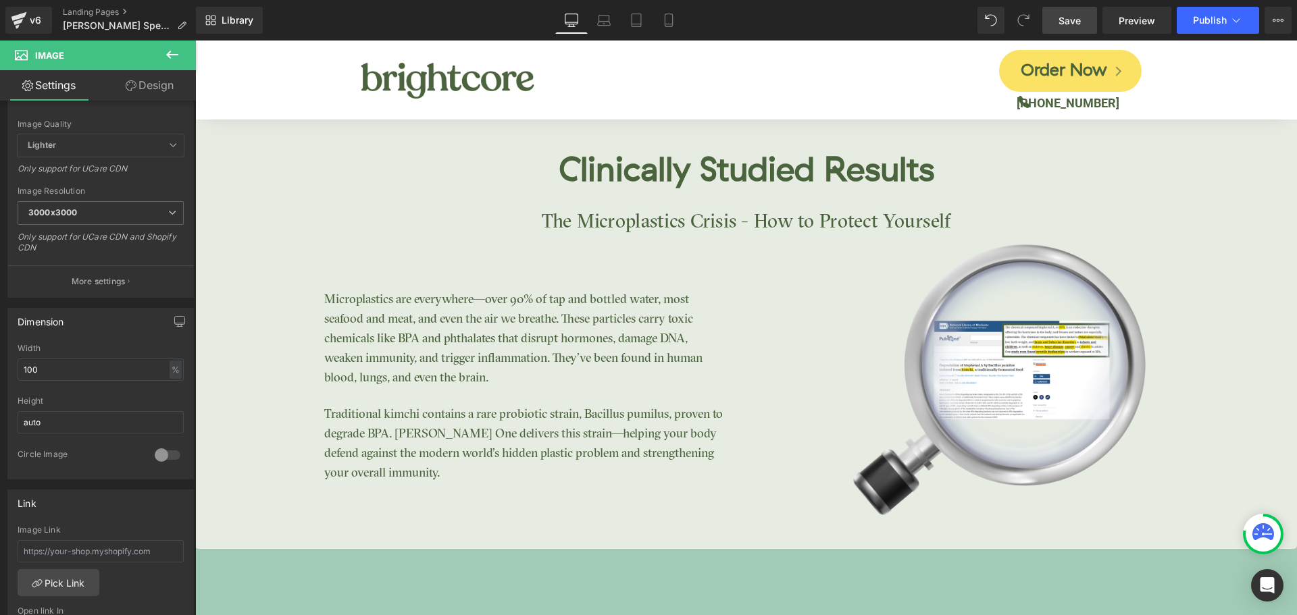
type input "[URL][DOMAIN_NAME][DOMAIN_NAME]"
click at [1073, 28] on link "Save" at bounding box center [1069, 20] width 55 height 27
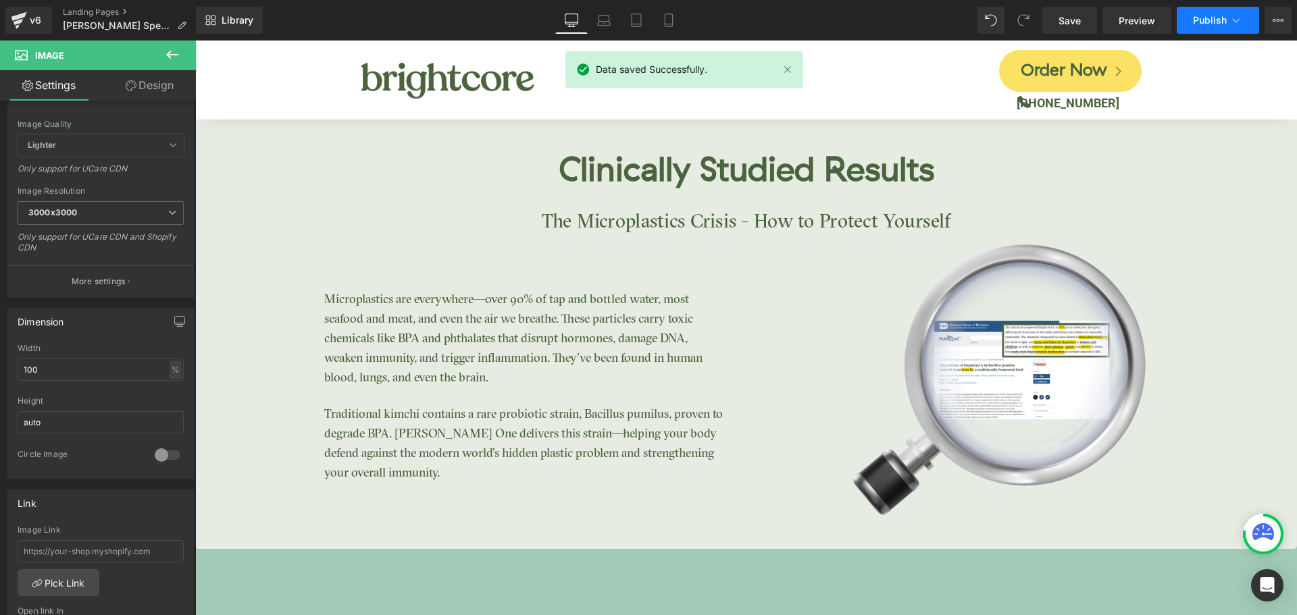
click at [1207, 27] on button "Publish" at bounding box center [1217, 20] width 82 height 27
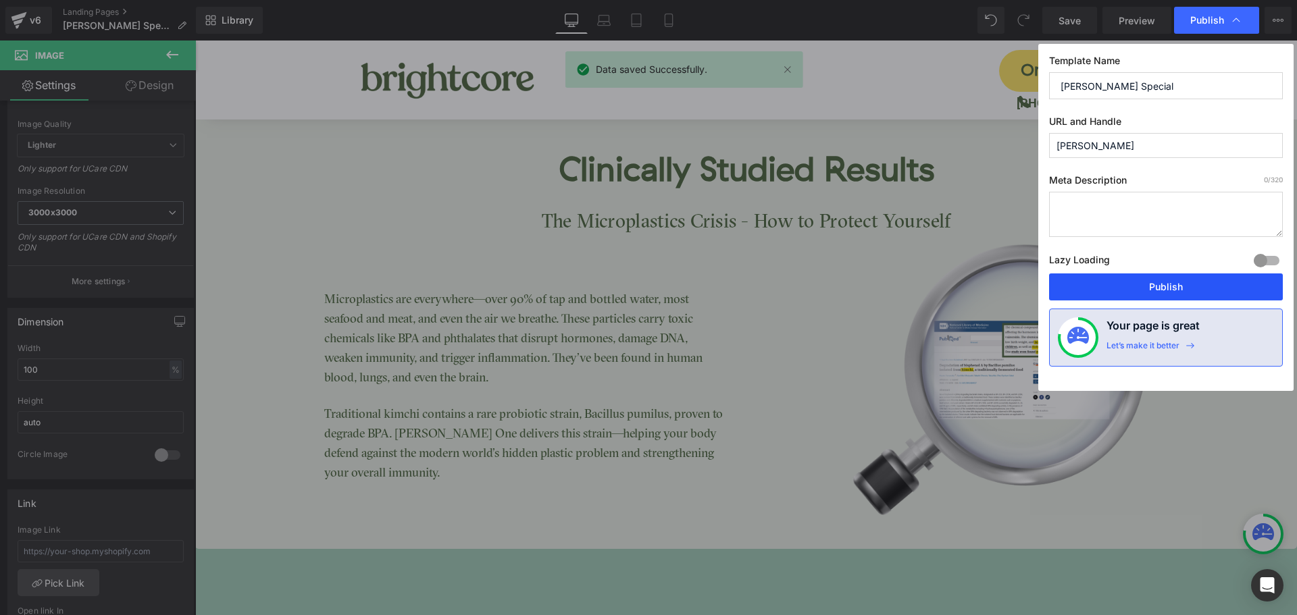
drag, startPoint x: 1201, startPoint y: 276, endPoint x: 1005, endPoint y: 234, distance: 200.3
click at [1201, 276] on button "Publish" at bounding box center [1166, 287] width 234 height 27
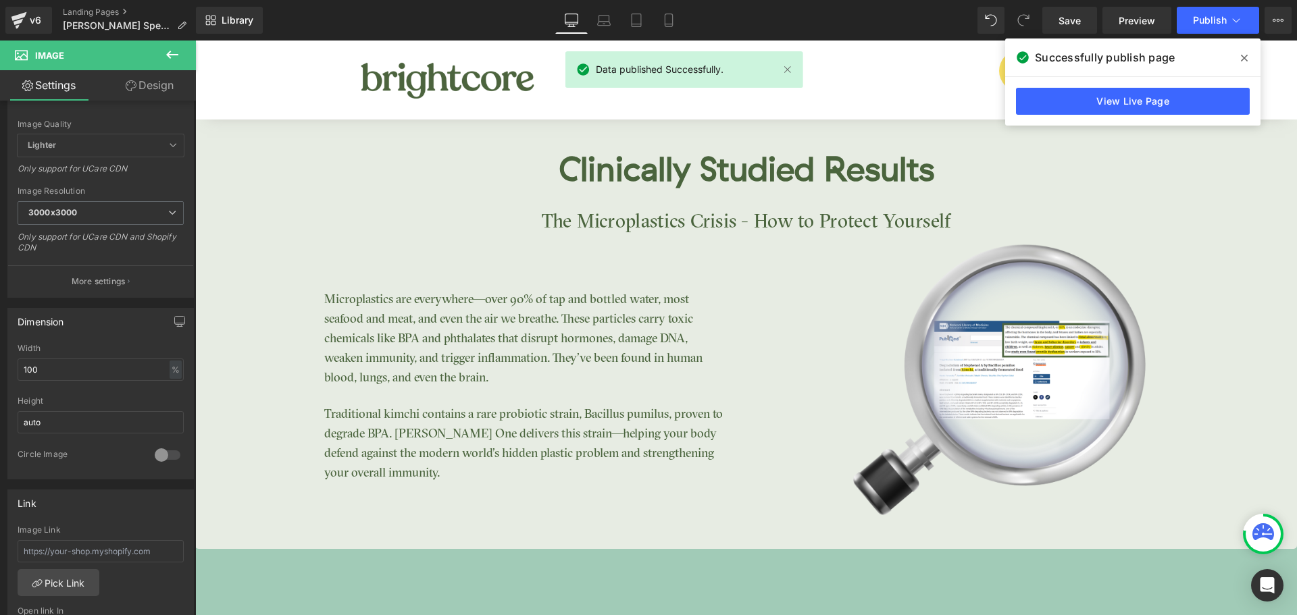
click at [1143, 87] on div "View Live Page" at bounding box center [1132, 101] width 255 height 49
click at [1137, 94] on link "View Live Page" at bounding box center [1133, 101] width 234 height 27
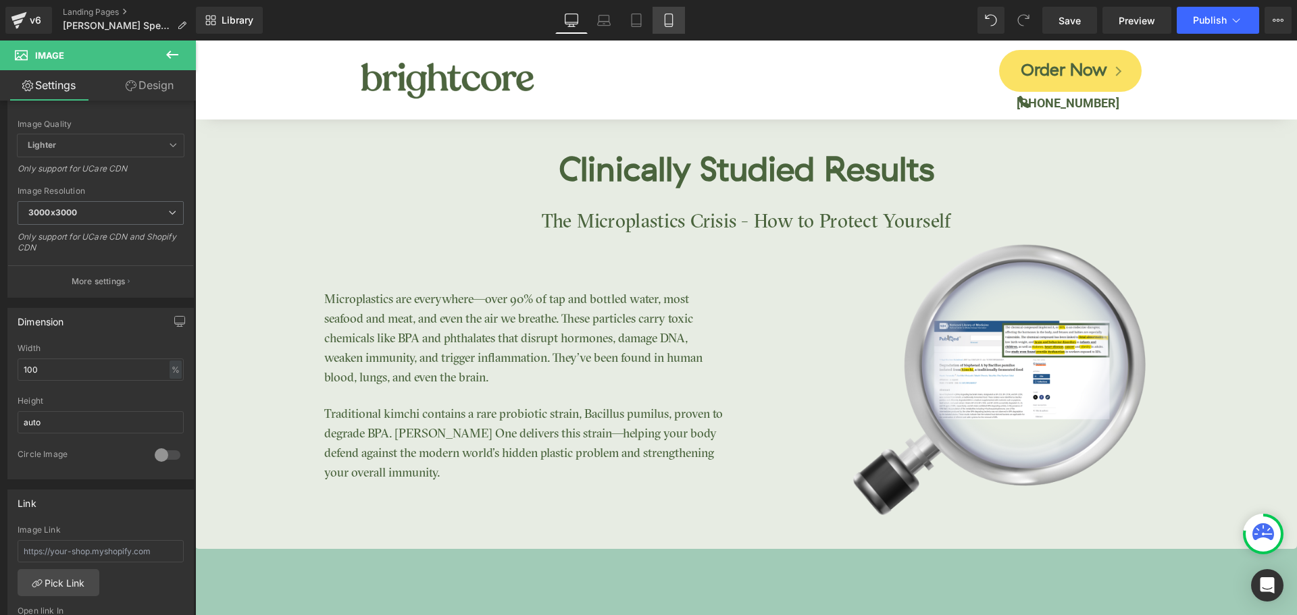
click at [670, 33] on link "Mobile" at bounding box center [668, 20] width 32 height 27
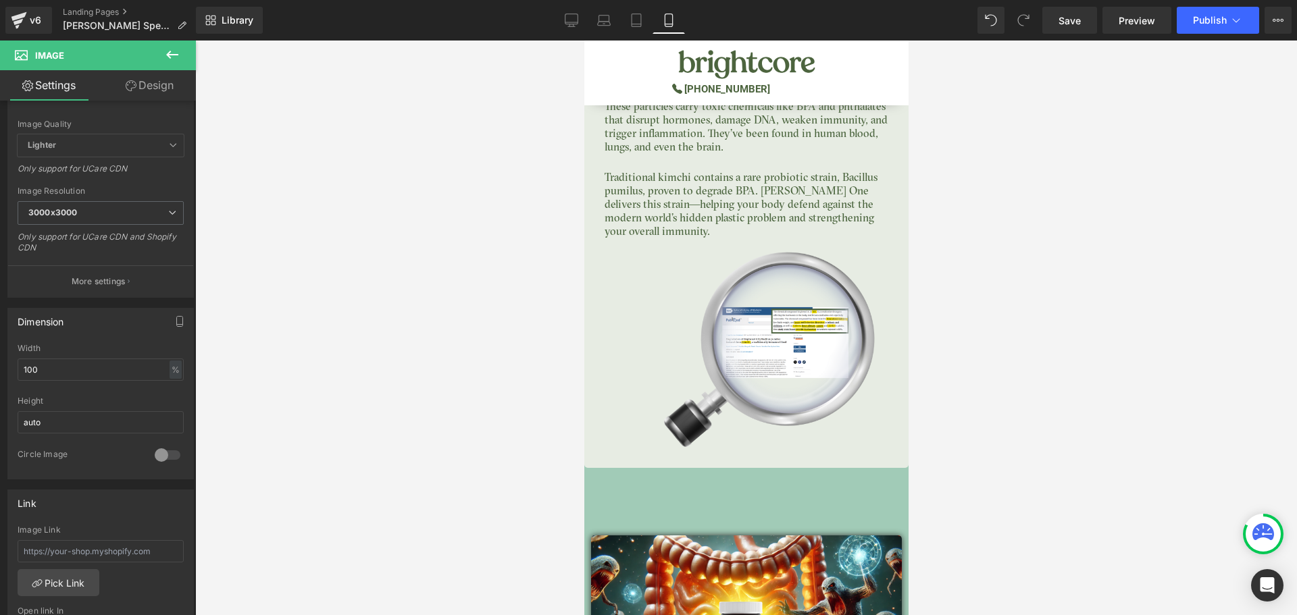
scroll to position [3624, 0]
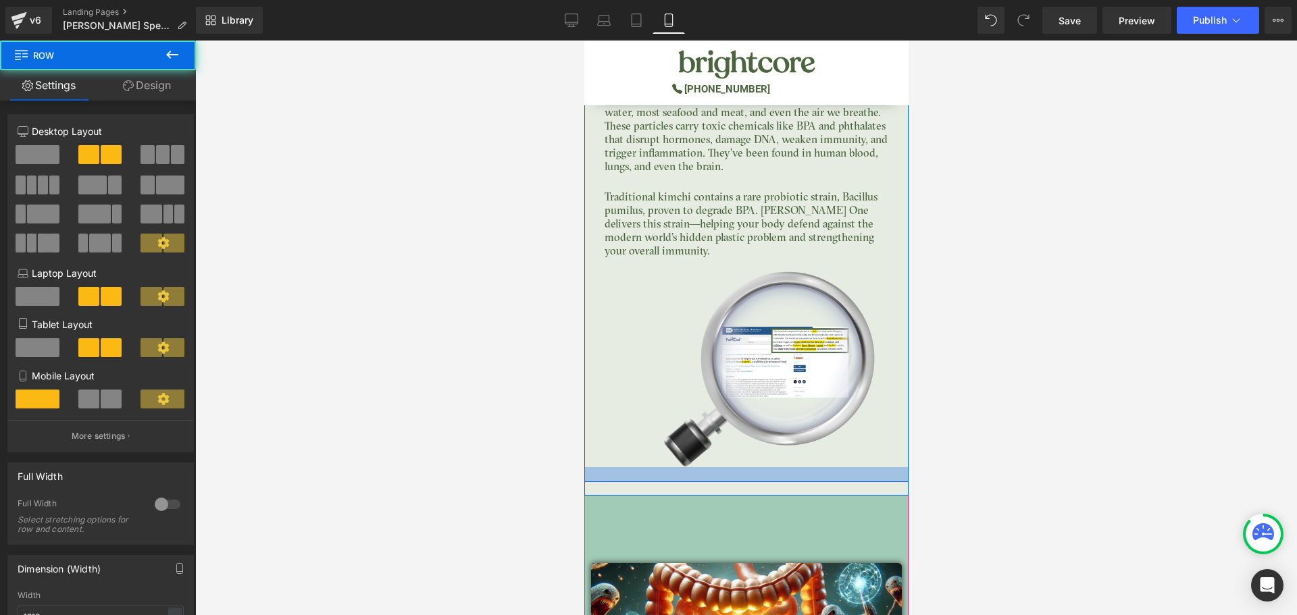
drag, startPoint x: 756, startPoint y: 442, endPoint x: 756, endPoint y: 450, distance: 8.1
click at [756, 467] on div at bounding box center [745, 474] width 324 height 15
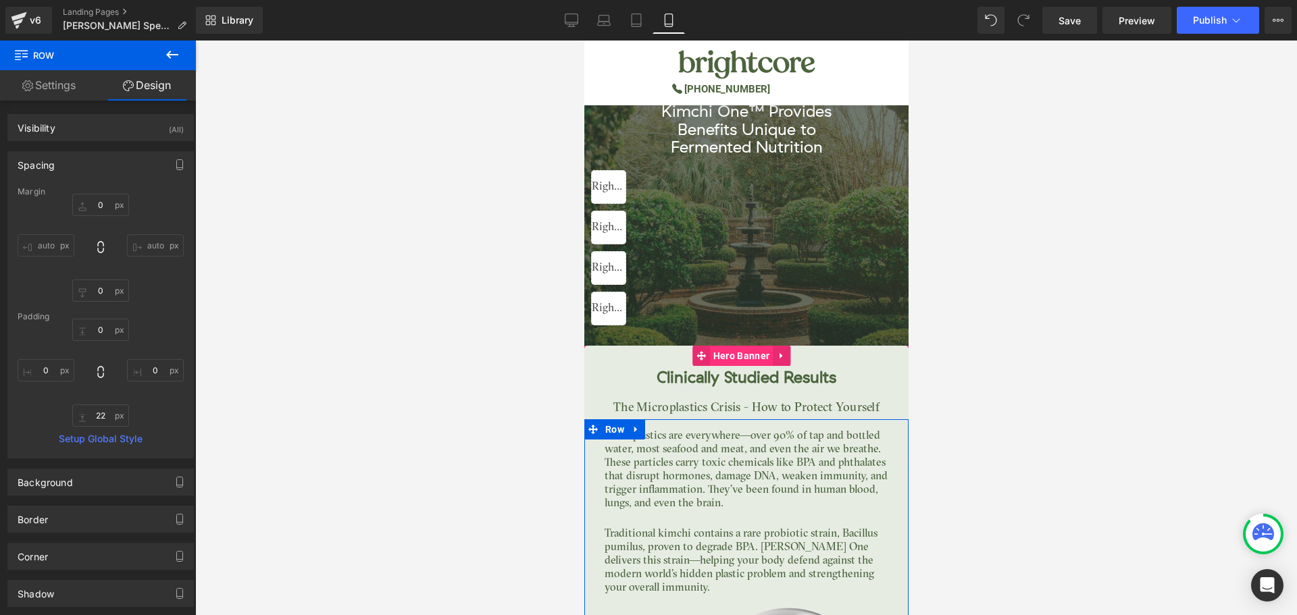
scroll to position [3287, 0]
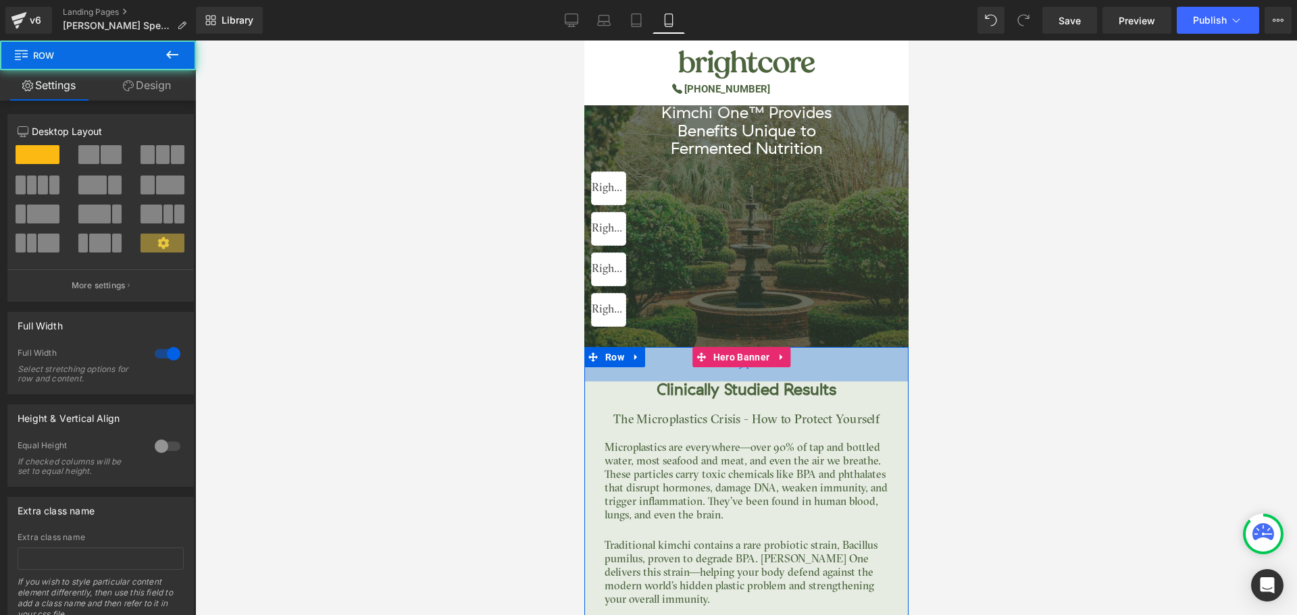
drag, startPoint x: 818, startPoint y: 331, endPoint x: 818, endPoint y: 342, distance: 10.8
click at [818, 347] on div "51px" at bounding box center [745, 364] width 324 height 34
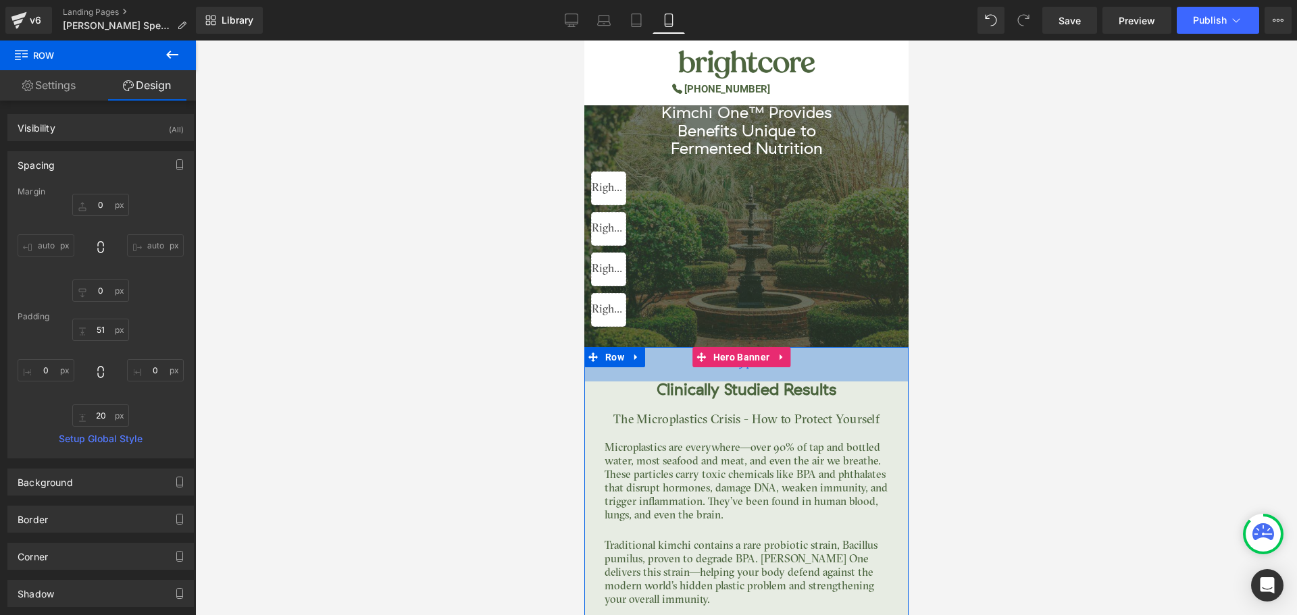
click at [802, 347] on div "51px" at bounding box center [745, 364] width 324 height 34
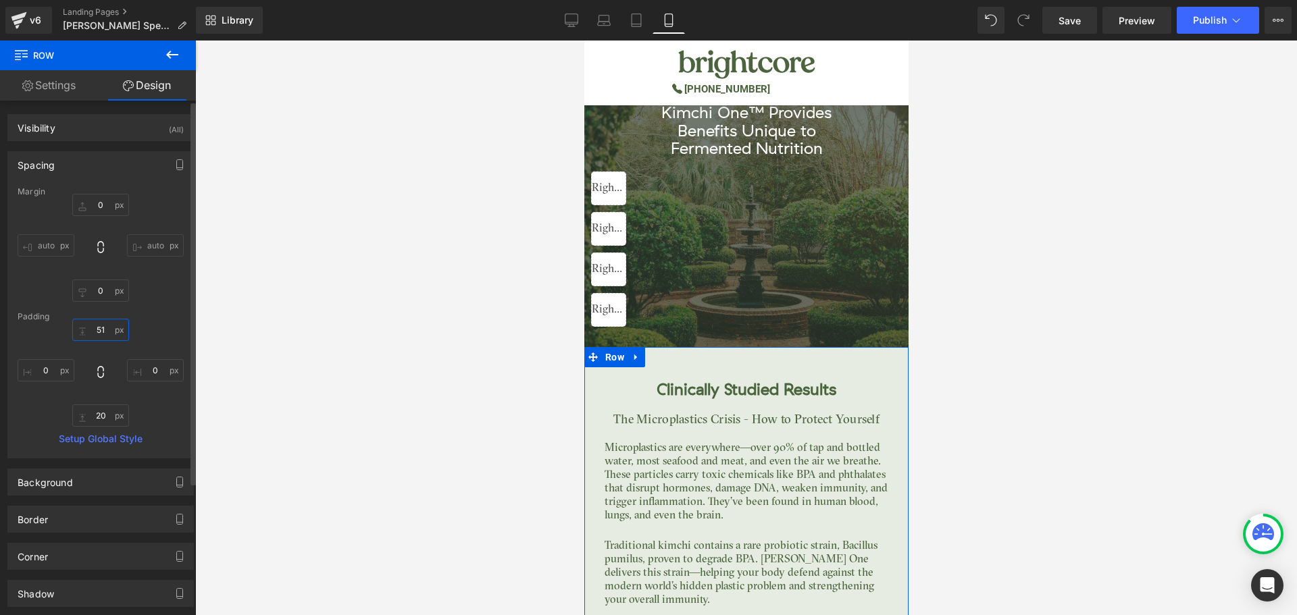
click at [103, 332] on input "51" at bounding box center [100, 330] width 57 height 22
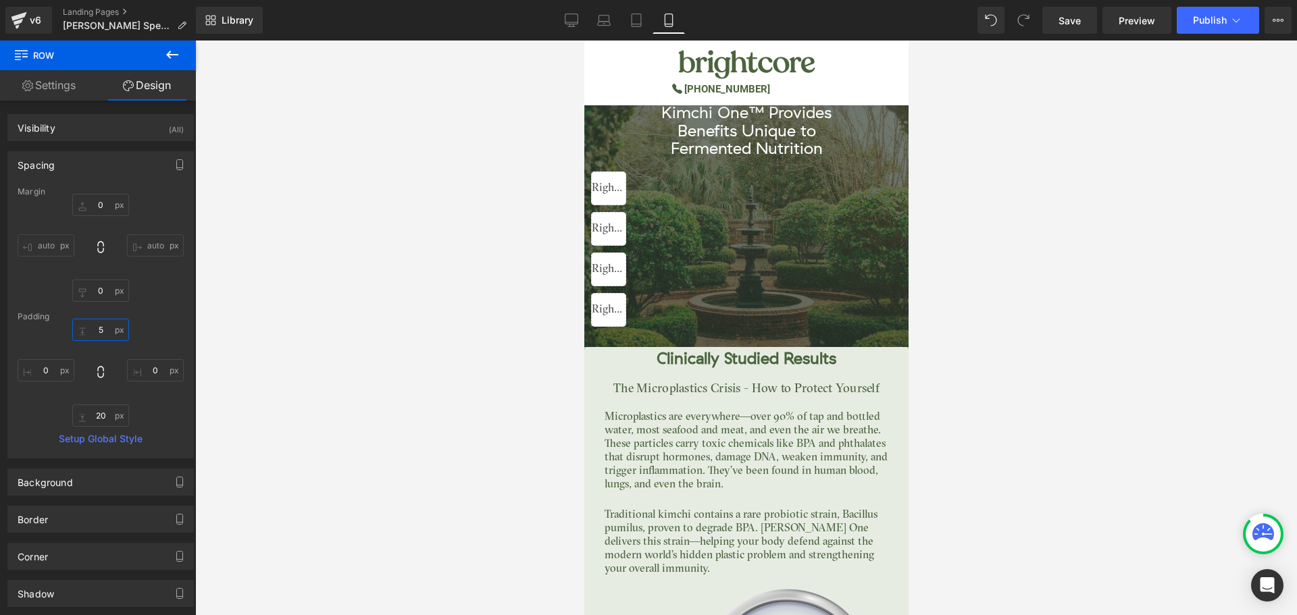
type input "55"
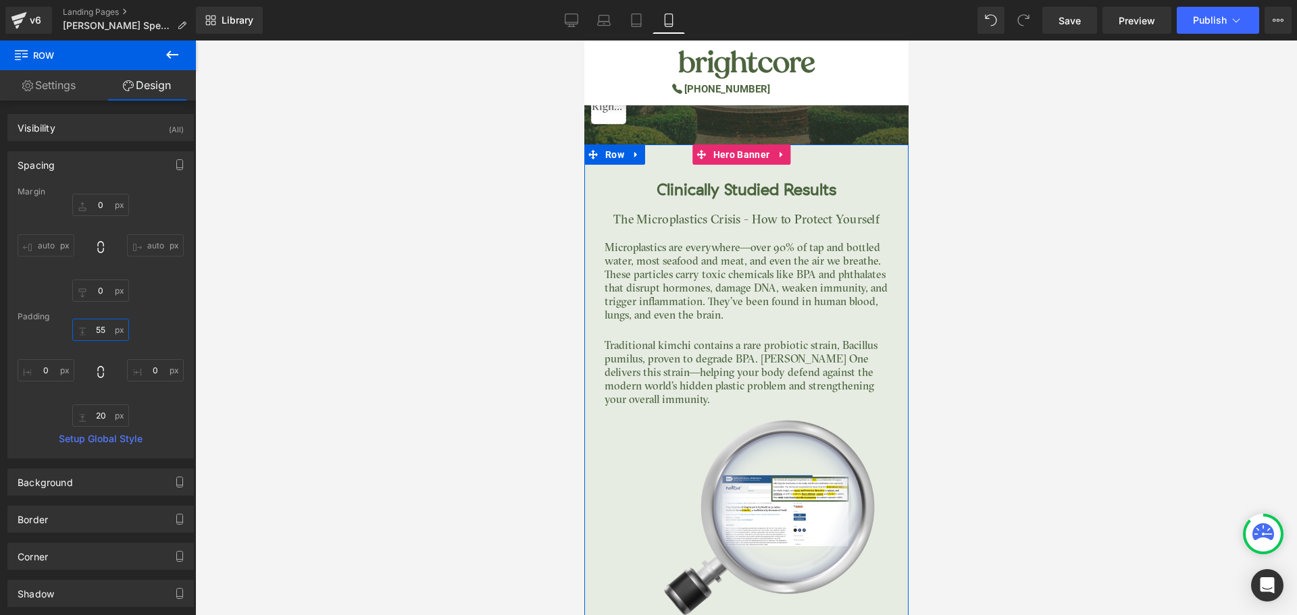
scroll to position [3624, 0]
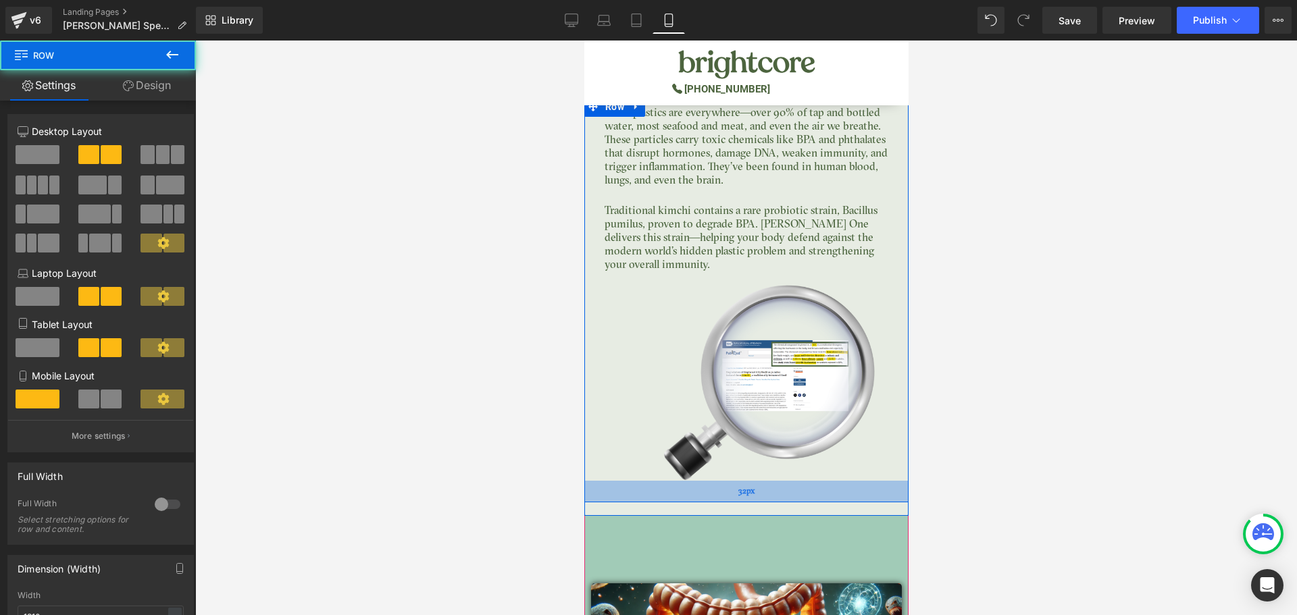
drag, startPoint x: 766, startPoint y: 465, endPoint x: 766, endPoint y: 471, distance: 6.8
click at [766, 481] on div "32px" at bounding box center [745, 492] width 324 height 22
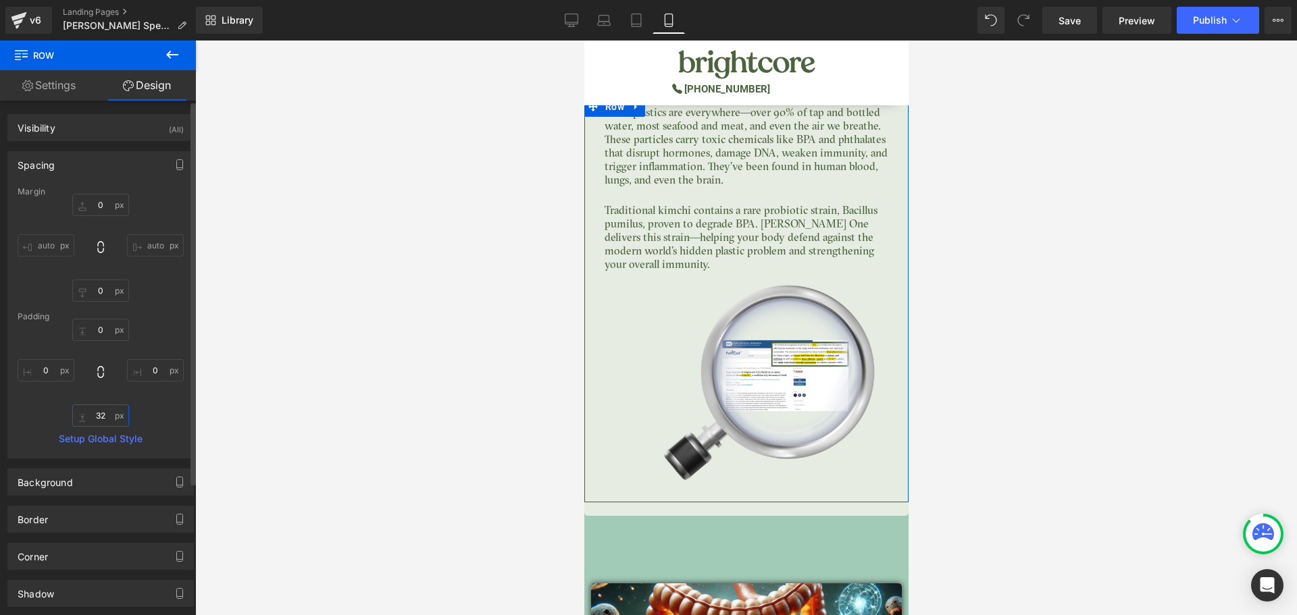
click at [102, 420] on input "32" at bounding box center [100, 416] width 57 height 22
type input "35"
click at [165, 406] on div "0 0 35 0" at bounding box center [101, 373] width 166 height 108
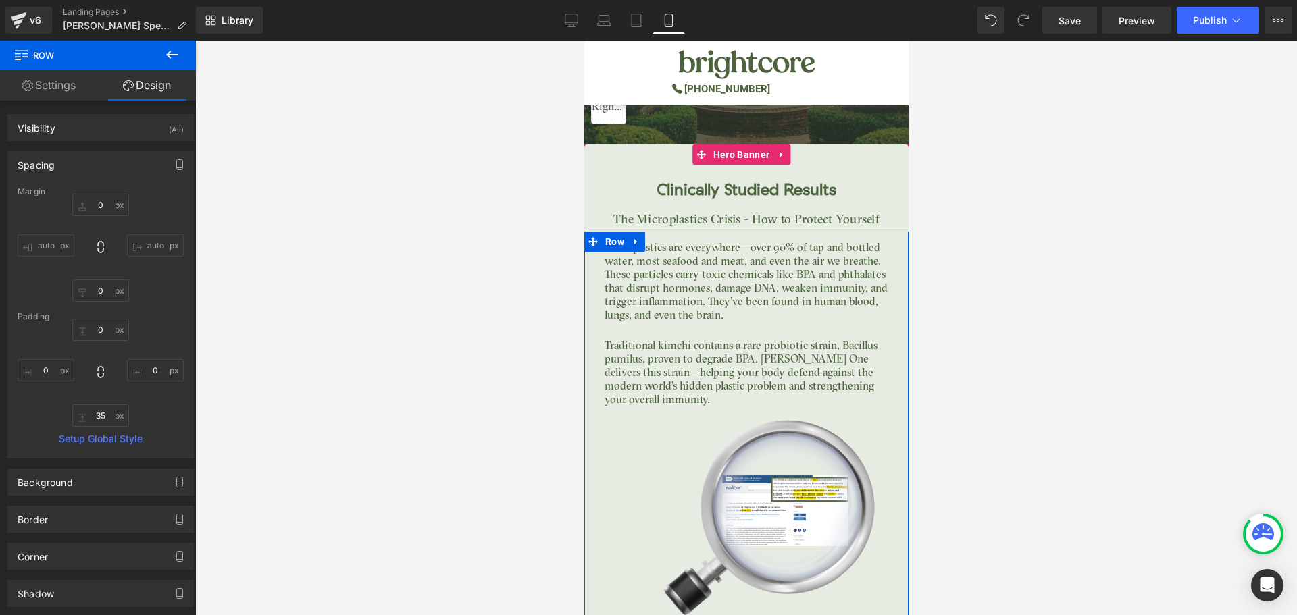
scroll to position [3354, 0]
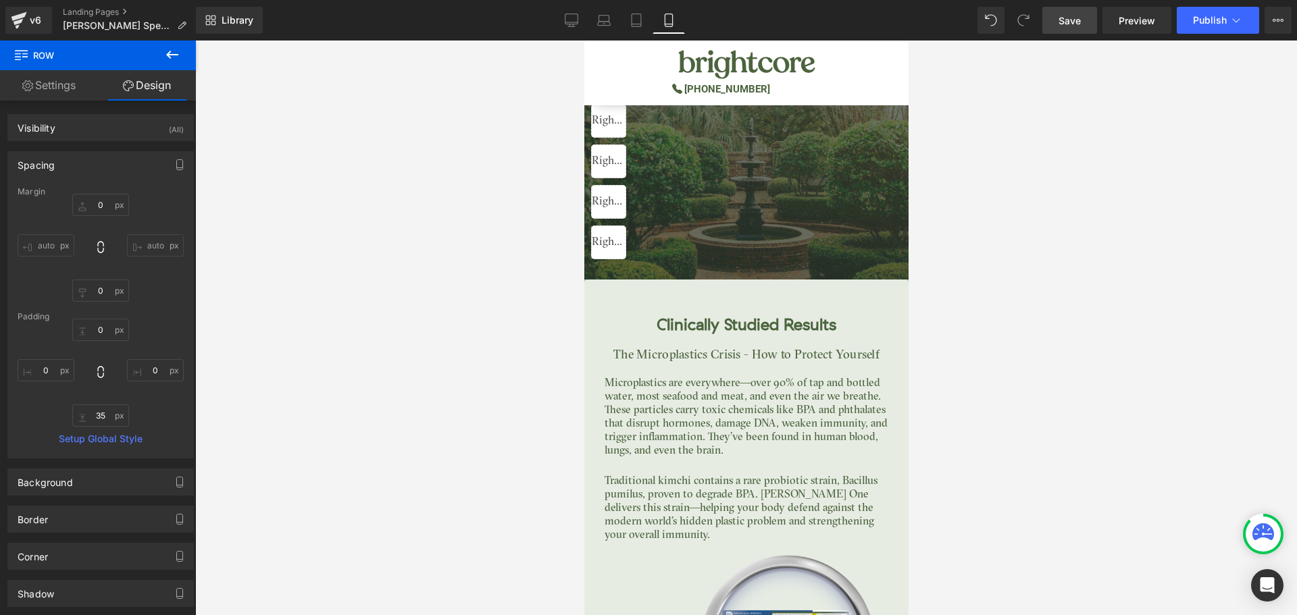
click at [1075, 19] on span "Save" at bounding box center [1069, 21] width 22 height 14
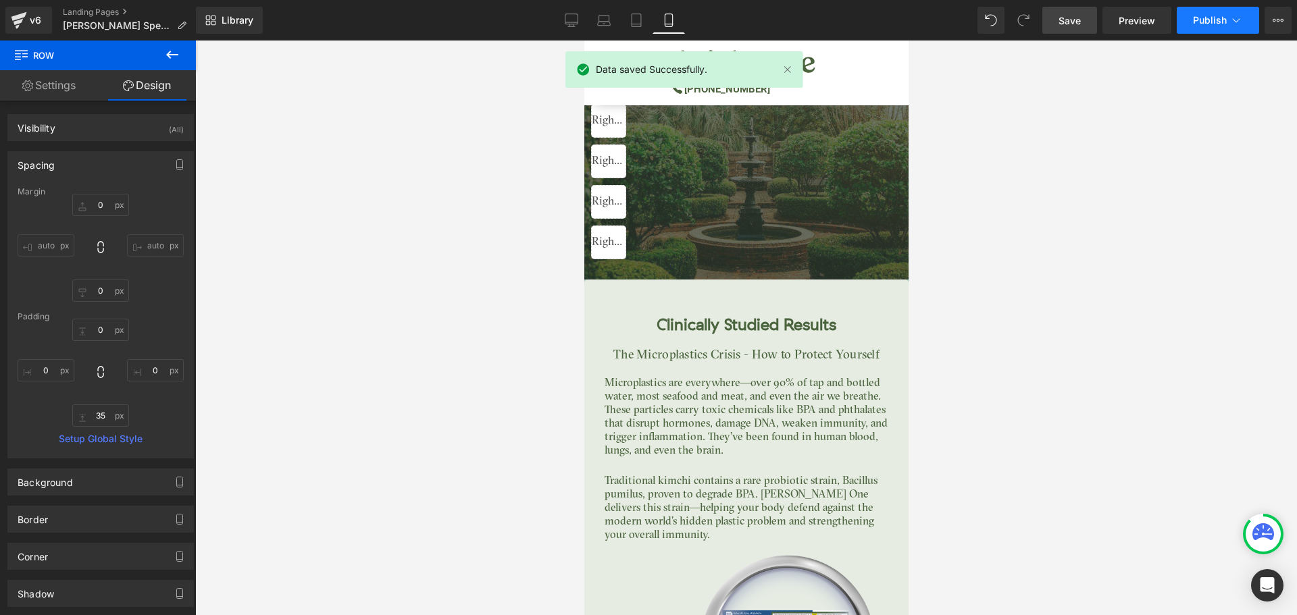
click at [1209, 26] on button "Publish" at bounding box center [1217, 20] width 82 height 27
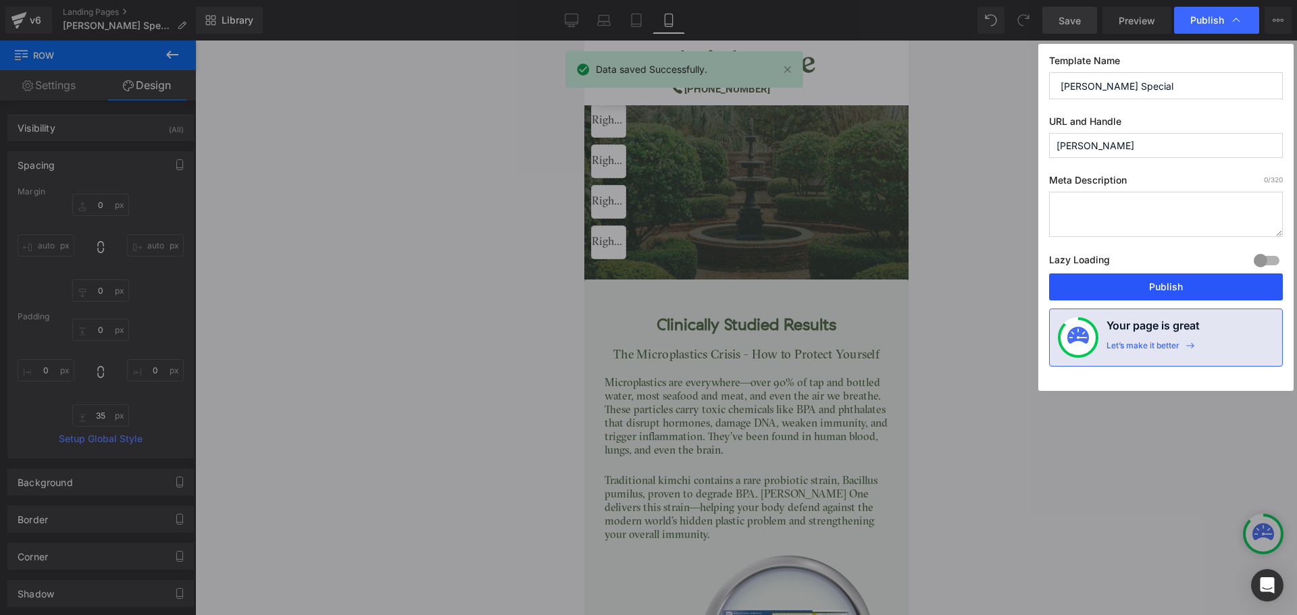
click at [1197, 284] on button "Publish" at bounding box center [1166, 287] width 234 height 27
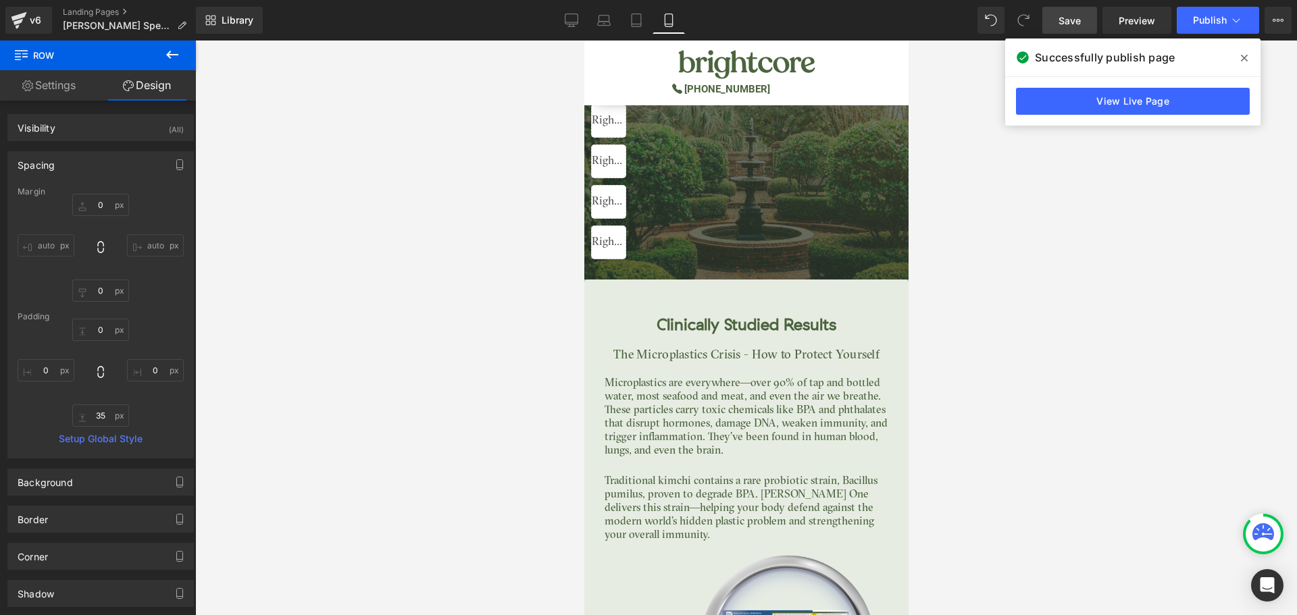
click at [1244, 59] on icon at bounding box center [1244, 58] width 7 height 11
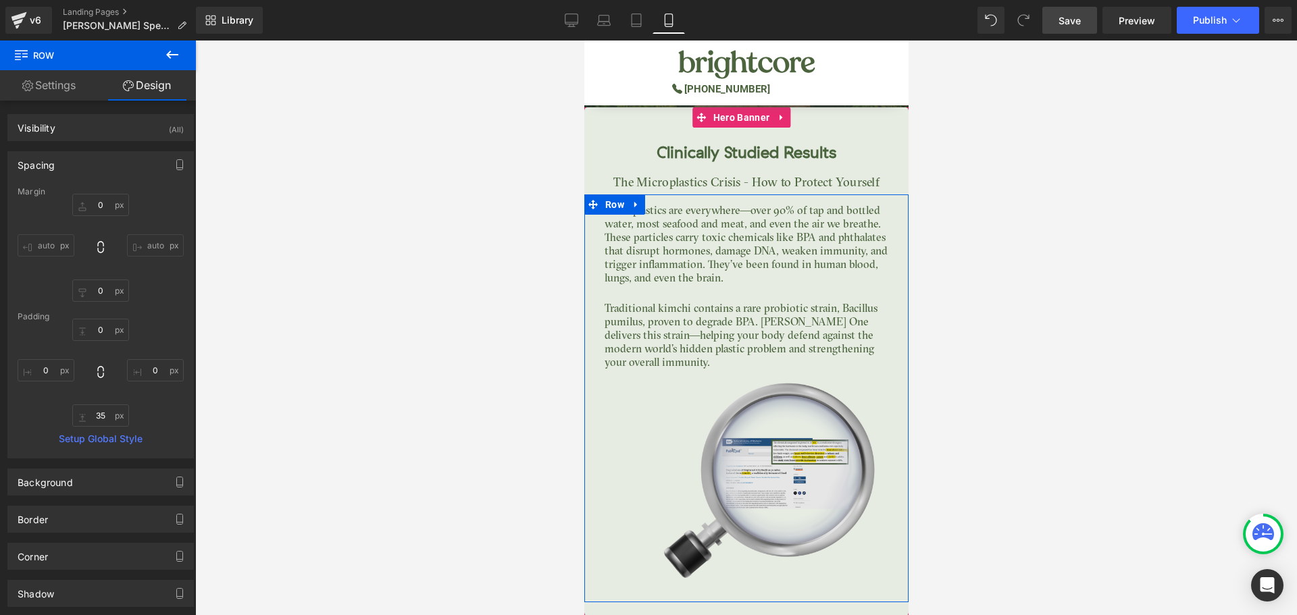
scroll to position [3557, 0]
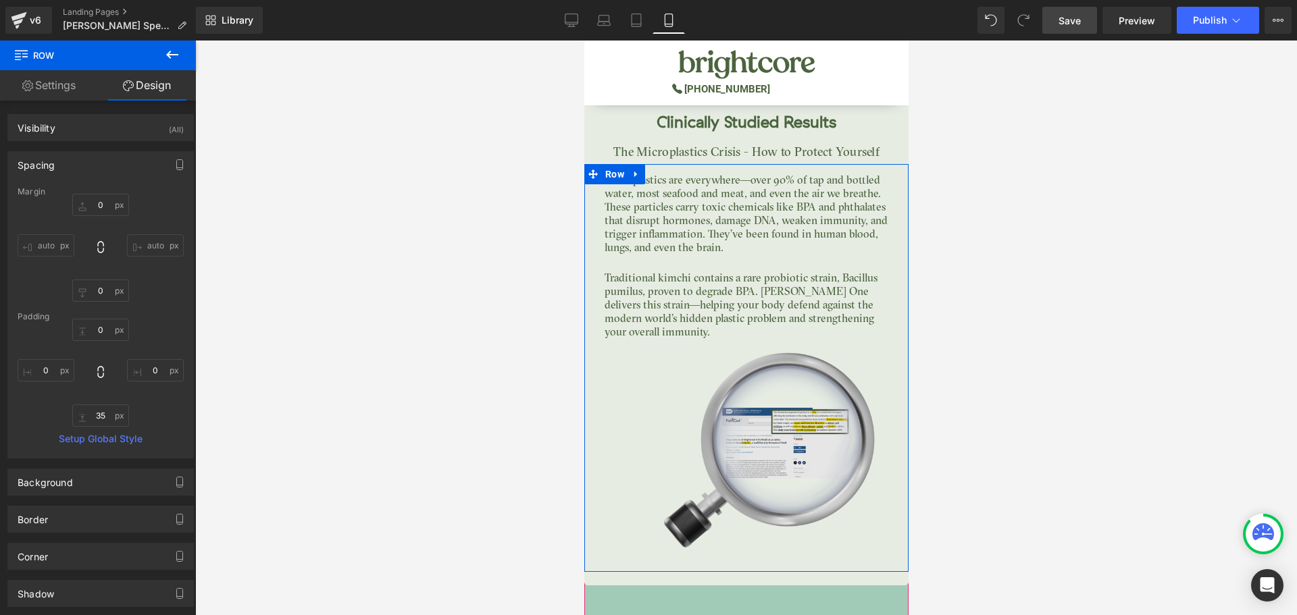
click at [781, 405] on img at bounding box center [746, 483] width 304 height 266
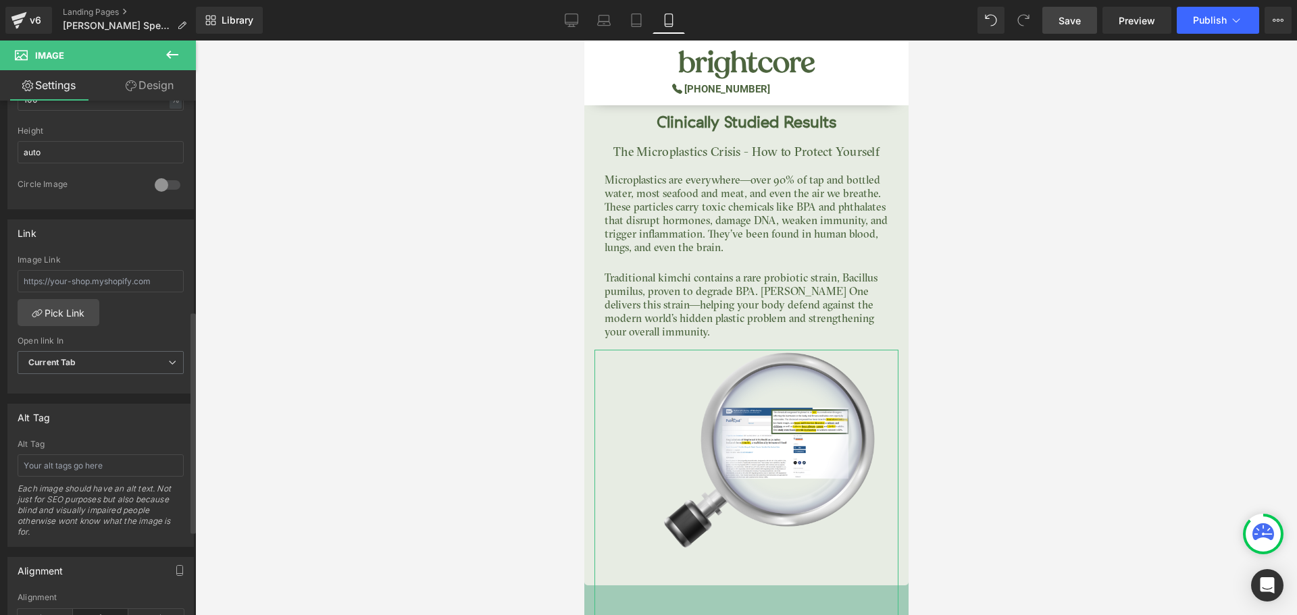
scroll to position [683, 0]
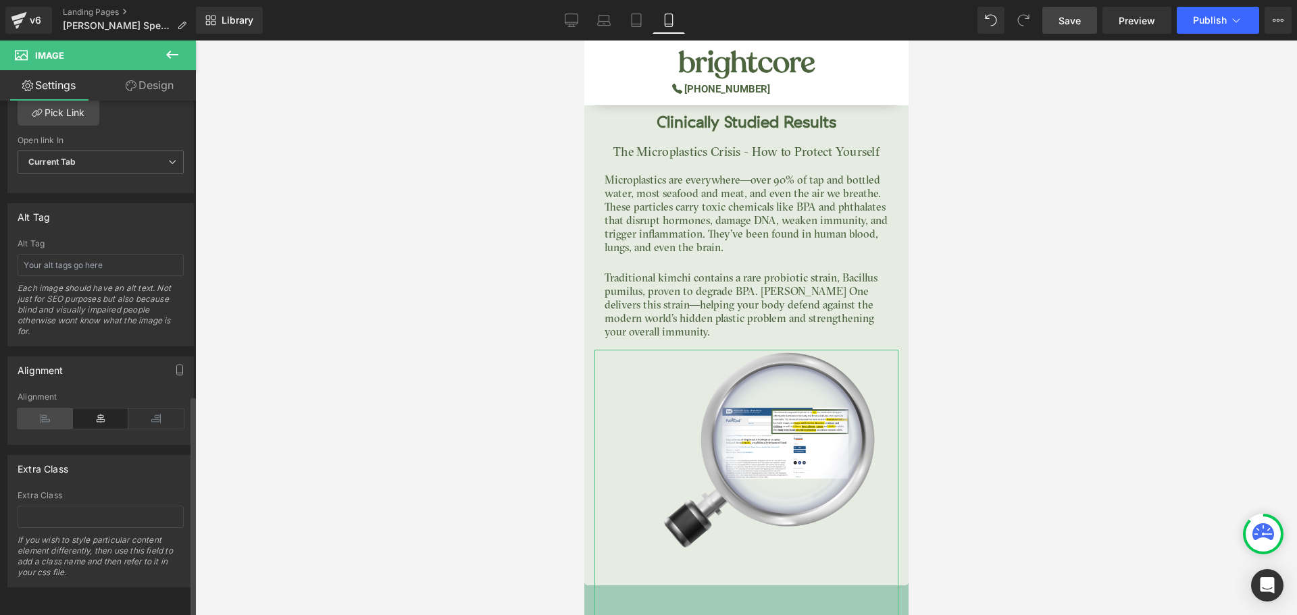
click at [61, 409] on icon at bounding box center [45, 419] width 55 height 20
click at [82, 409] on icon at bounding box center [100, 419] width 55 height 20
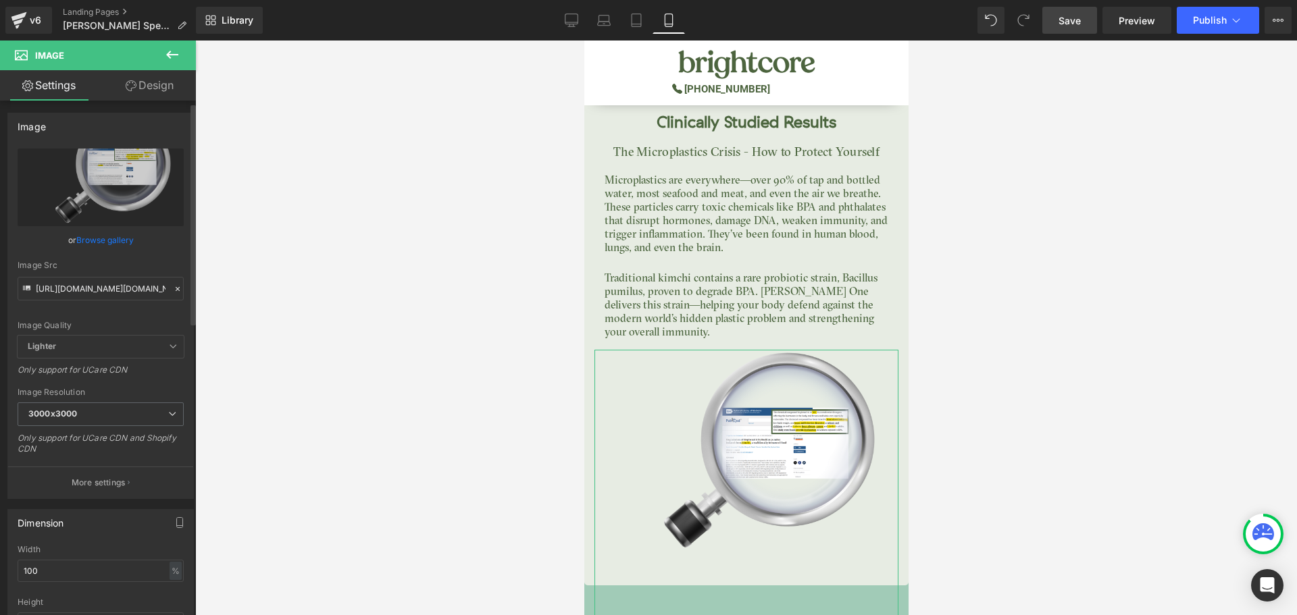
scroll to position [0, 0]
click at [154, 86] on link "Design" at bounding box center [150, 85] width 98 height 30
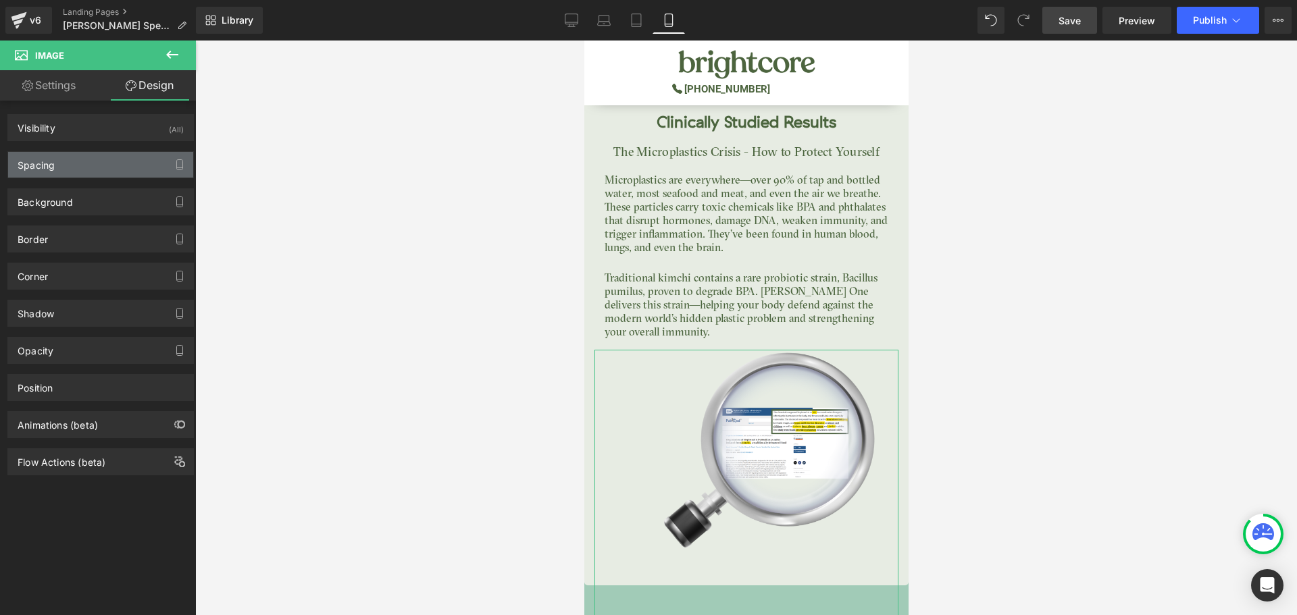
click at [82, 159] on div "Spacing" at bounding box center [100, 165] width 185 height 26
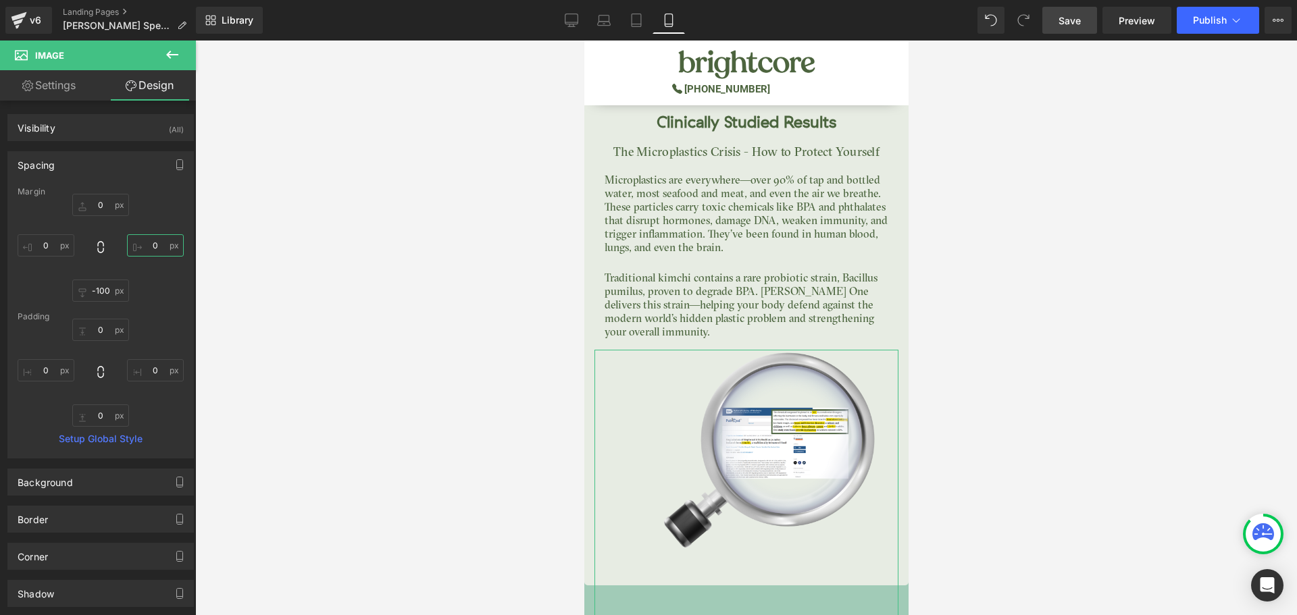
click at [152, 251] on input "0" at bounding box center [155, 245] width 57 height 22
click at [51, 246] on input "0" at bounding box center [46, 245] width 57 height 22
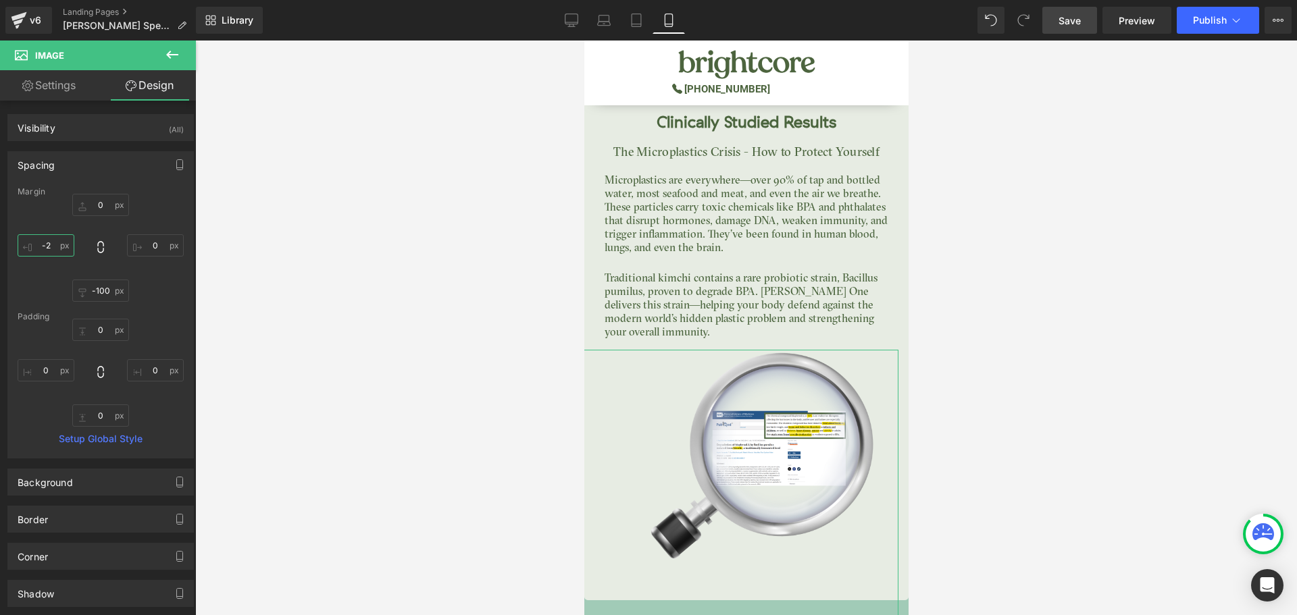
type input "-"
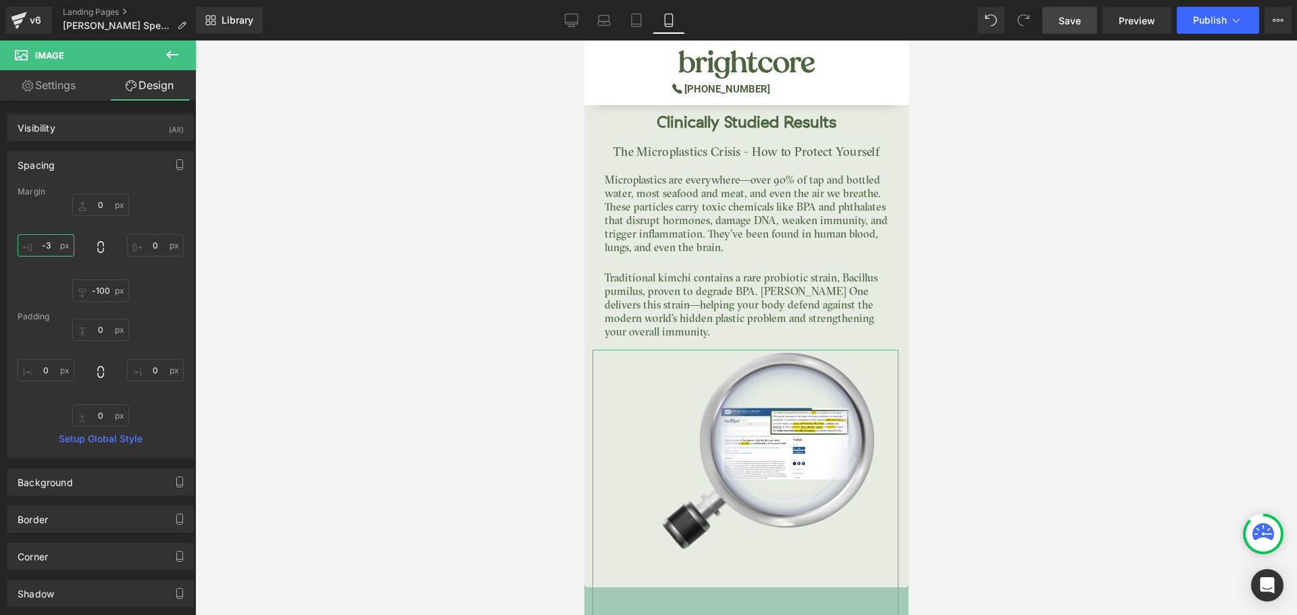
type input "-"
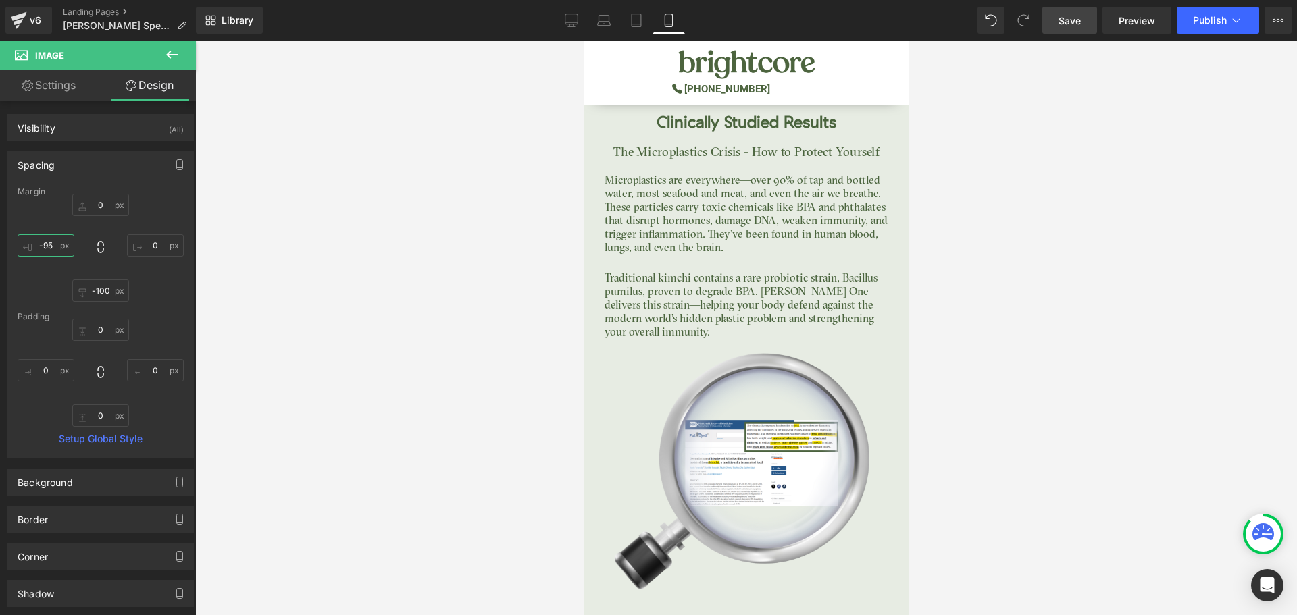
type input "-95"
click at [1064, 24] on span "Save" at bounding box center [1069, 21] width 22 height 14
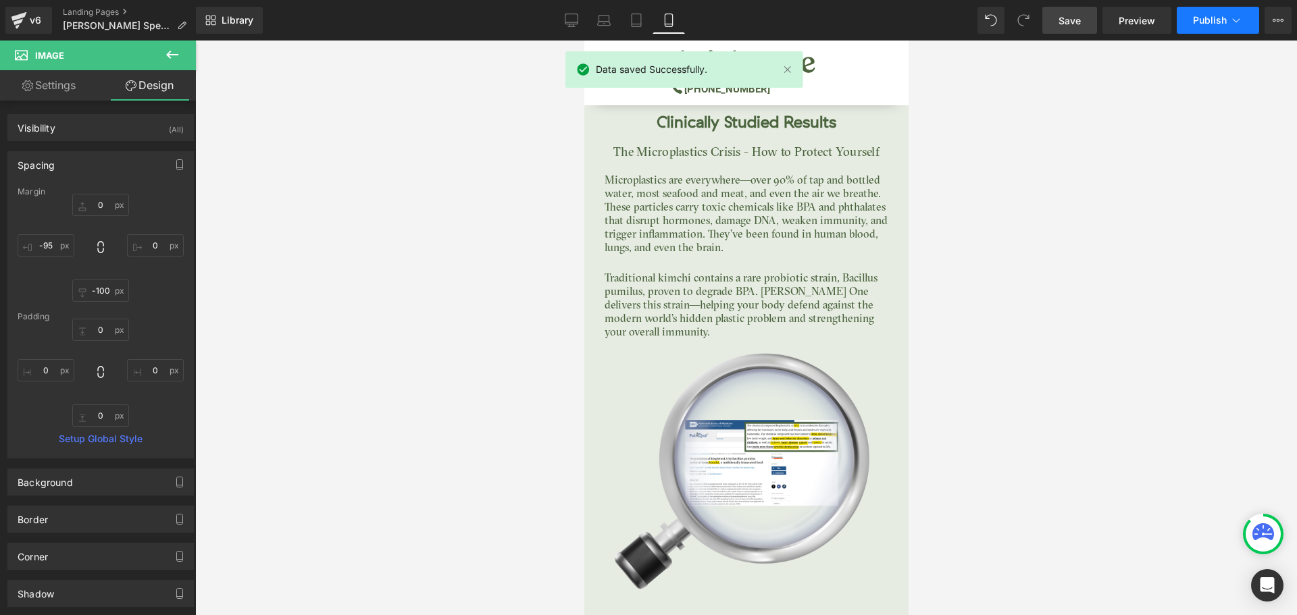
click at [1195, 21] on span "Publish" at bounding box center [1210, 20] width 34 height 11
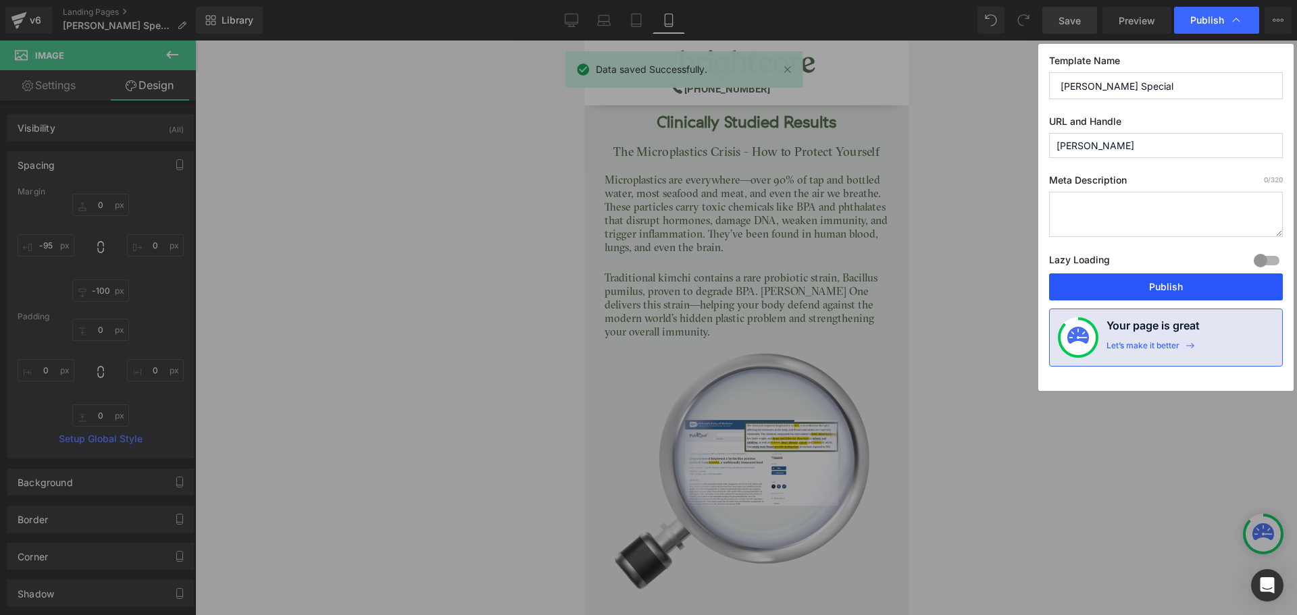
click at [1199, 286] on button "Publish" at bounding box center [1166, 287] width 234 height 27
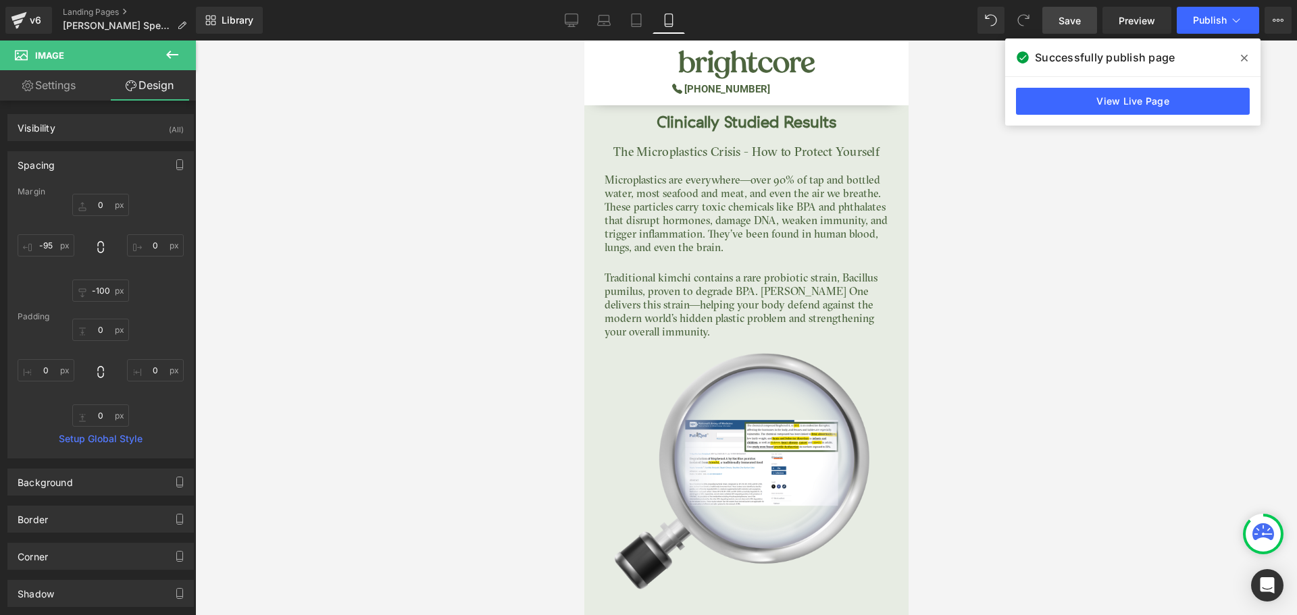
click at [1247, 59] on span at bounding box center [1244, 58] width 22 height 22
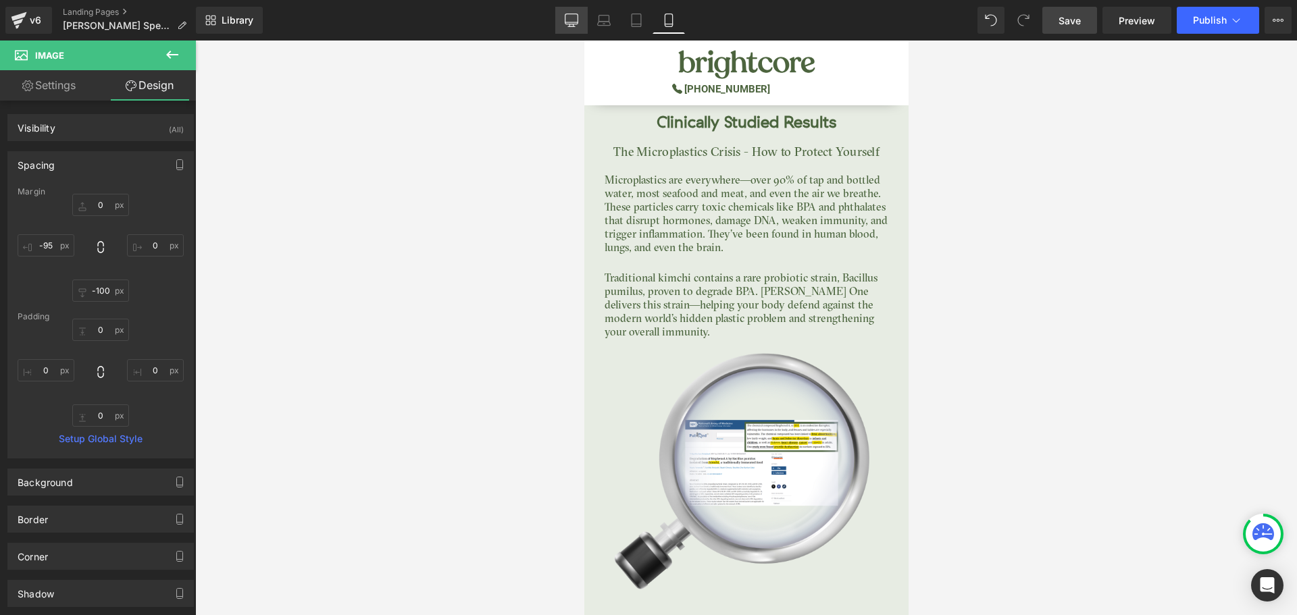
click at [575, 24] on icon at bounding box center [571, 19] width 13 height 10
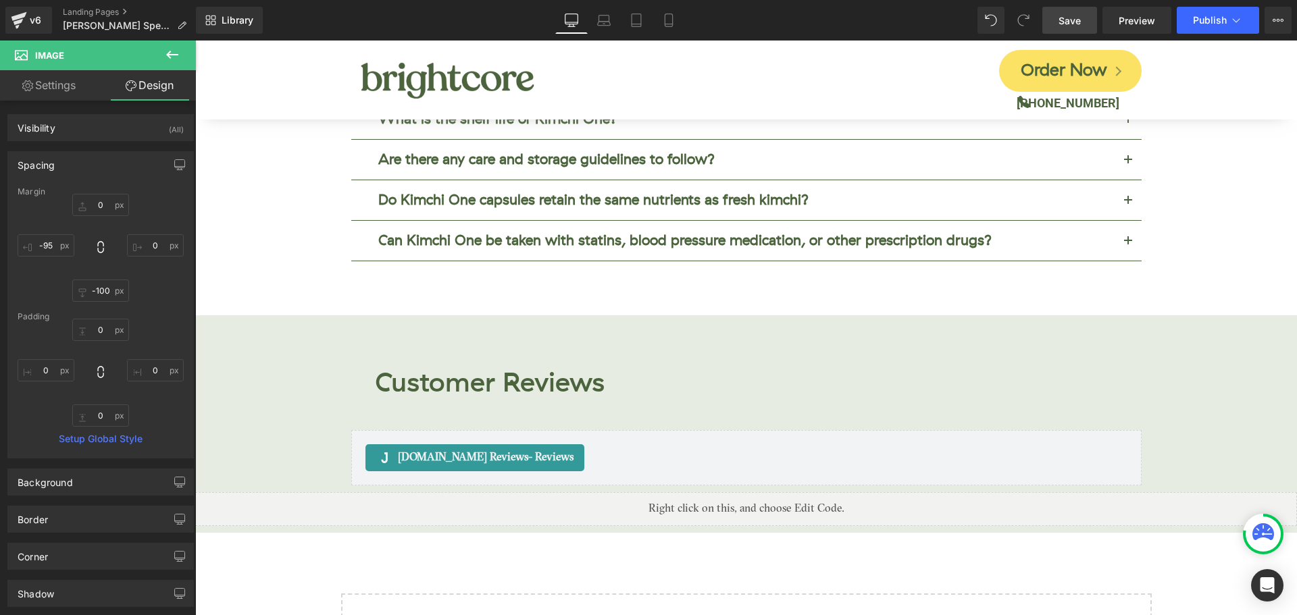
scroll to position [5494, 0]
